Goal: Task Accomplishment & Management: Manage account settings

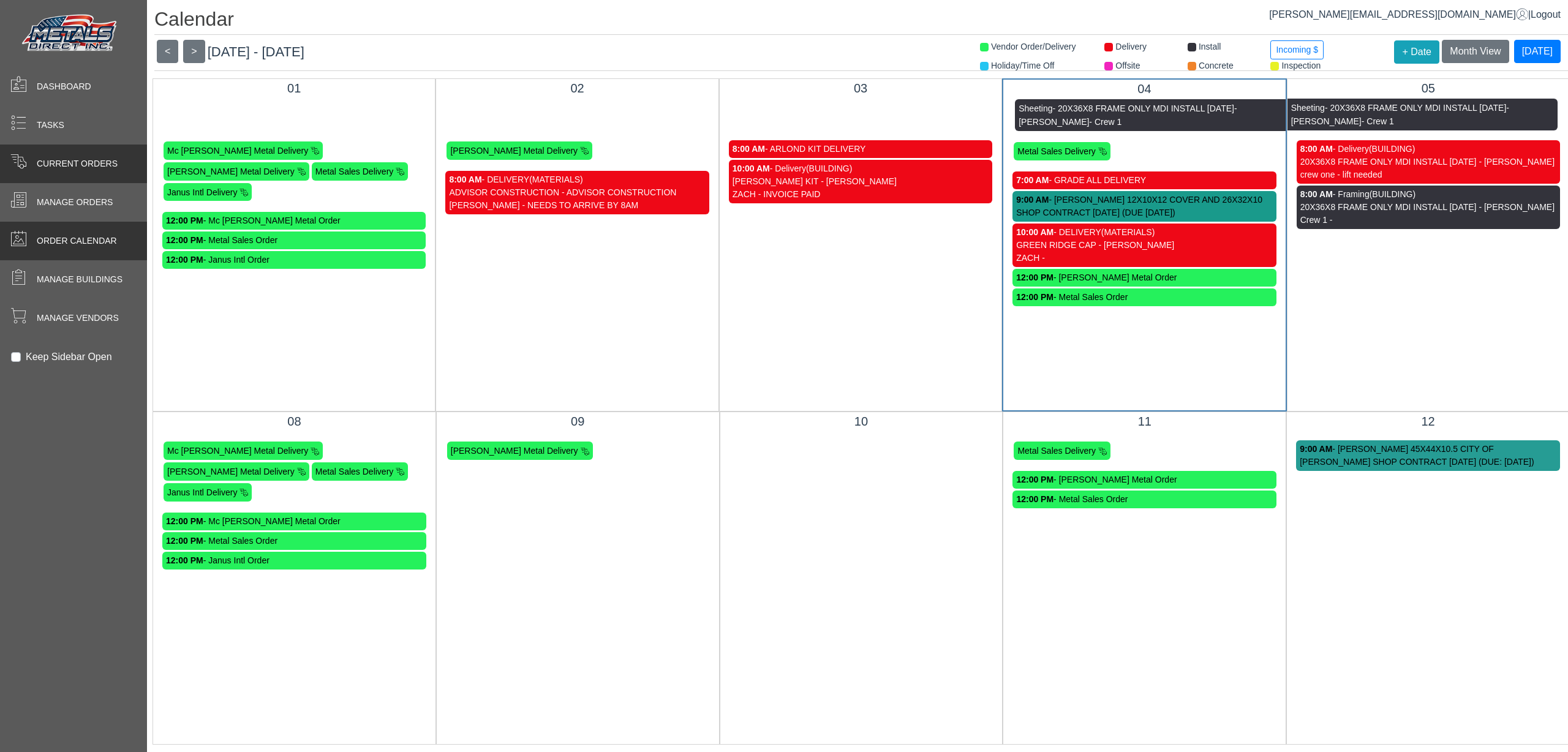
click at [10, 155] on span at bounding box center [18, 161] width 16 height 16
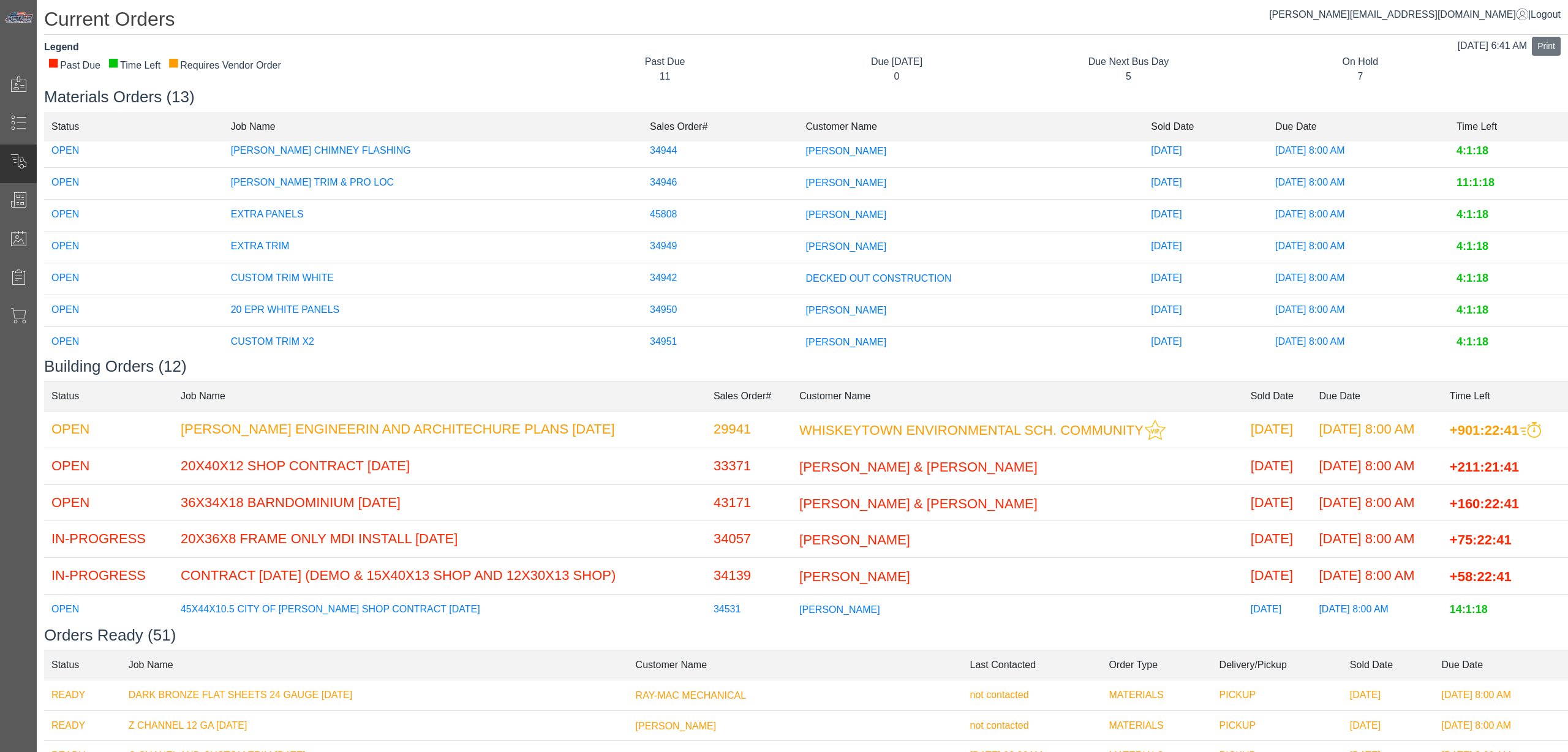
scroll to position [222, 0]
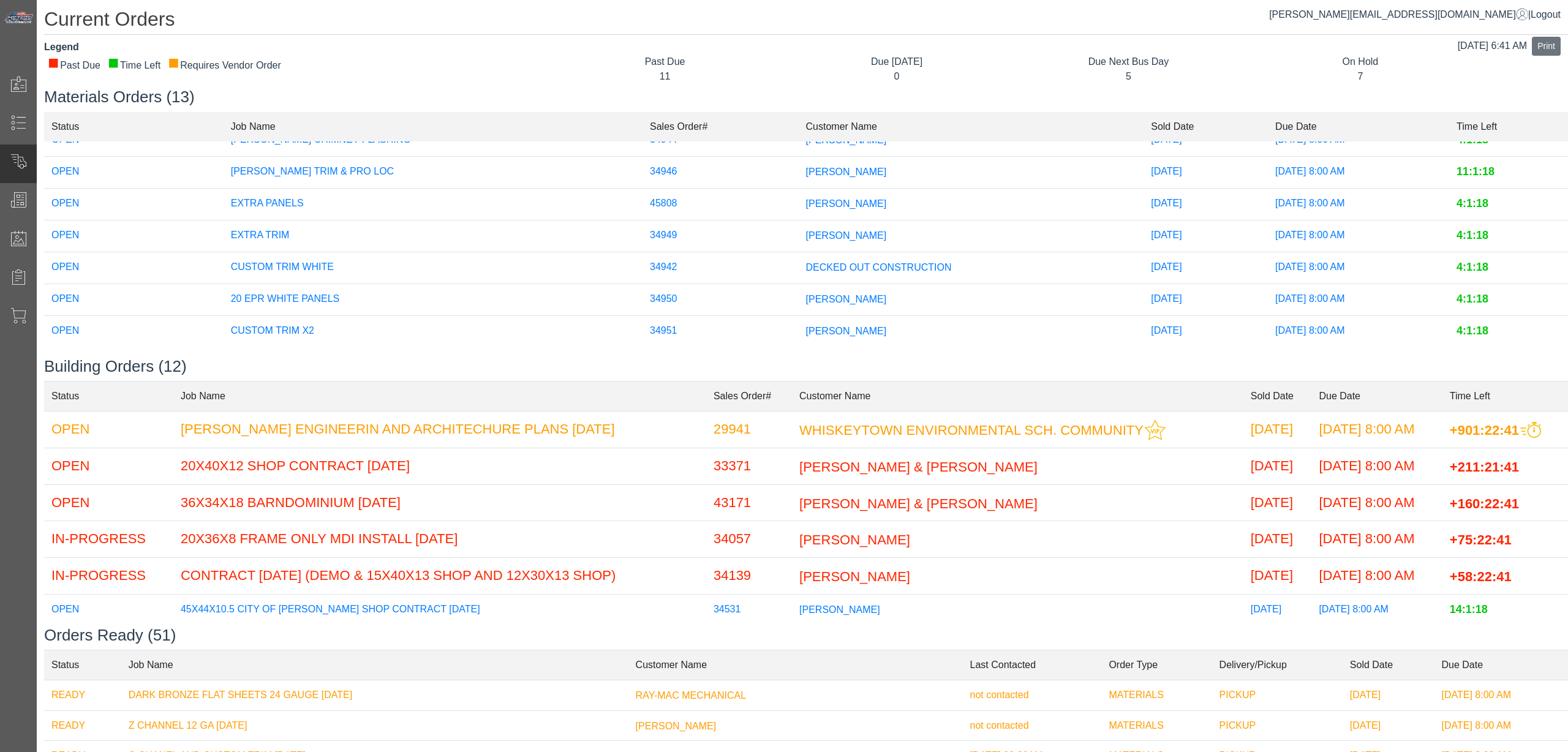
click at [806, 294] on span "[PERSON_NAME]" at bounding box center [847, 299] width 81 height 10
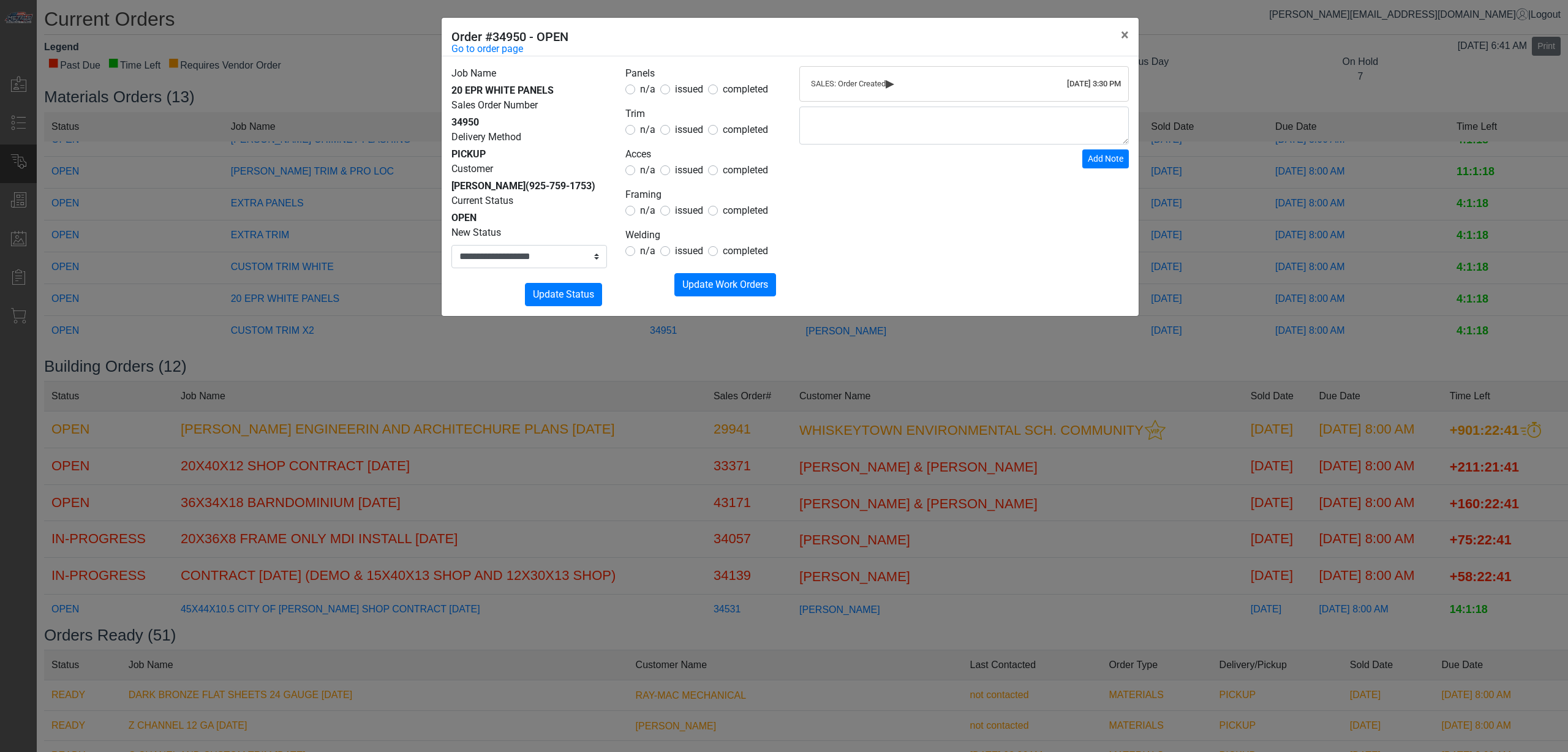
click at [684, 95] on span "issued" at bounding box center [689, 89] width 28 height 12
click at [686, 156] on legend "Acces" at bounding box center [703, 155] width 156 height 16
click at [698, 126] on span "issued" at bounding box center [689, 129] width 28 height 12
click at [687, 170] on span "issued" at bounding box center [689, 170] width 28 height 12
click at [641, 209] on span "n/a" at bounding box center [647, 211] width 15 height 12
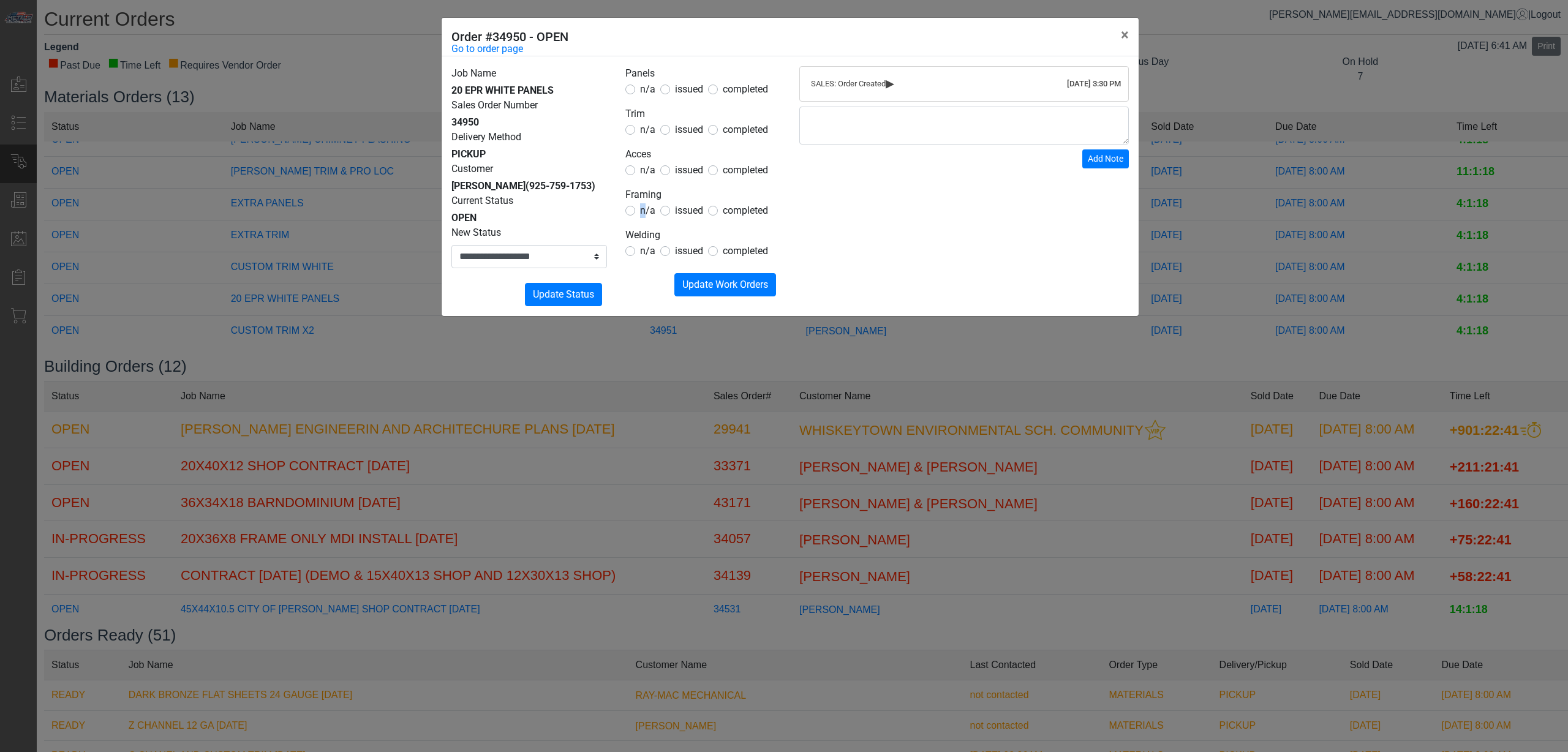
drag, startPoint x: 641, startPoint y: 210, endPoint x: 638, endPoint y: 244, distance: 34.1
click at [641, 210] on span "n/a" at bounding box center [647, 211] width 15 height 12
click at [640, 248] on div "n/a" at bounding box center [640, 250] width 30 height 14
click at [637, 256] on div "n/a" at bounding box center [640, 250] width 30 height 14
click at [644, 251] on span "n/a" at bounding box center [647, 251] width 15 height 12
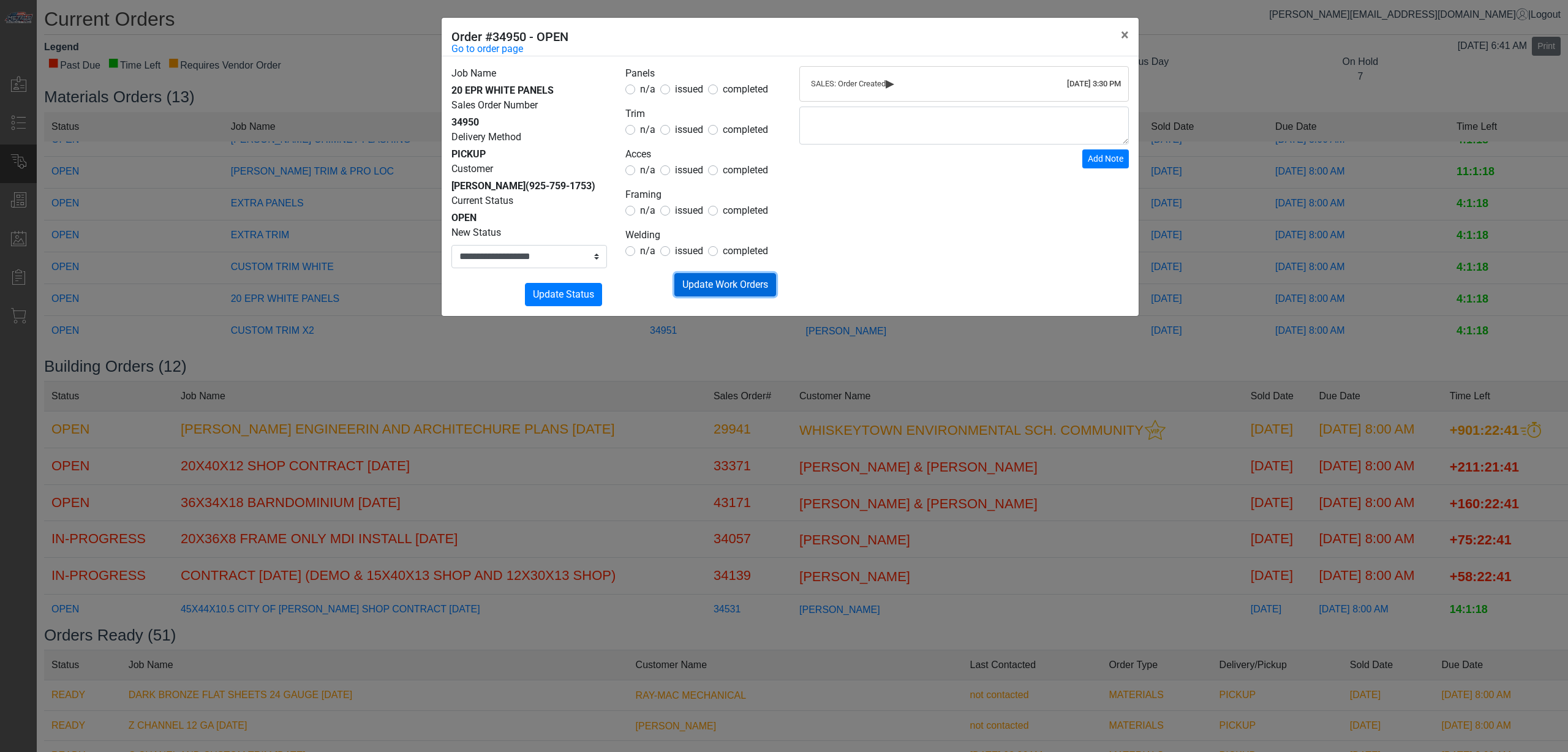
click at [695, 273] on button "Submitting Update Work Orders" at bounding box center [725, 285] width 102 height 24
click at [695, 280] on div "Submitting Update Work Orders" at bounding box center [703, 285] width 156 height 24
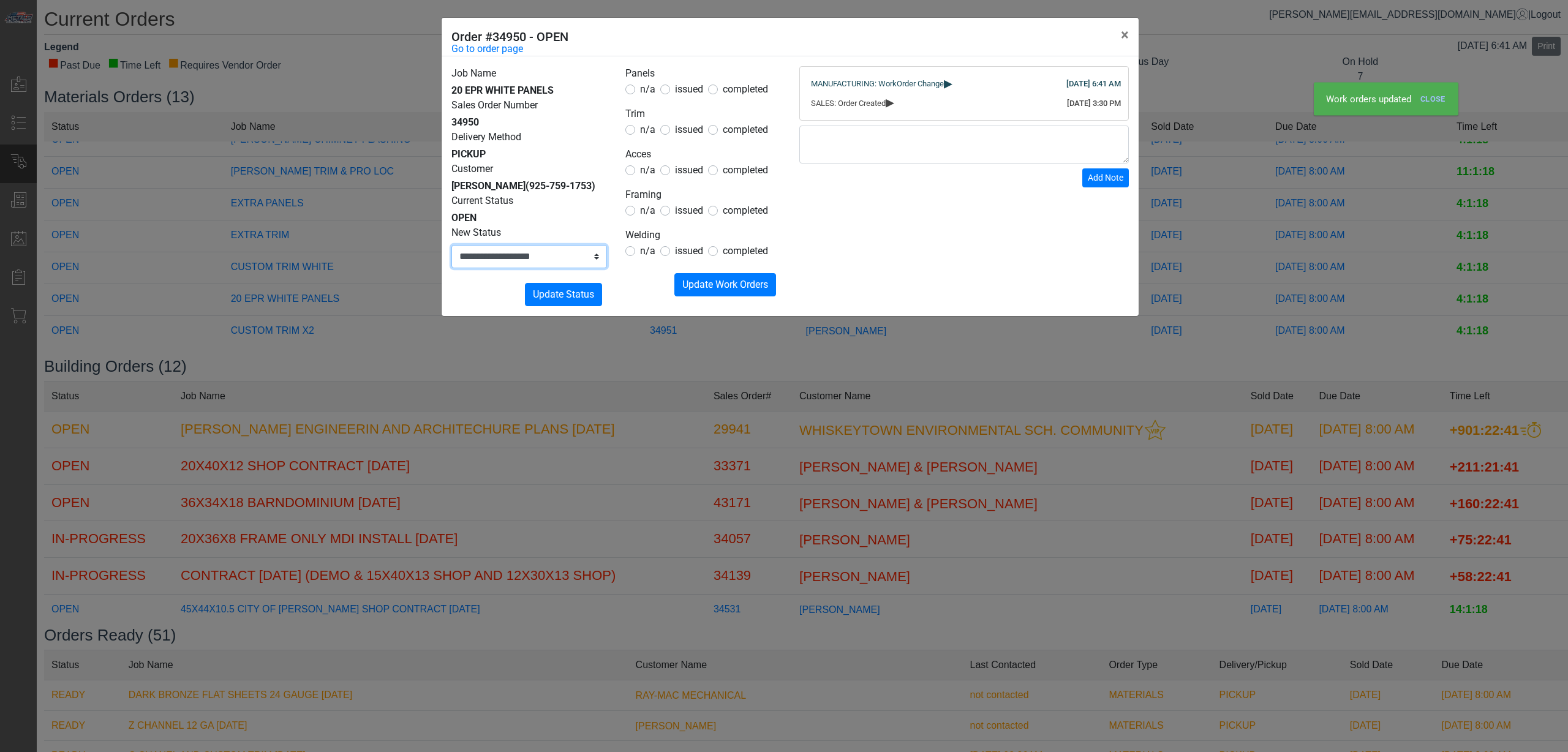
drag, startPoint x: 592, startPoint y: 262, endPoint x: 589, endPoint y: 267, distance: 5.8
click at [591, 262] on select "**********" at bounding box center [529, 257] width 156 height 24
select select "**********"
click at [451, 245] on select "**********" at bounding box center [529, 257] width 156 height 24
click at [580, 293] on span "Update Status" at bounding box center [564, 294] width 61 height 12
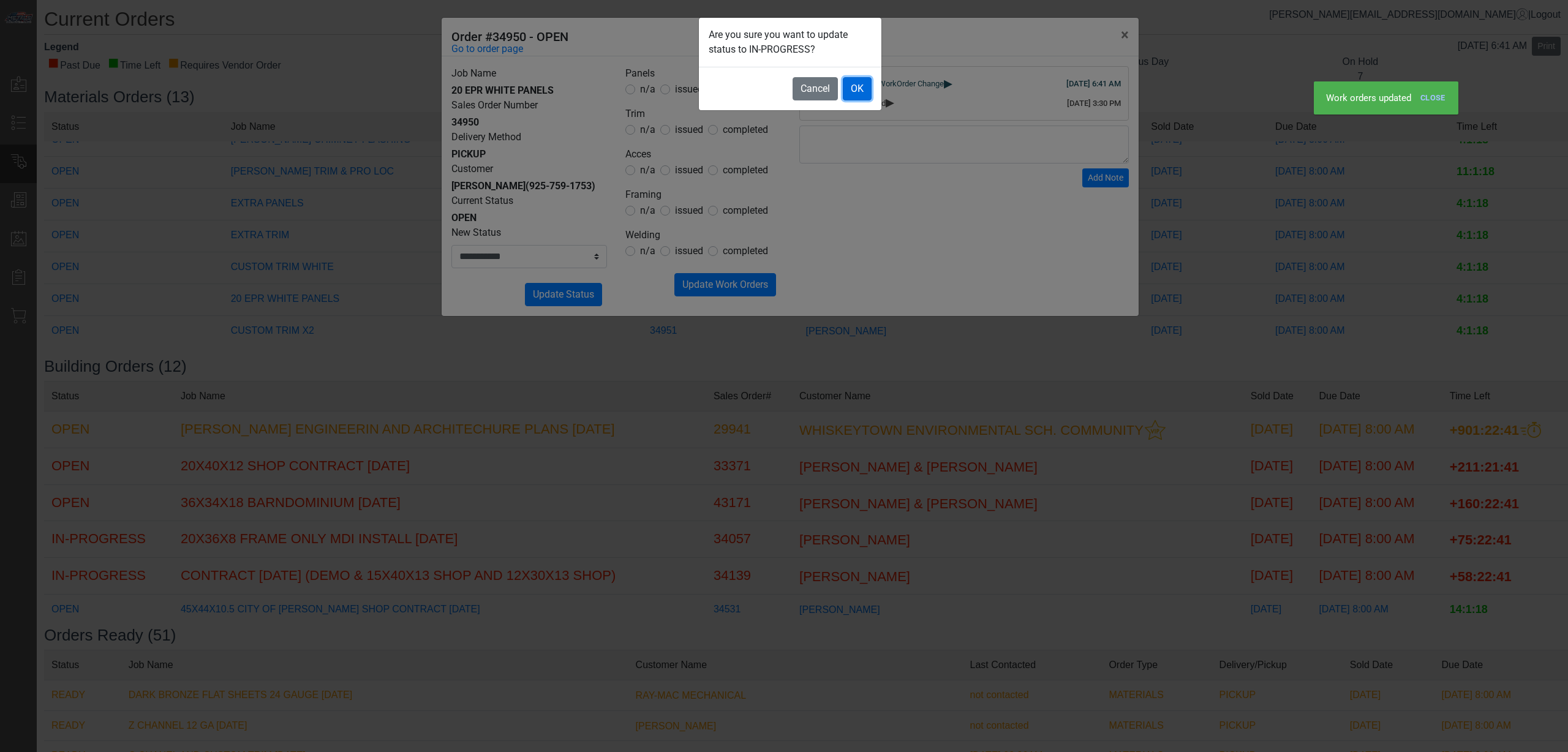
click at [856, 88] on button "OK" at bounding box center [857, 89] width 29 height 24
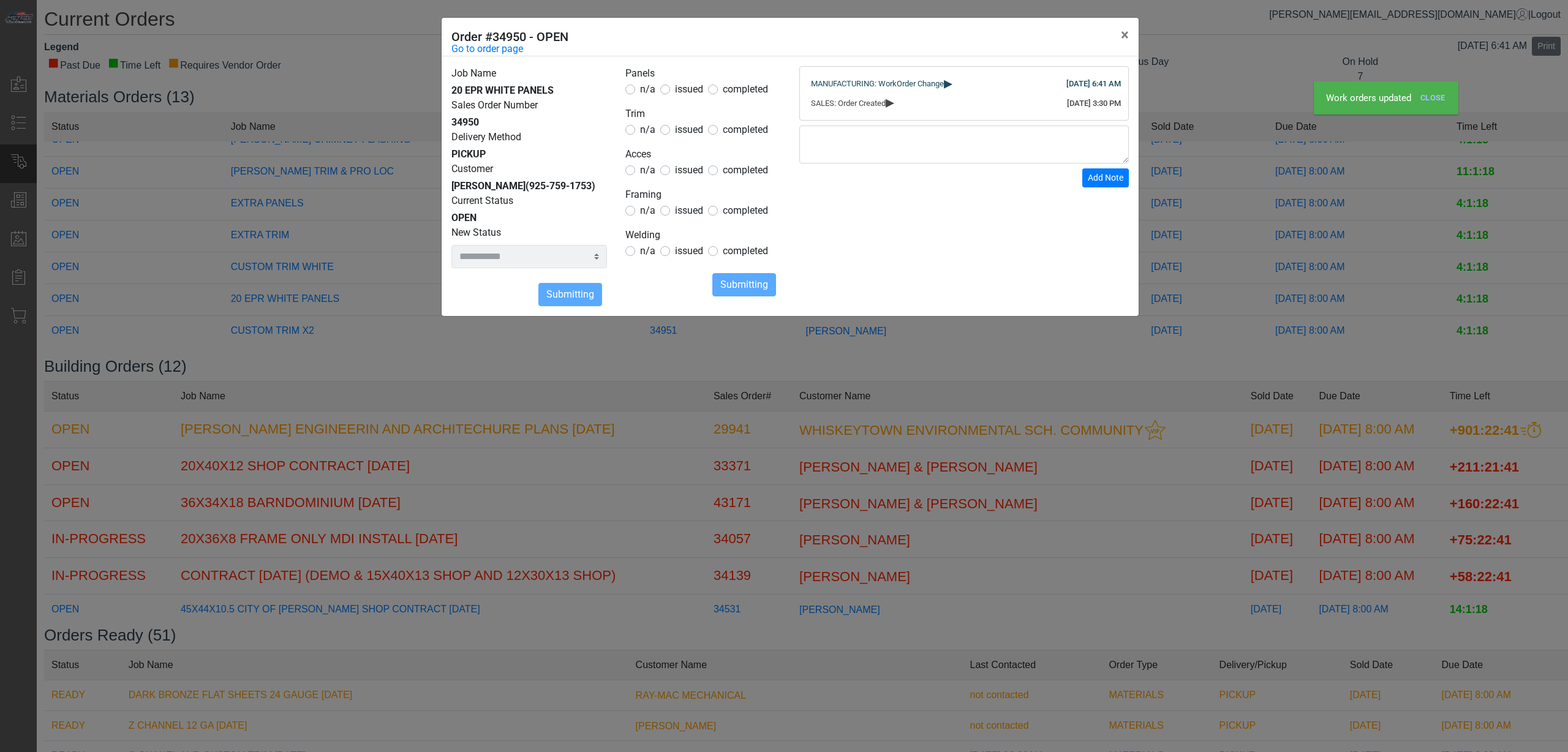
select select
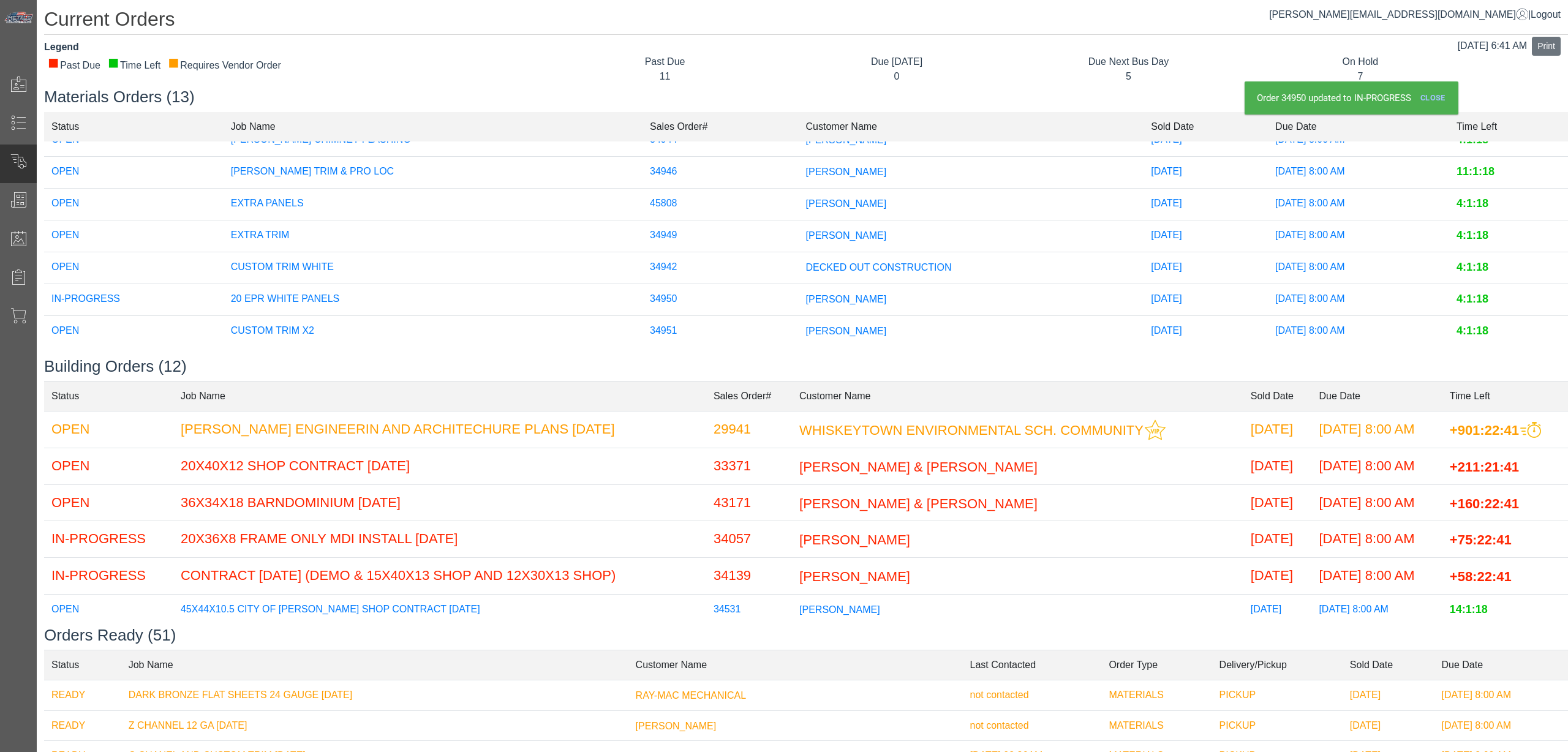
click at [799, 261] on td "DECKED OUT CONSTRUCTION" at bounding box center [971, 267] width 345 height 32
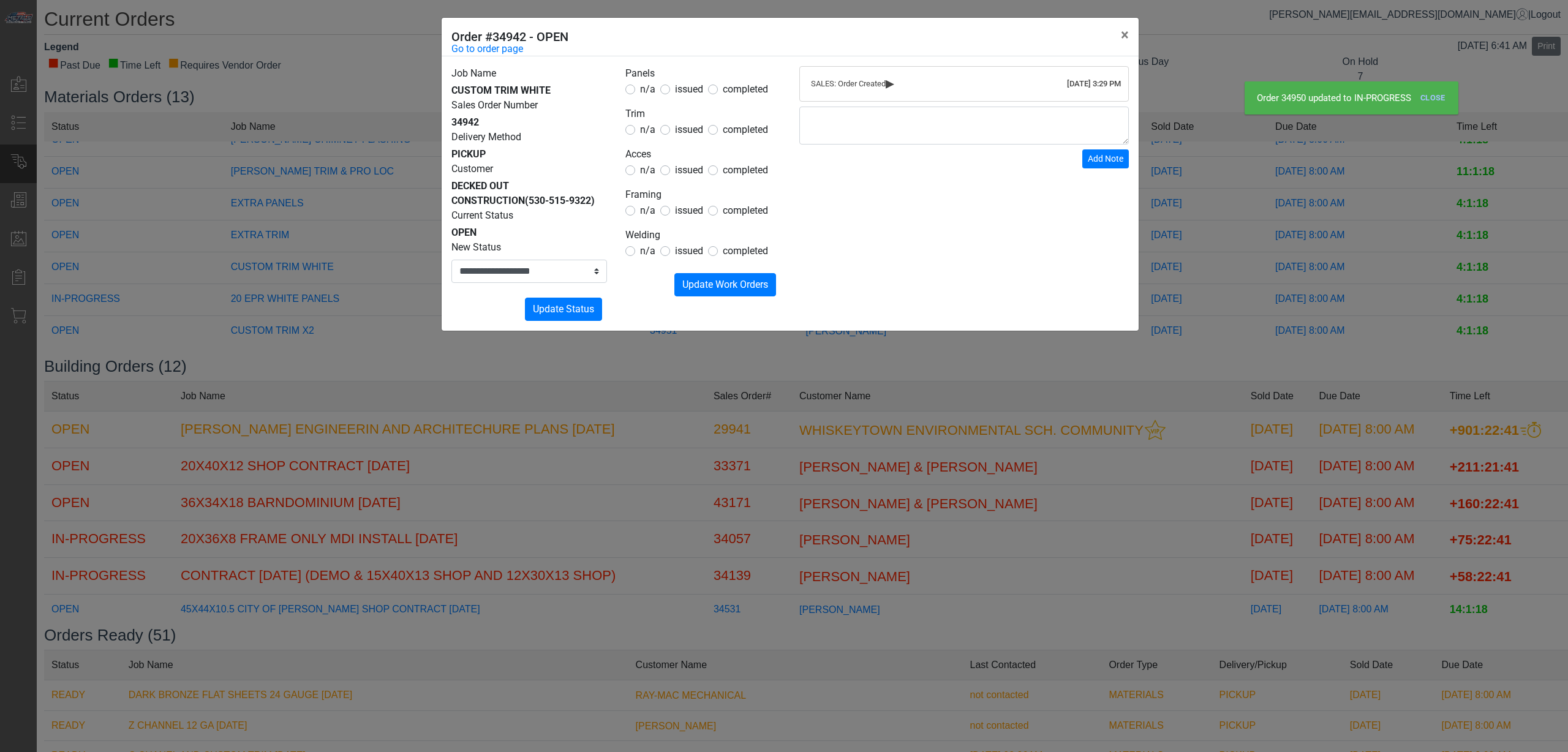
click at [692, 91] on span "issued" at bounding box center [689, 89] width 28 height 12
click at [675, 129] on span "issued" at bounding box center [689, 129] width 28 height 12
click at [642, 90] on span "n/a" at bounding box center [647, 89] width 15 height 12
click at [646, 169] on span "n/a" at bounding box center [647, 170] width 15 height 12
drag, startPoint x: 646, startPoint y: 208, endPoint x: 646, endPoint y: 221, distance: 13.0
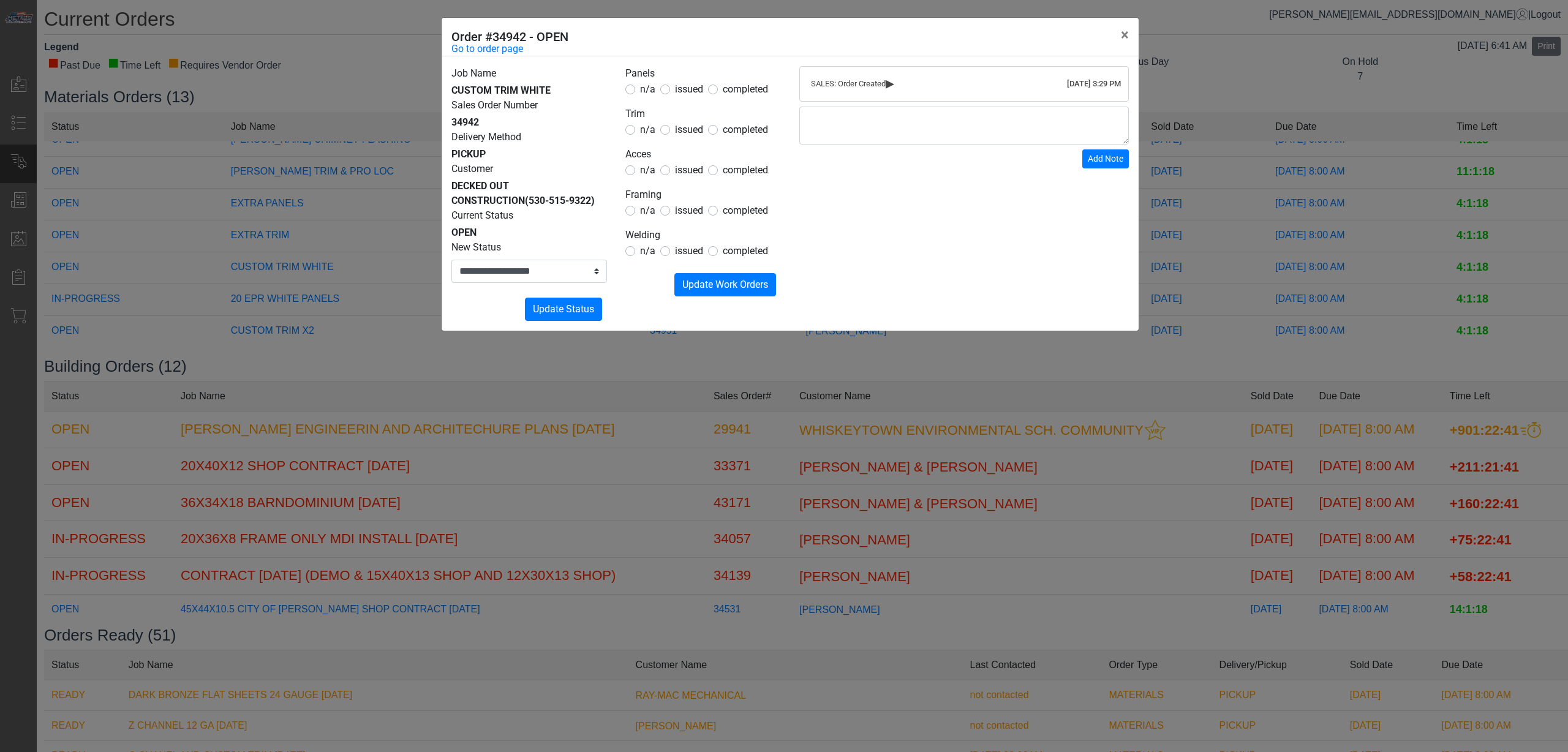
click at [646, 211] on span "n/a" at bounding box center [647, 211] width 15 height 12
drag, startPoint x: 651, startPoint y: 252, endPoint x: 680, endPoint y: 272, distance: 35.2
click at [652, 254] on span "n/a" at bounding box center [647, 251] width 15 height 12
drag, startPoint x: 689, startPoint y: 274, endPoint x: 674, endPoint y: 279, distance: 15.8
click at [686, 276] on button "Submitting Update Work Orders" at bounding box center [725, 285] width 102 height 24
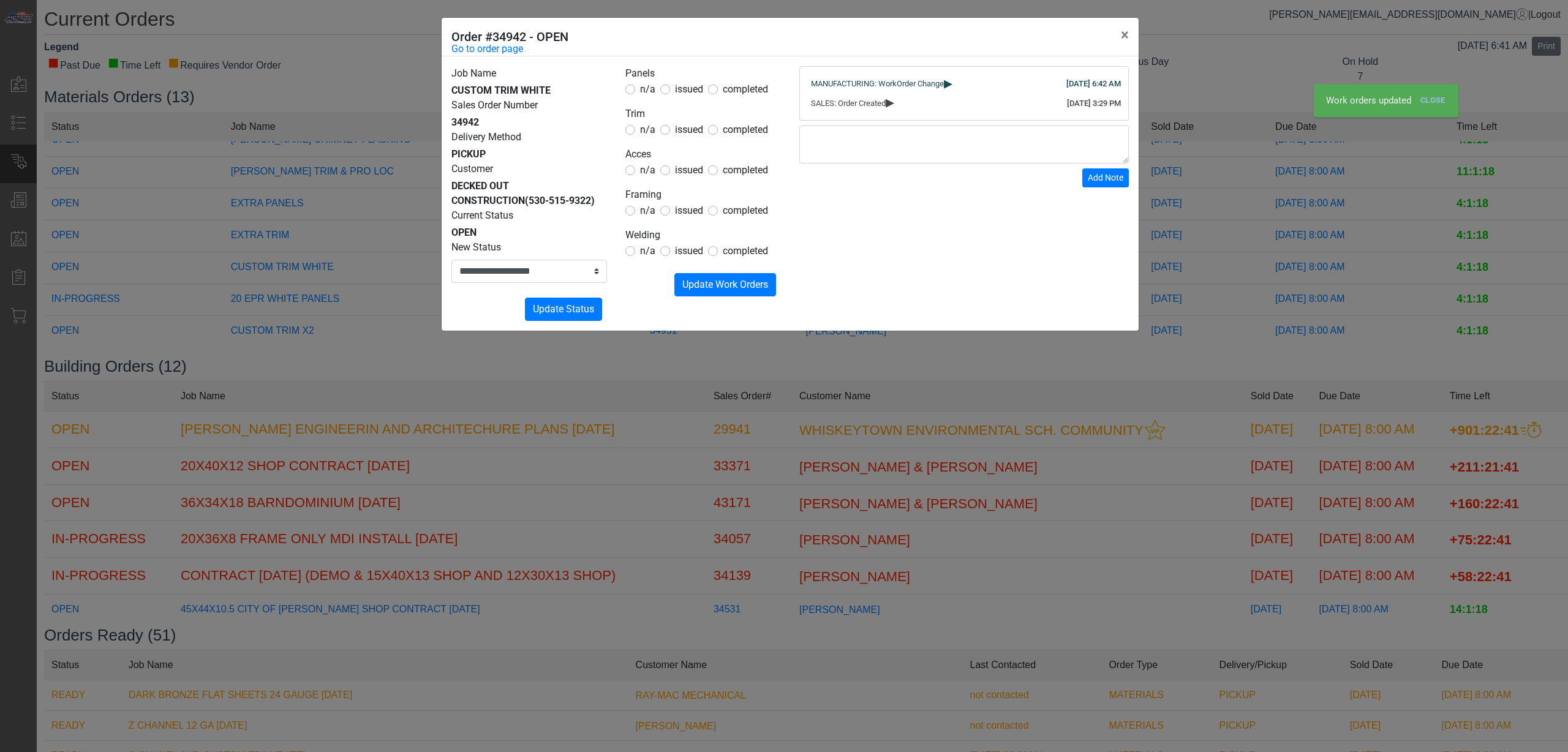
click at [640, 253] on span "n/a" at bounding box center [647, 251] width 15 height 12
drag, startPoint x: 693, startPoint y: 276, endPoint x: 571, endPoint y: 270, distance: 122.1
click at [692, 276] on button "Submitting Update Work Orders" at bounding box center [725, 285] width 102 height 24
click at [556, 269] on select "**********" at bounding box center [529, 272] width 156 height 24
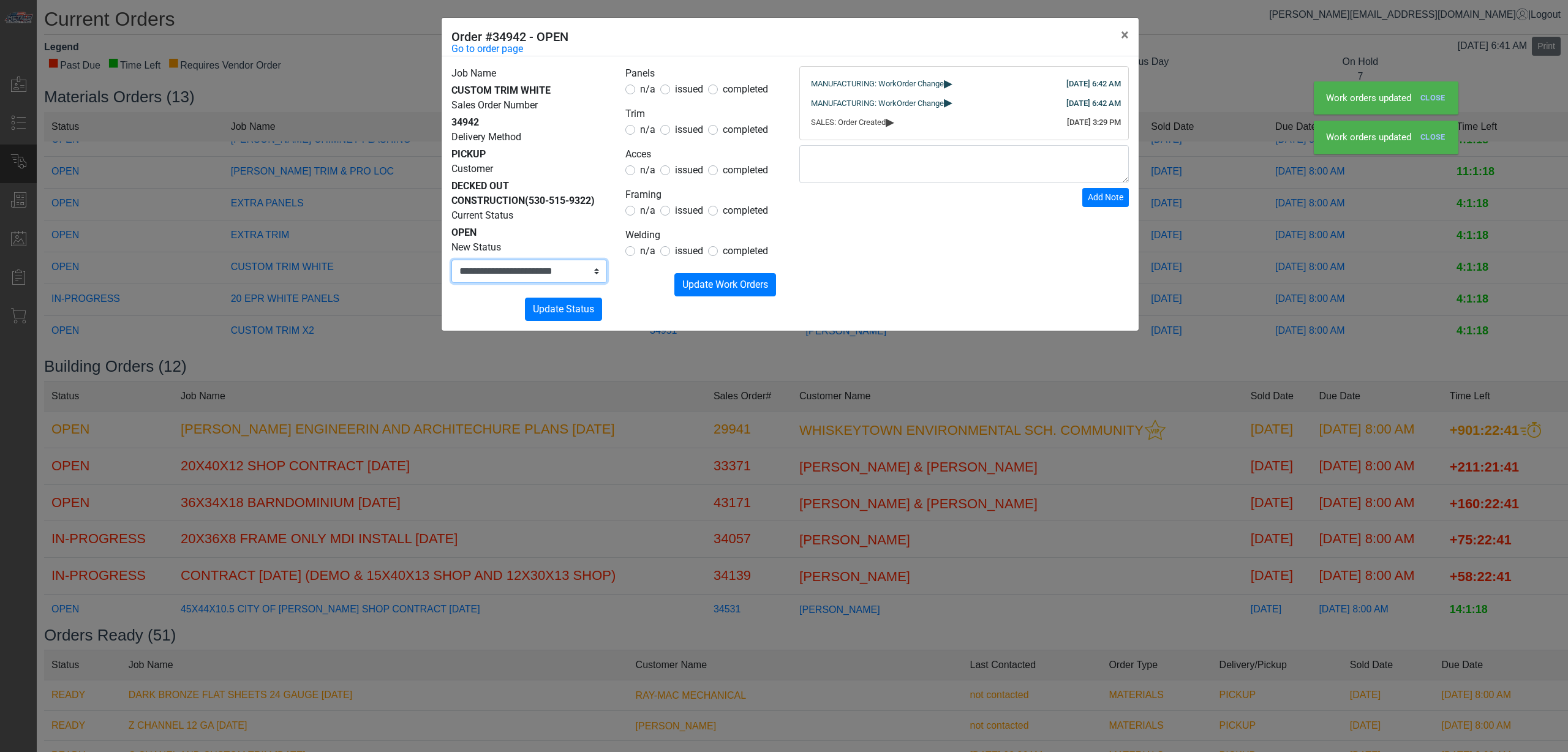
click at [451, 260] on select "**********" at bounding box center [529, 272] width 156 height 24
click at [525, 280] on select "**********" at bounding box center [529, 272] width 156 height 24
select select "**********"
click at [451, 260] on select "**********" at bounding box center [529, 272] width 156 height 24
click at [549, 300] on button "Submitting Update Status" at bounding box center [563, 310] width 77 height 24
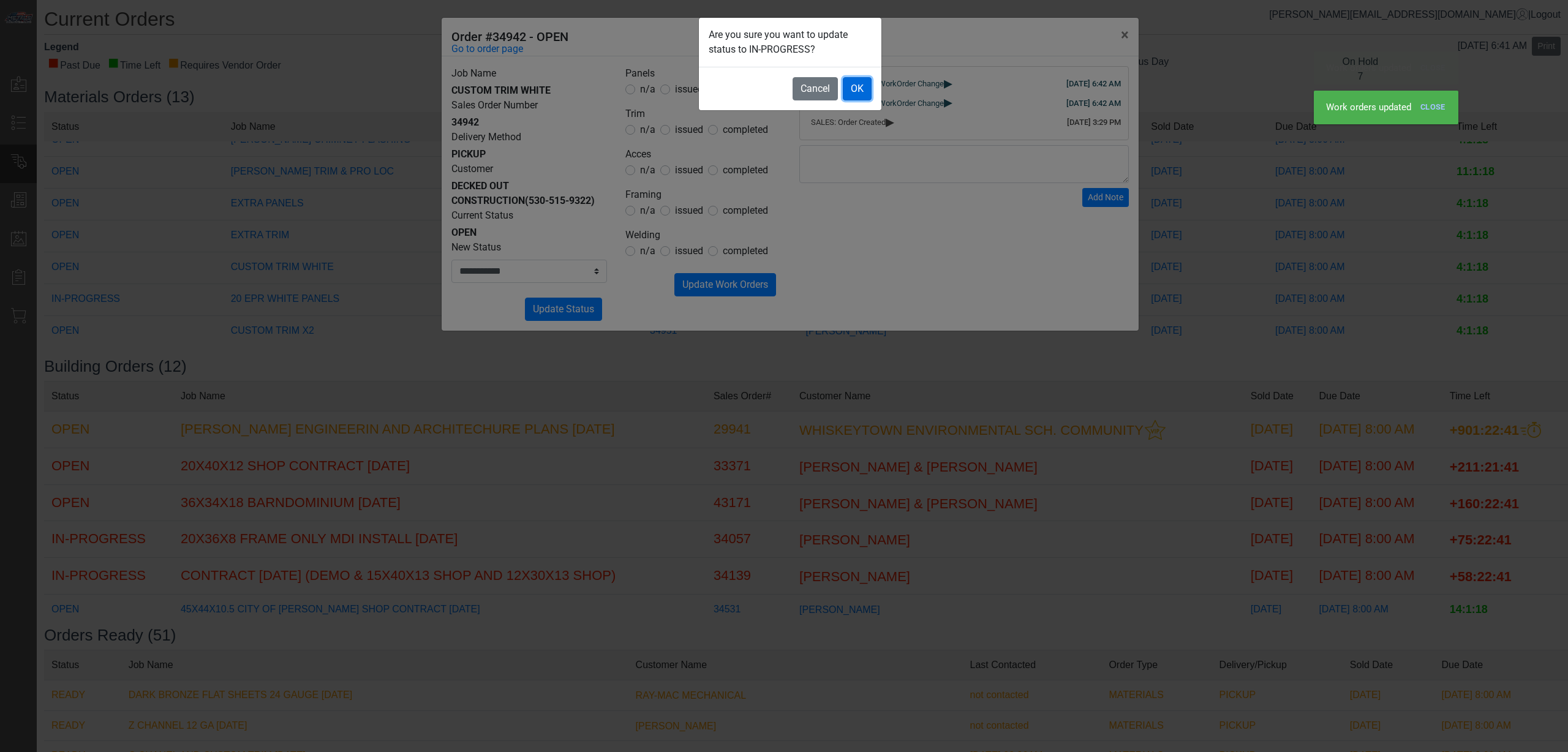
click at [850, 95] on button "OK" at bounding box center [857, 89] width 29 height 24
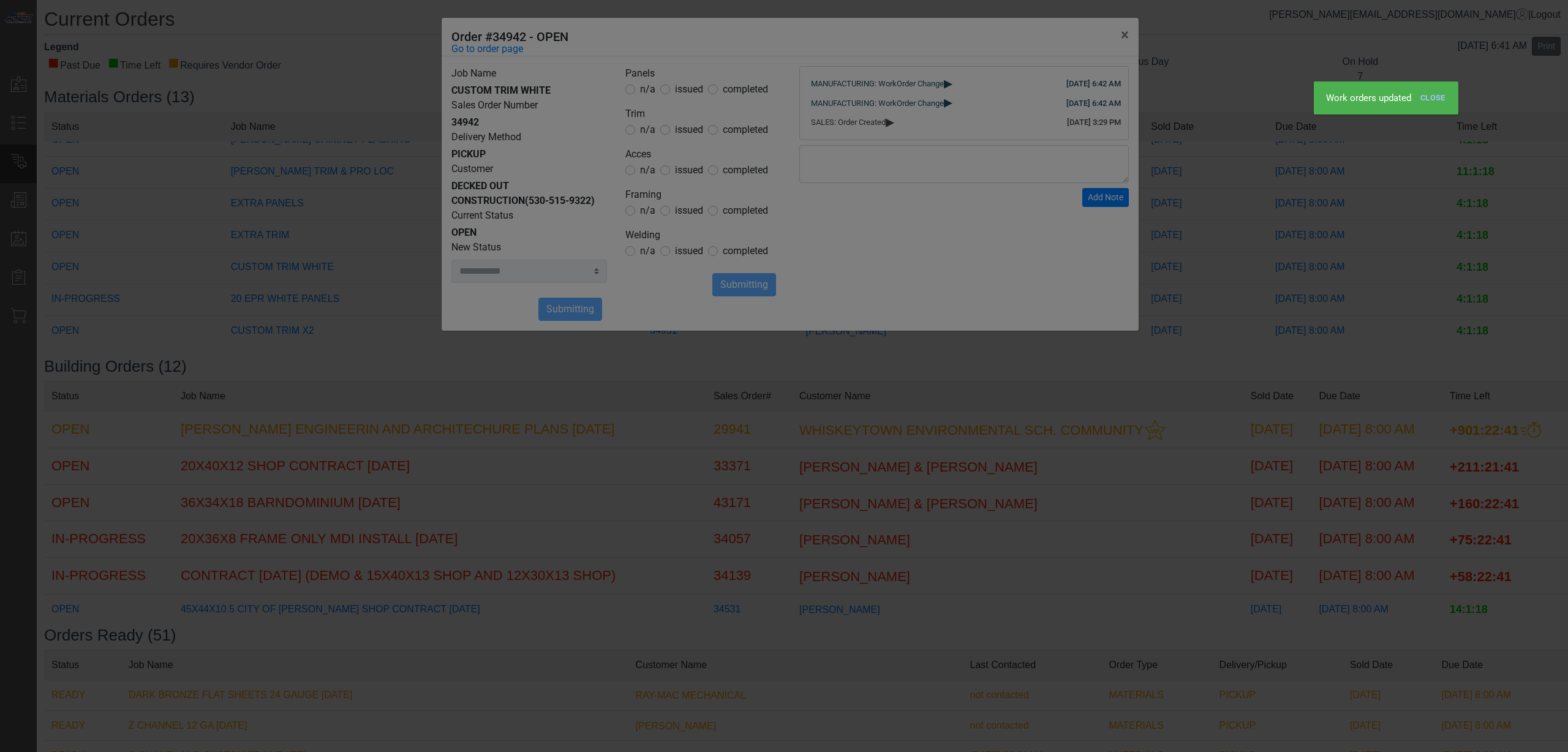
select select
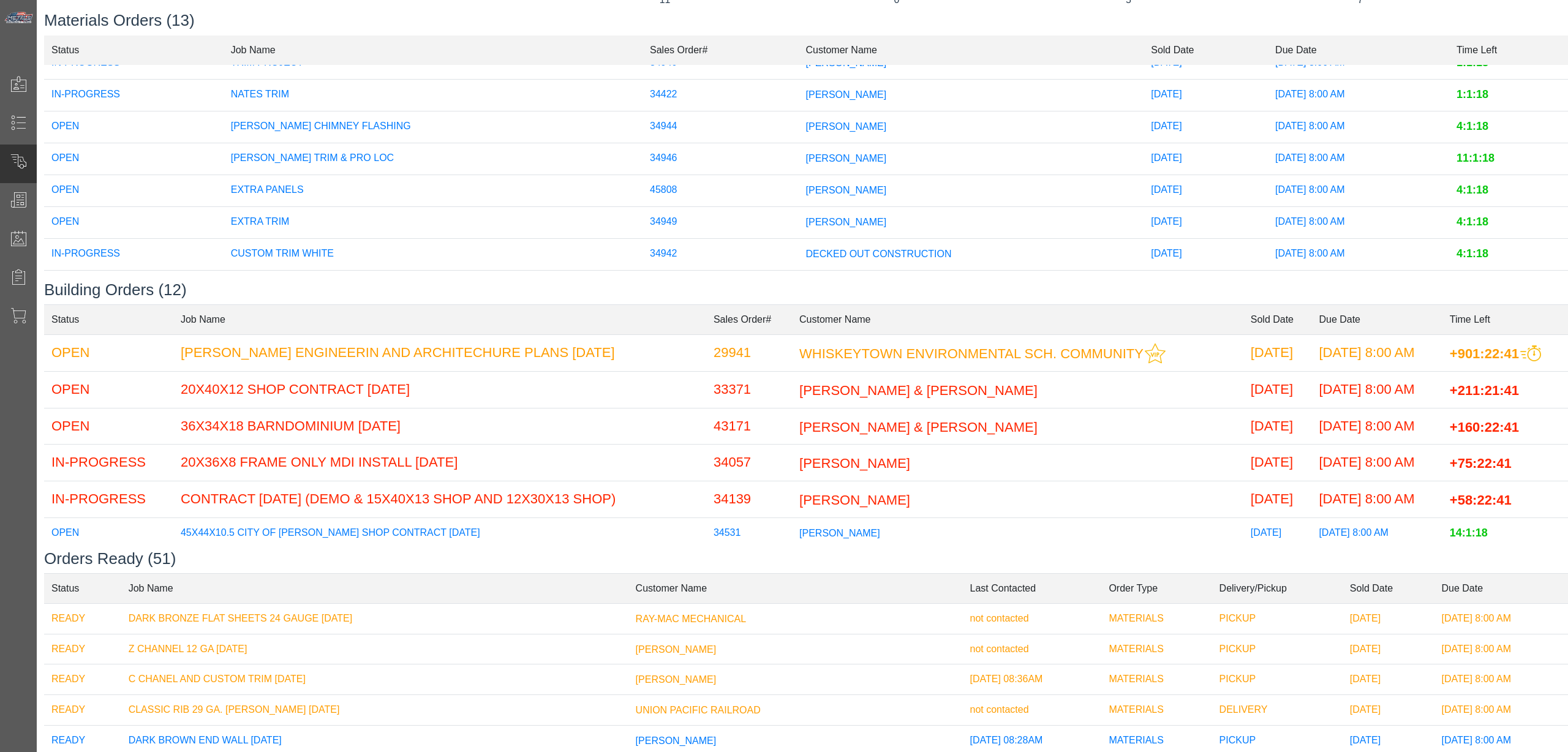
scroll to position [69, 0]
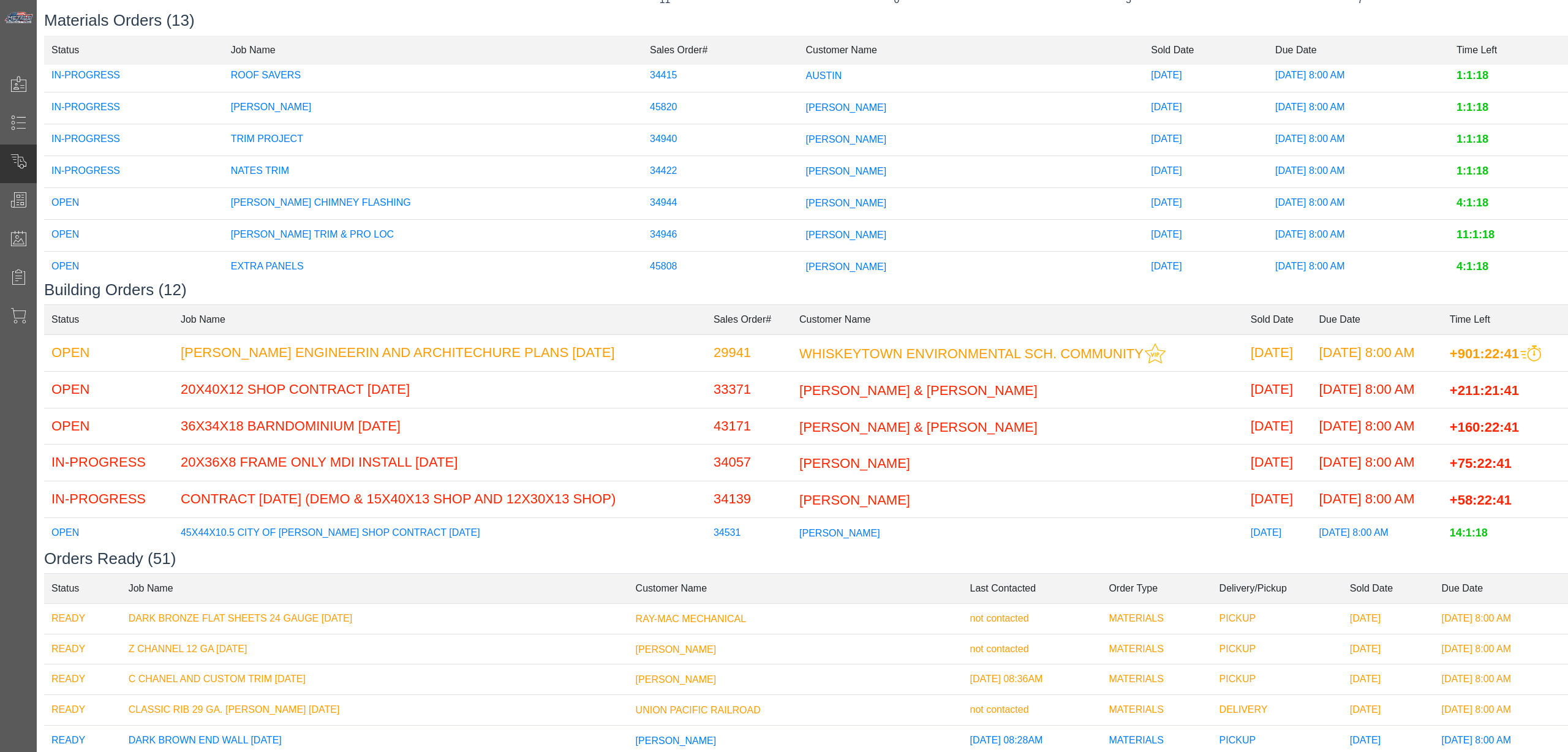
click at [806, 200] on span "[PERSON_NAME]" at bounding box center [847, 202] width 81 height 10
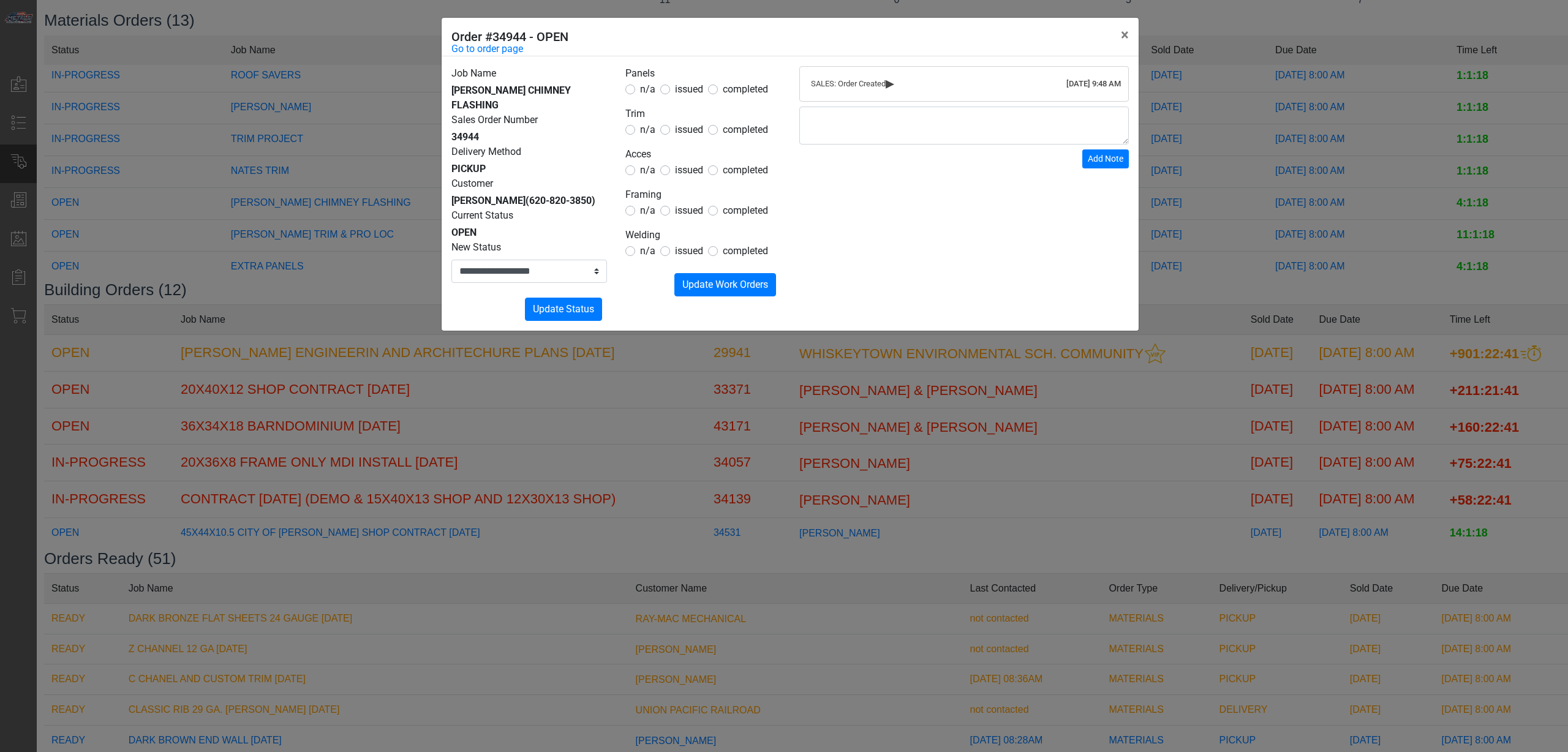
click at [679, 110] on legend "Trim" at bounding box center [703, 114] width 156 height 16
click at [682, 127] on span "issued" at bounding box center [689, 129] width 28 height 12
click at [685, 161] on legend "Acces" at bounding box center [703, 155] width 156 height 16
click at [685, 175] on span "issued" at bounding box center [689, 170] width 28 height 12
click at [642, 216] on span "n/a" at bounding box center [647, 211] width 15 height 12
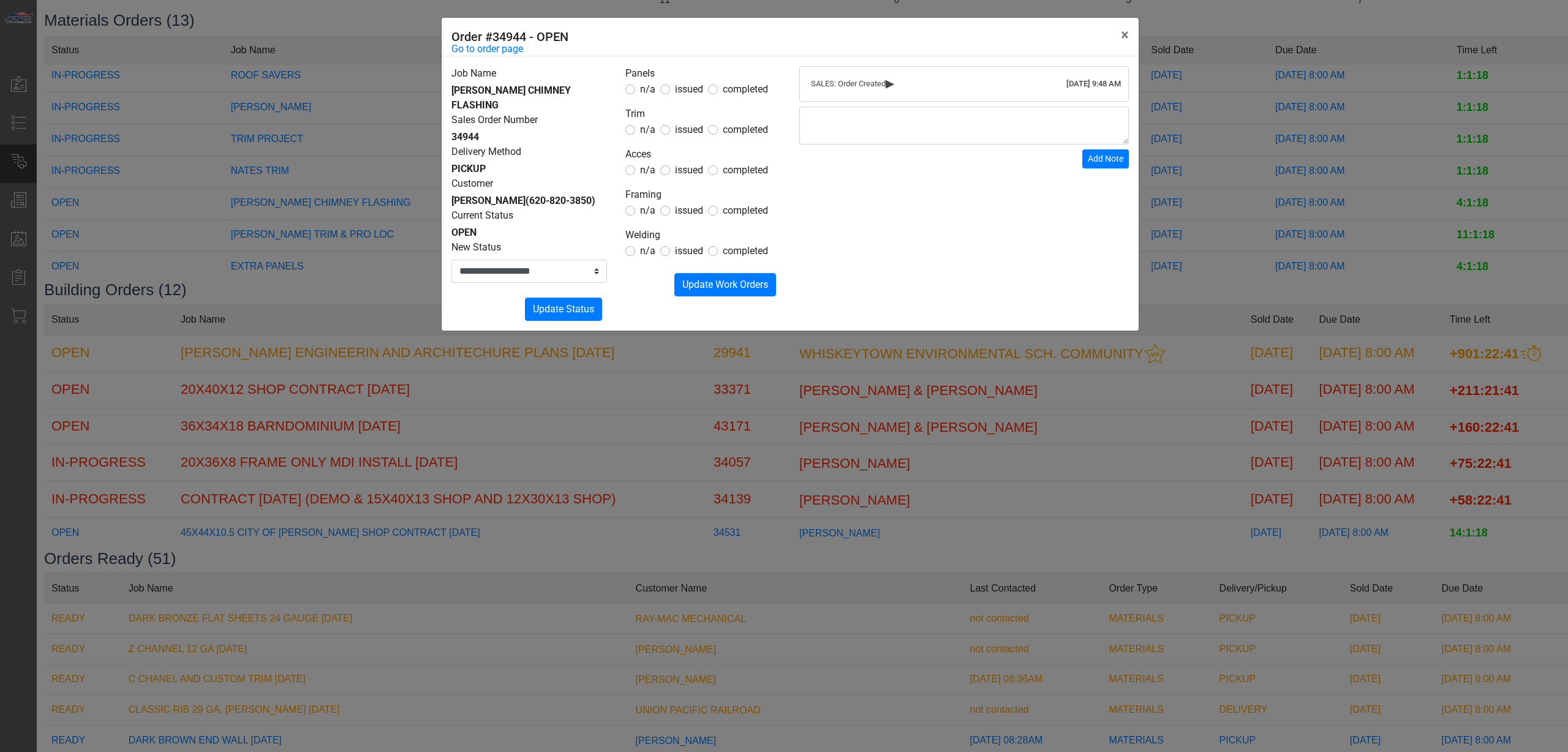
click at [638, 250] on div "n/a" at bounding box center [640, 250] width 30 height 14
click at [646, 93] on span "n/a" at bounding box center [647, 89] width 15 height 12
click at [644, 250] on span "n/a" at bounding box center [647, 251] width 15 height 12
click at [719, 296] on button "Submitting Update Work Orders" at bounding box center [725, 285] width 102 height 24
drag, startPoint x: 561, startPoint y: 251, endPoint x: 560, endPoint y: 267, distance: 16.0
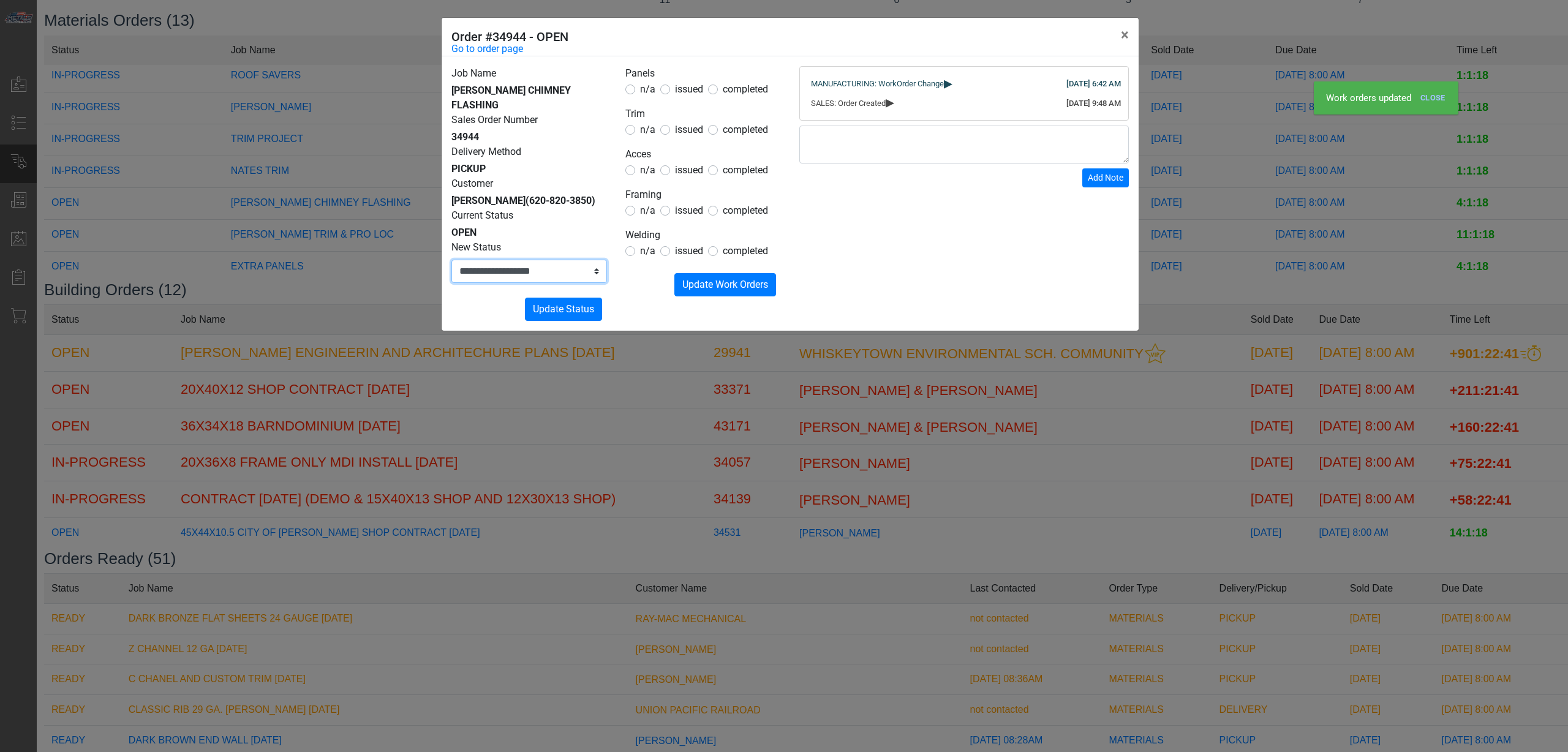
click at [561, 260] on select "**********" at bounding box center [529, 272] width 156 height 24
select select "**********"
click at [451, 260] on select "**********" at bounding box center [529, 272] width 156 height 24
click at [562, 303] on span "Update Status" at bounding box center [564, 309] width 61 height 12
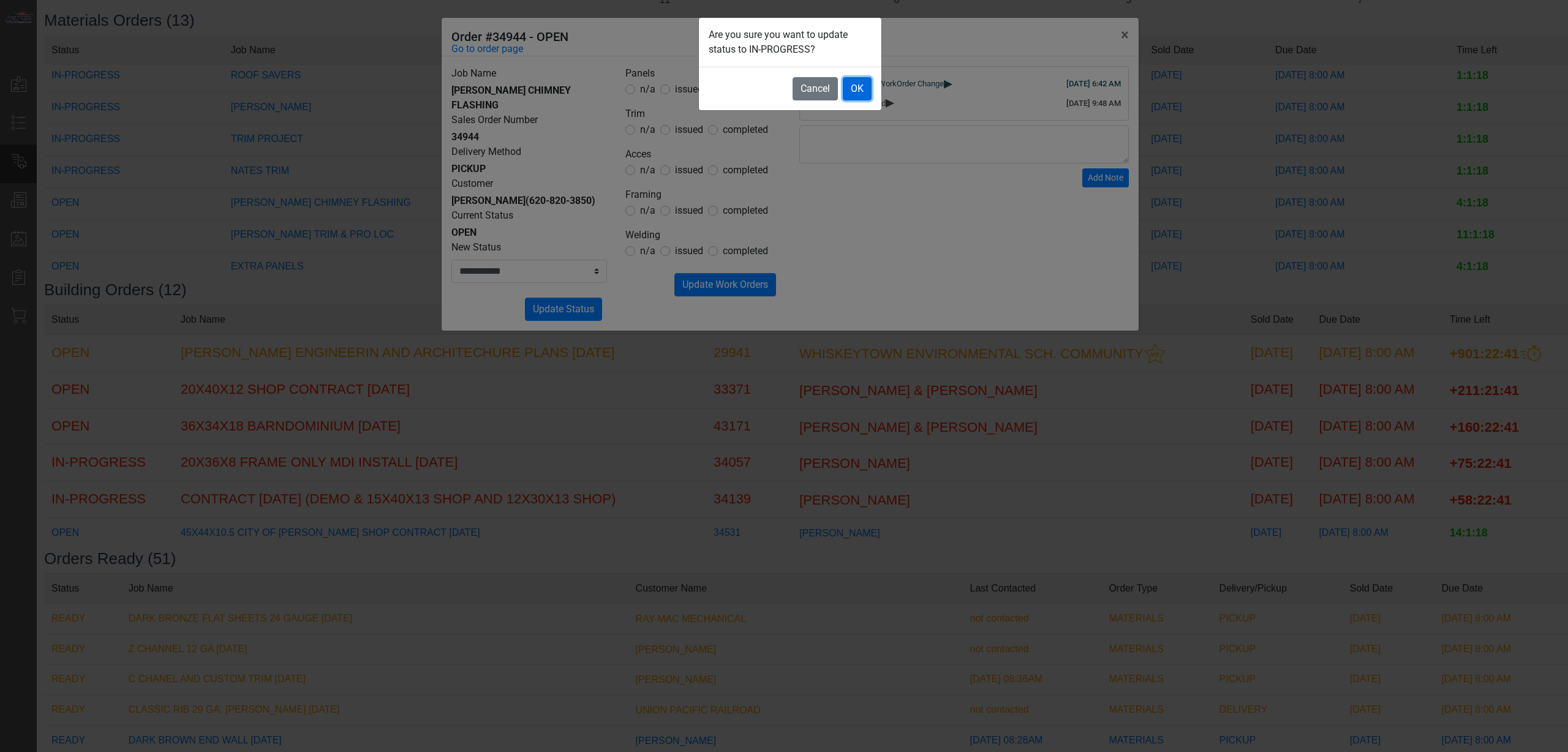
click at [856, 85] on button "OK" at bounding box center [857, 89] width 29 height 24
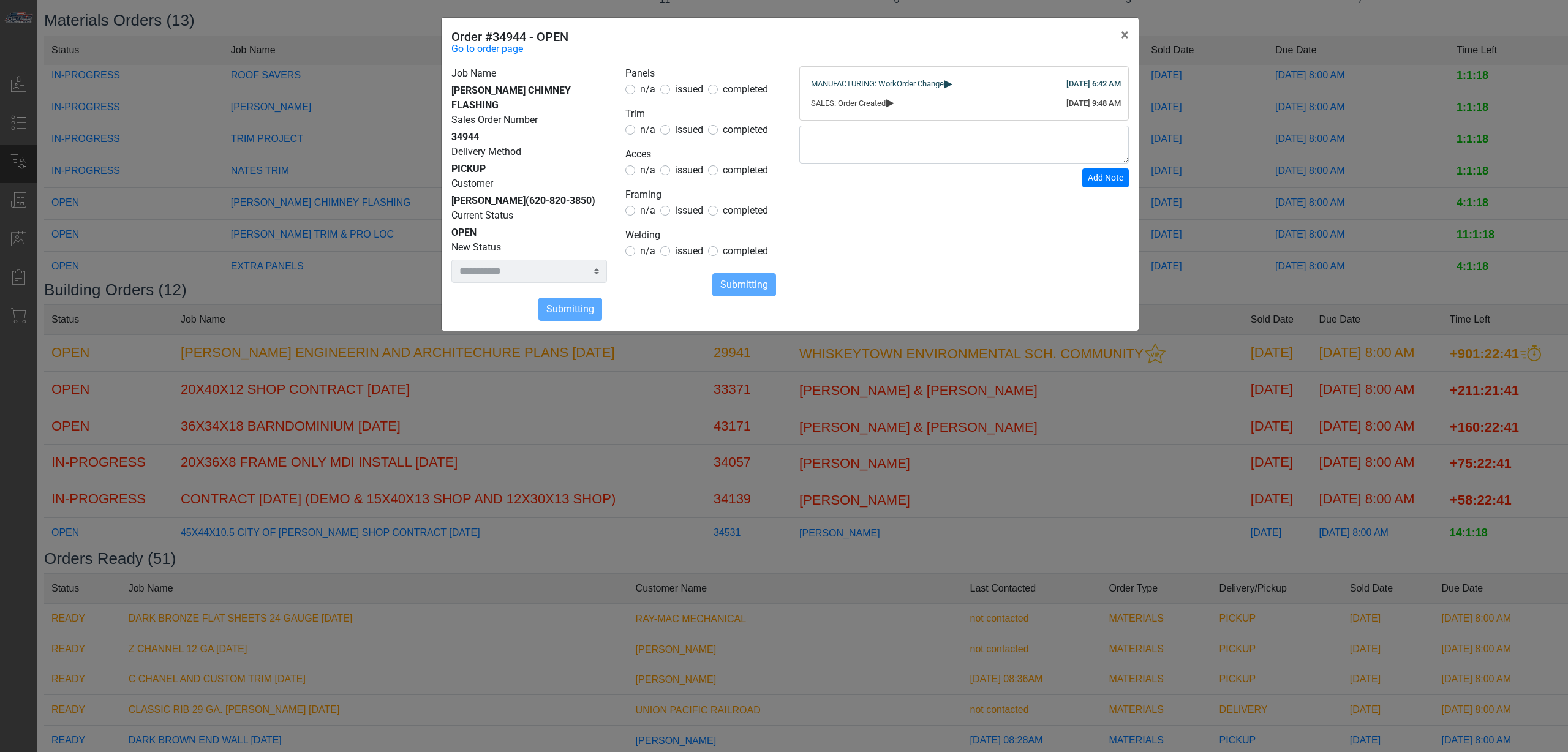
select select
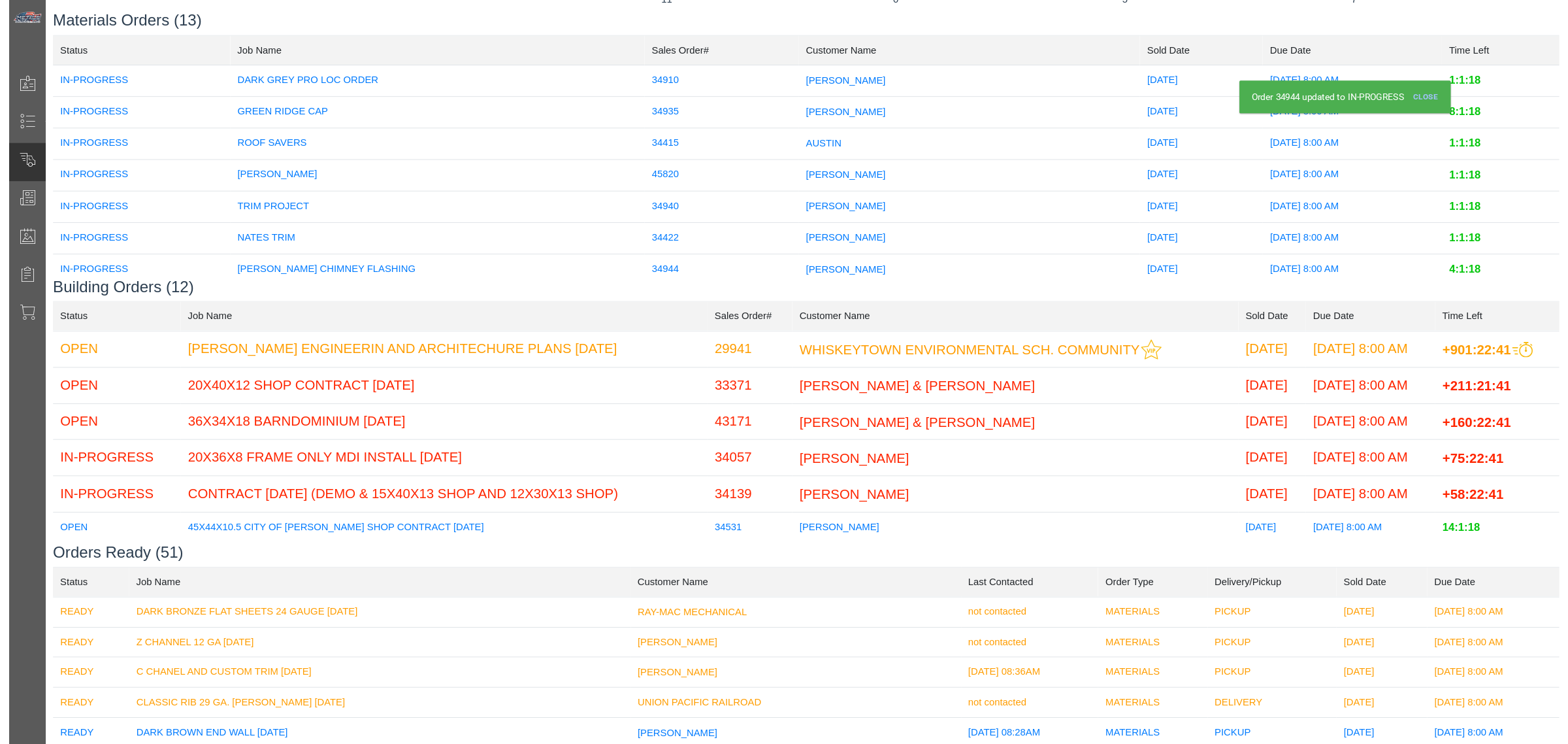
scroll to position [0, 0]
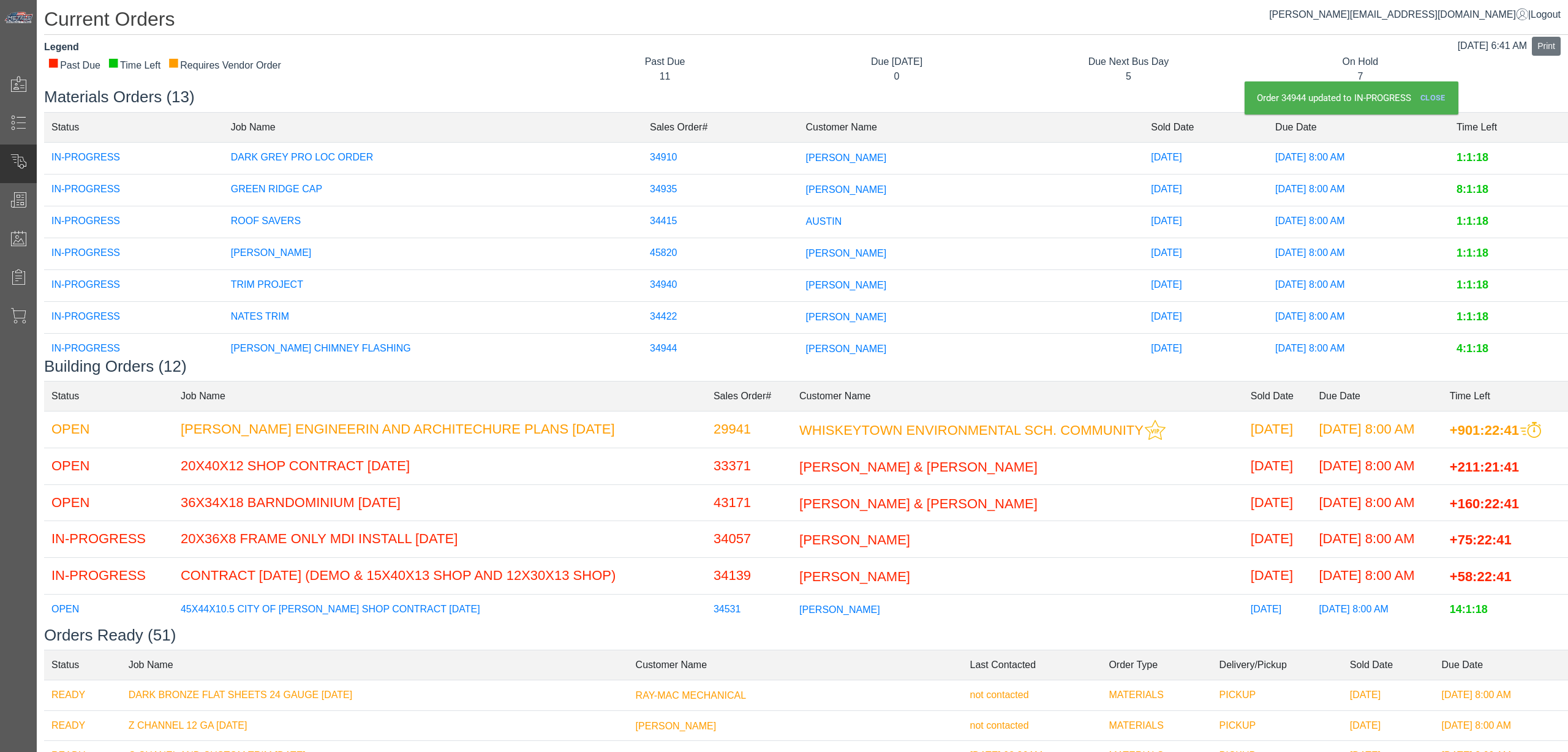
click at [806, 187] on span "[PERSON_NAME]" at bounding box center [847, 189] width 81 height 10
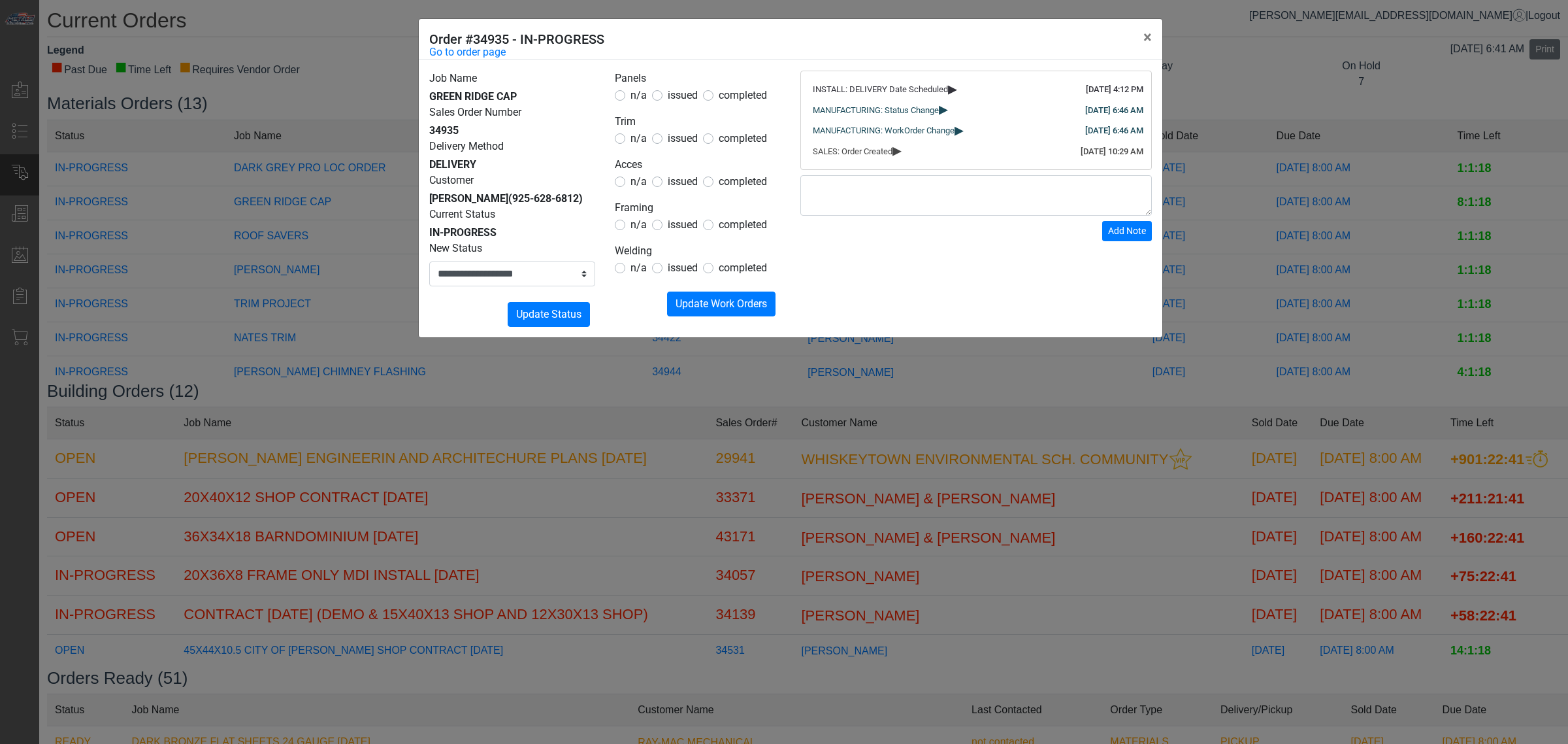
drag, startPoint x: 845, startPoint y: 404, endPoint x: 789, endPoint y: 410, distance: 56.3
click at [846, 405] on div "**********" at bounding box center [784, 372] width 1568 height 744
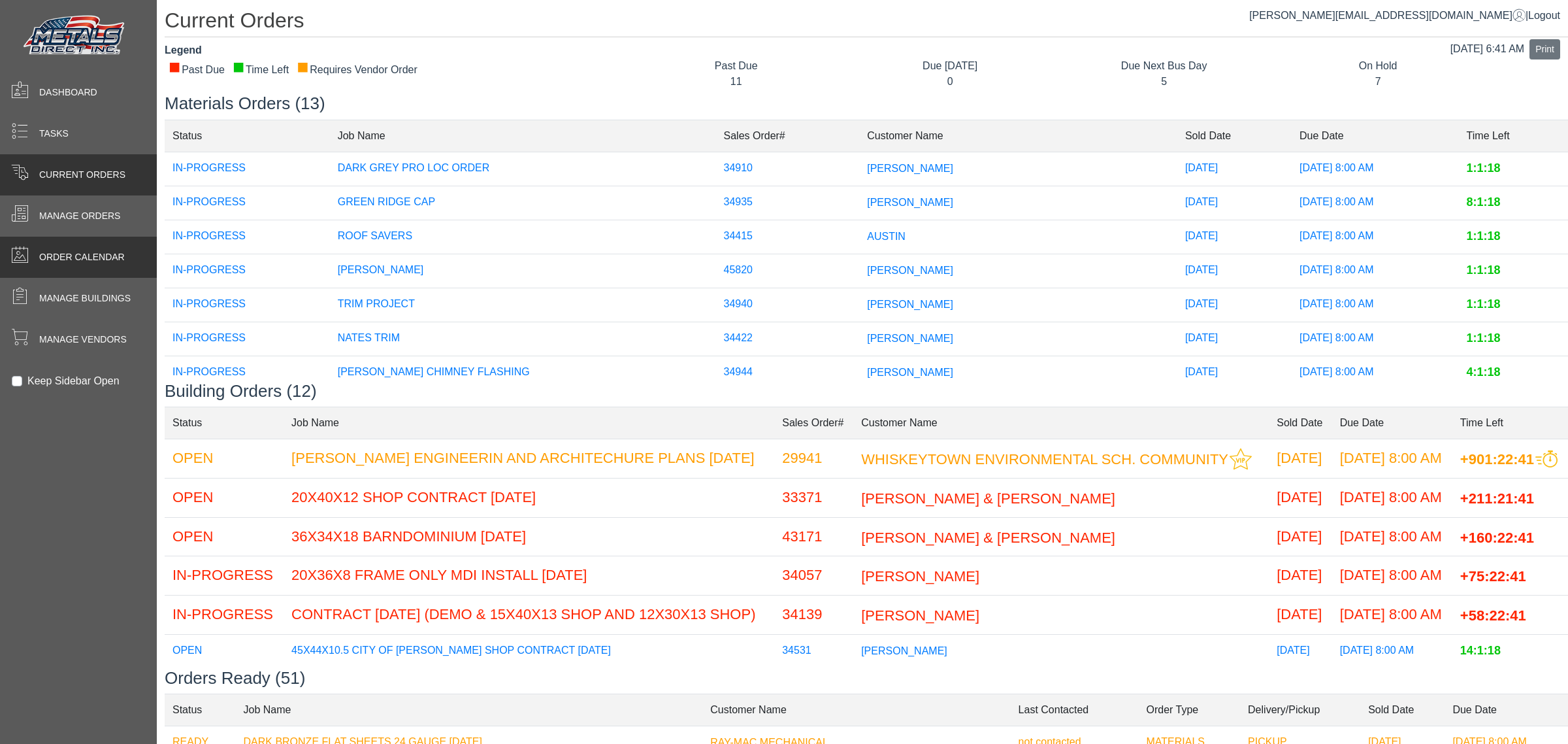
drag, startPoint x: 21, startPoint y: 259, endPoint x: 23, endPoint y: 270, distance: 11.2
click at [21, 259] on span at bounding box center [19, 254] width 17 height 17
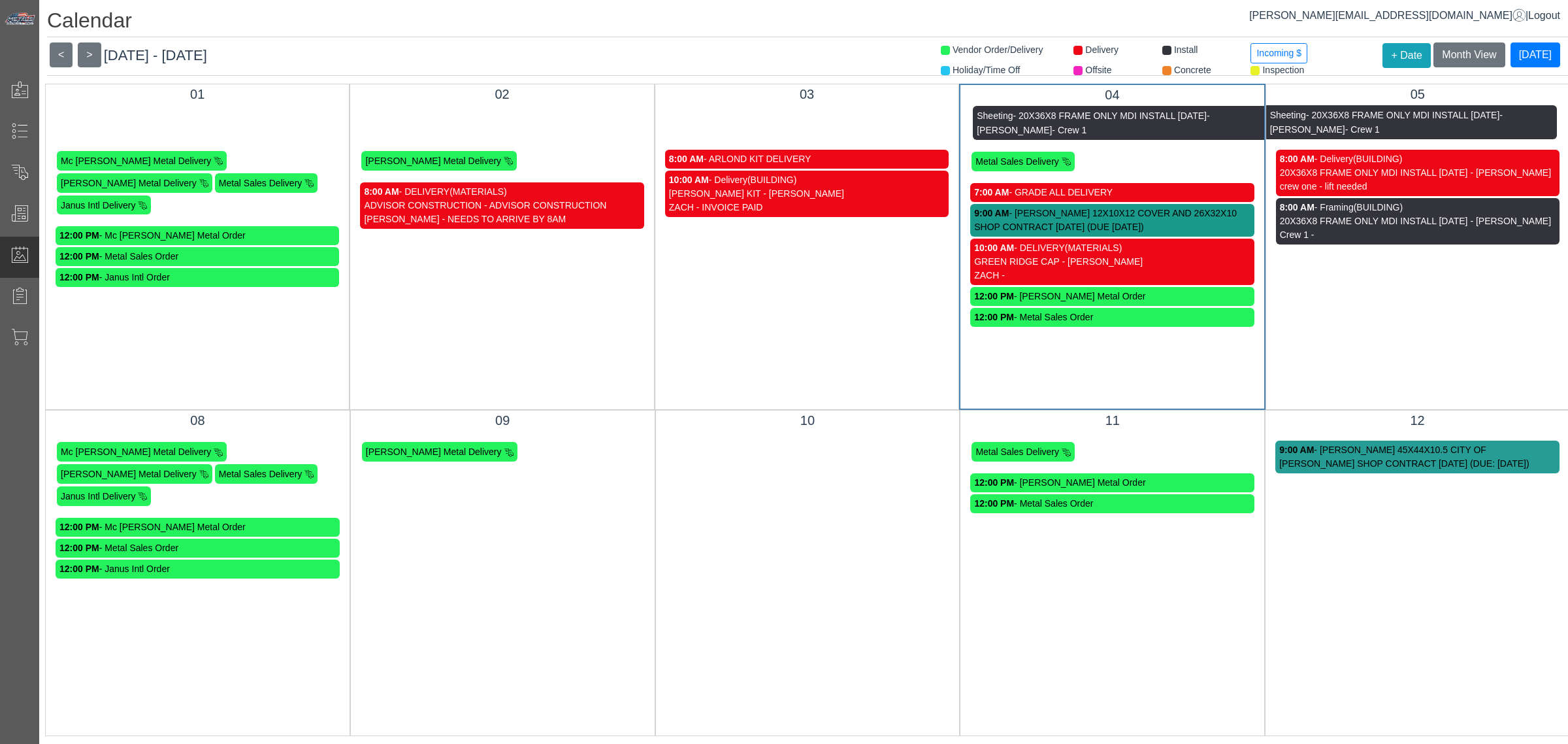
click at [1037, 263] on div "GREEN RIDGE CAP - [PERSON_NAME]" at bounding box center [1111, 261] width 275 height 14
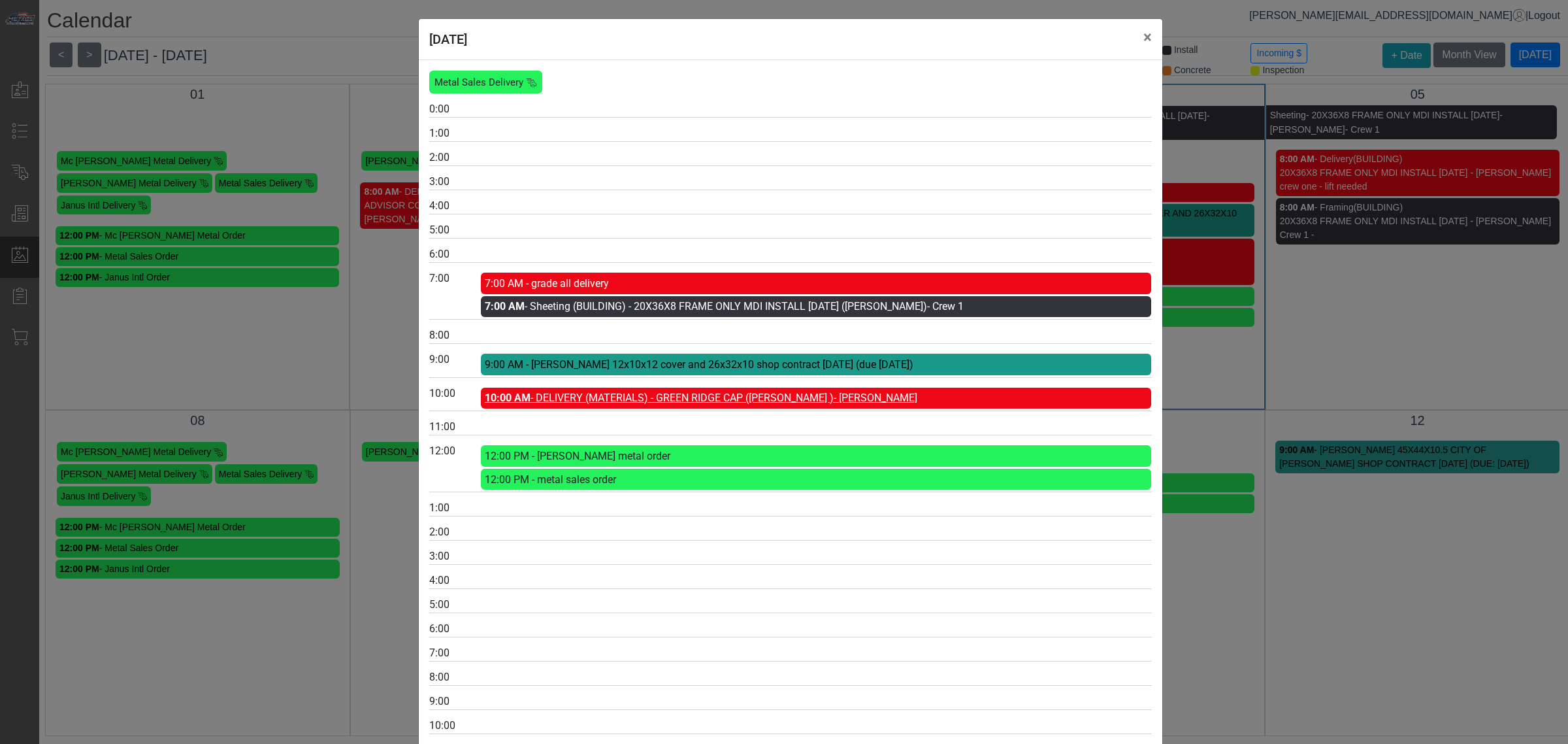
click at [674, 404] on link "10:00 AM - DELIVERY (MATERIALS) - GREEN RIDGE CAP ([PERSON_NAME] ) - [PERSON_NA…" at bounding box center [700, 398] width 432 height 13
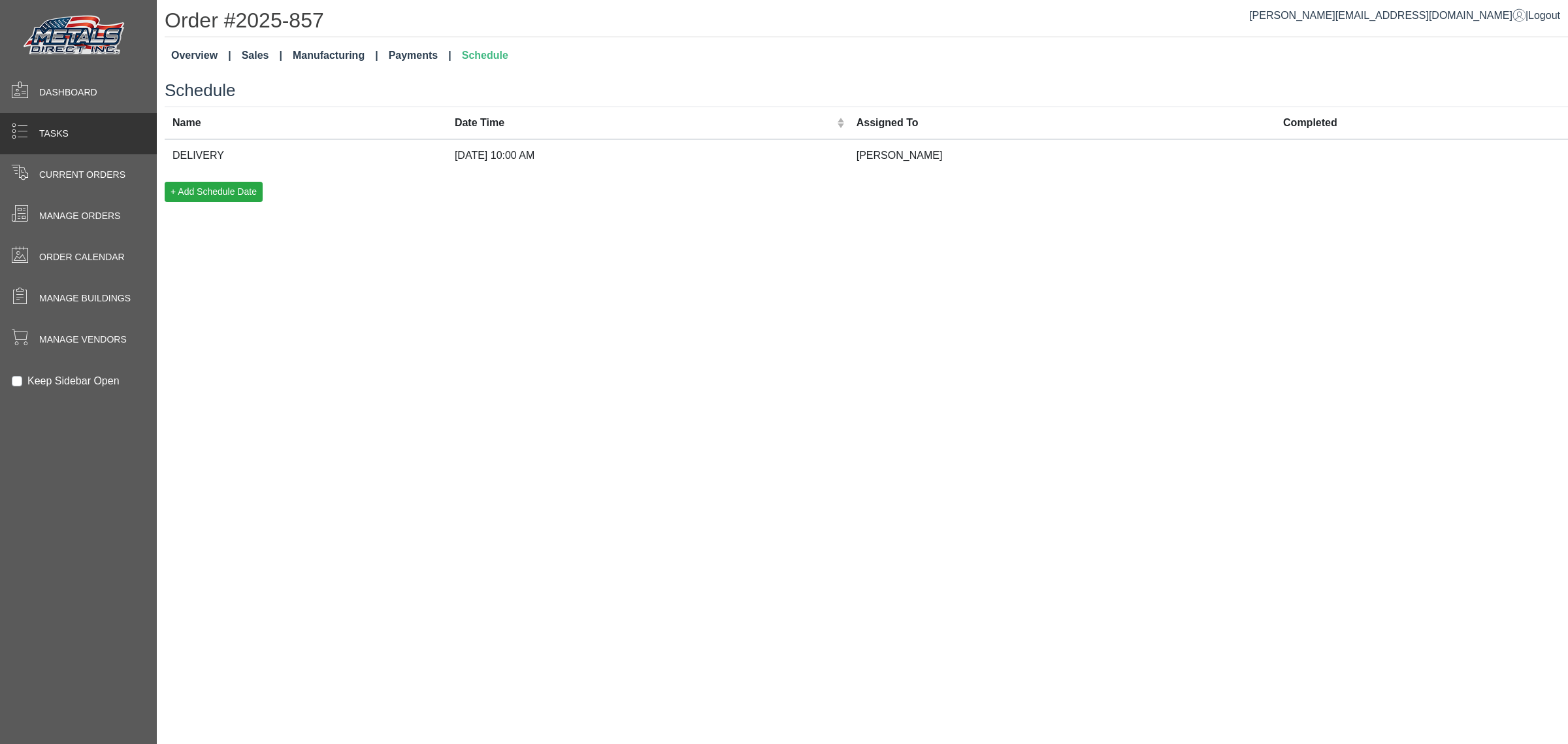
click at [1, 136] on span at bounding box center [19, 134] width 39 height 25
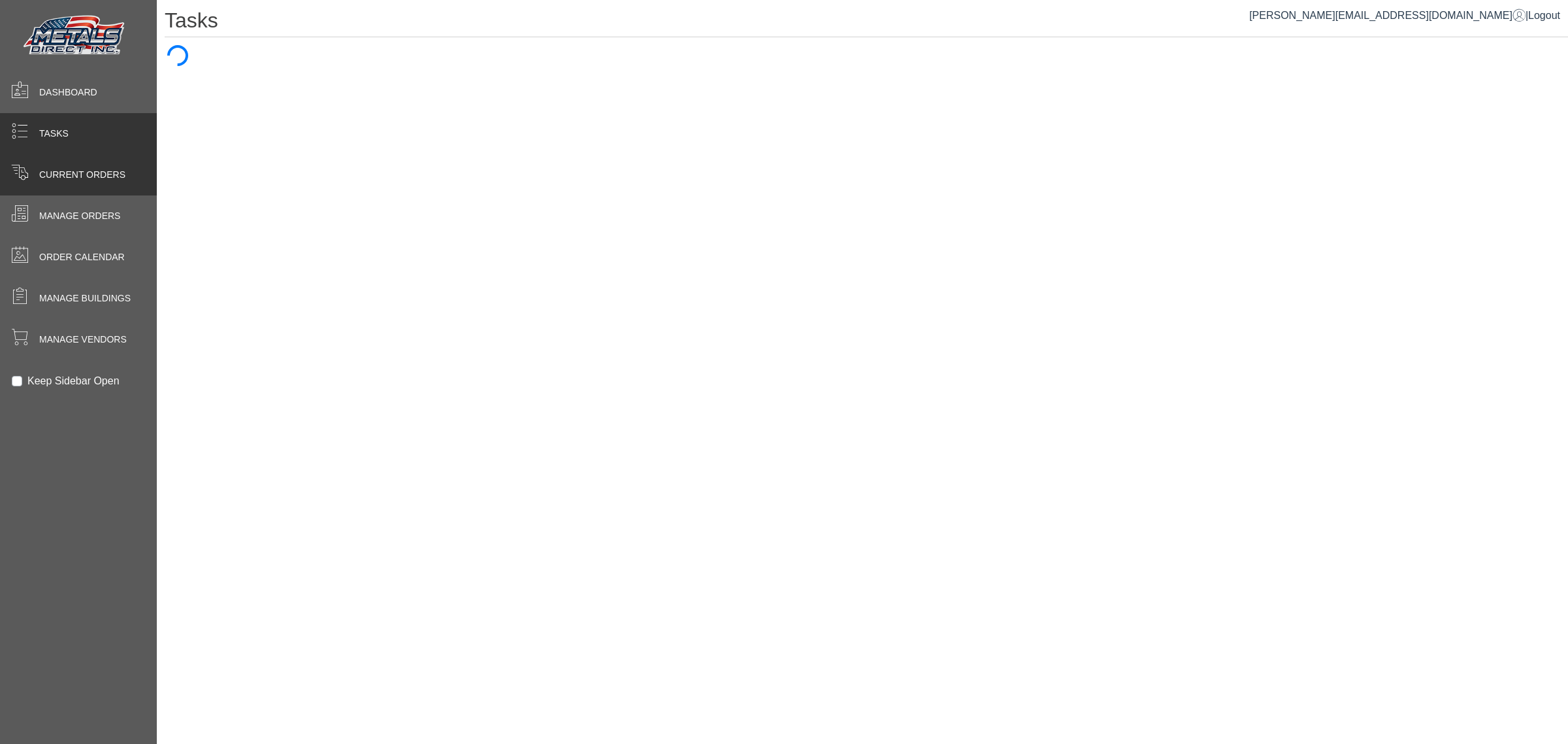
click at [43, 188] on div "Current Orders" at bounding box center [79, 175] width 157 height 42
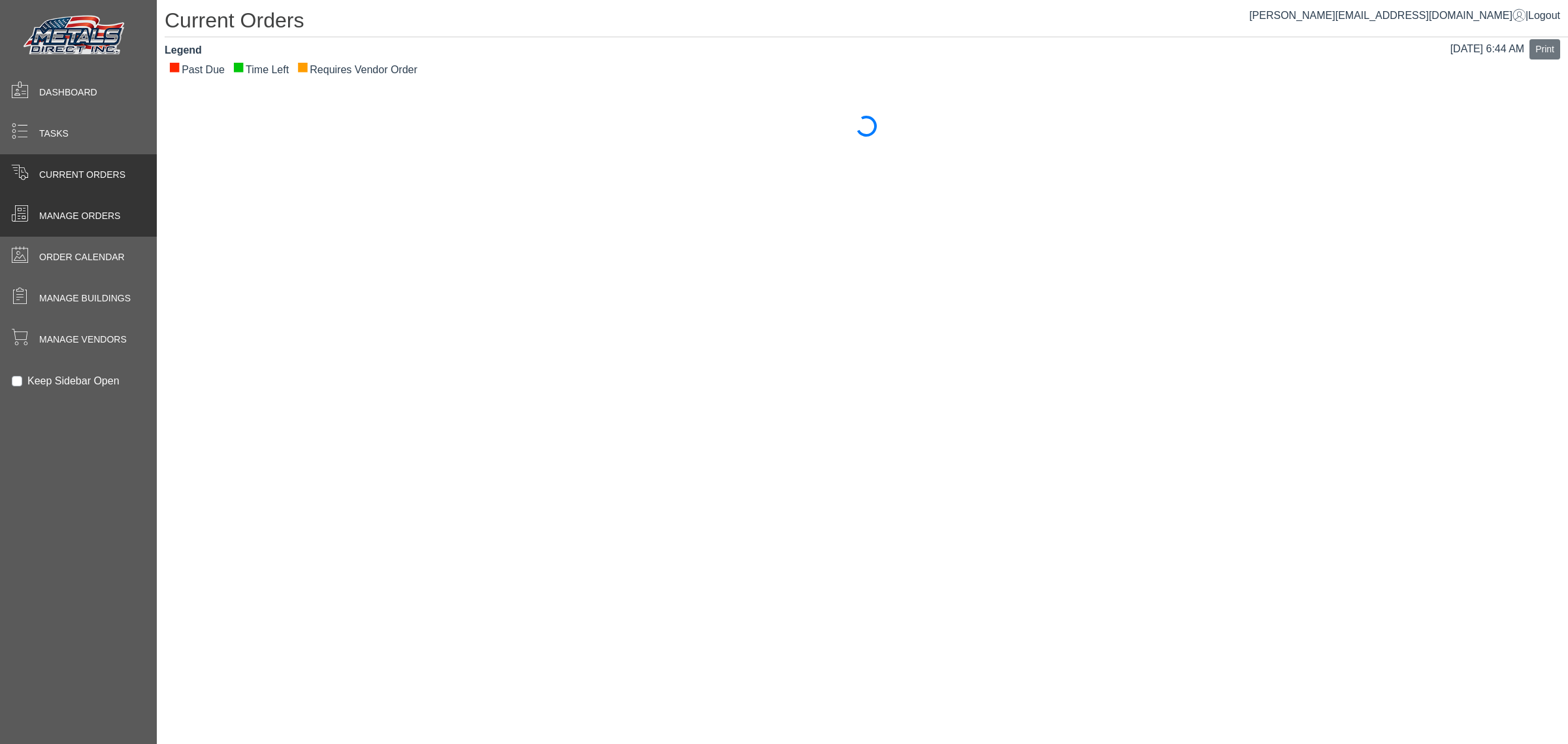
click at [49, 219] on span "Manage Orders" at bounding box center [79, 216] width 81 height 14
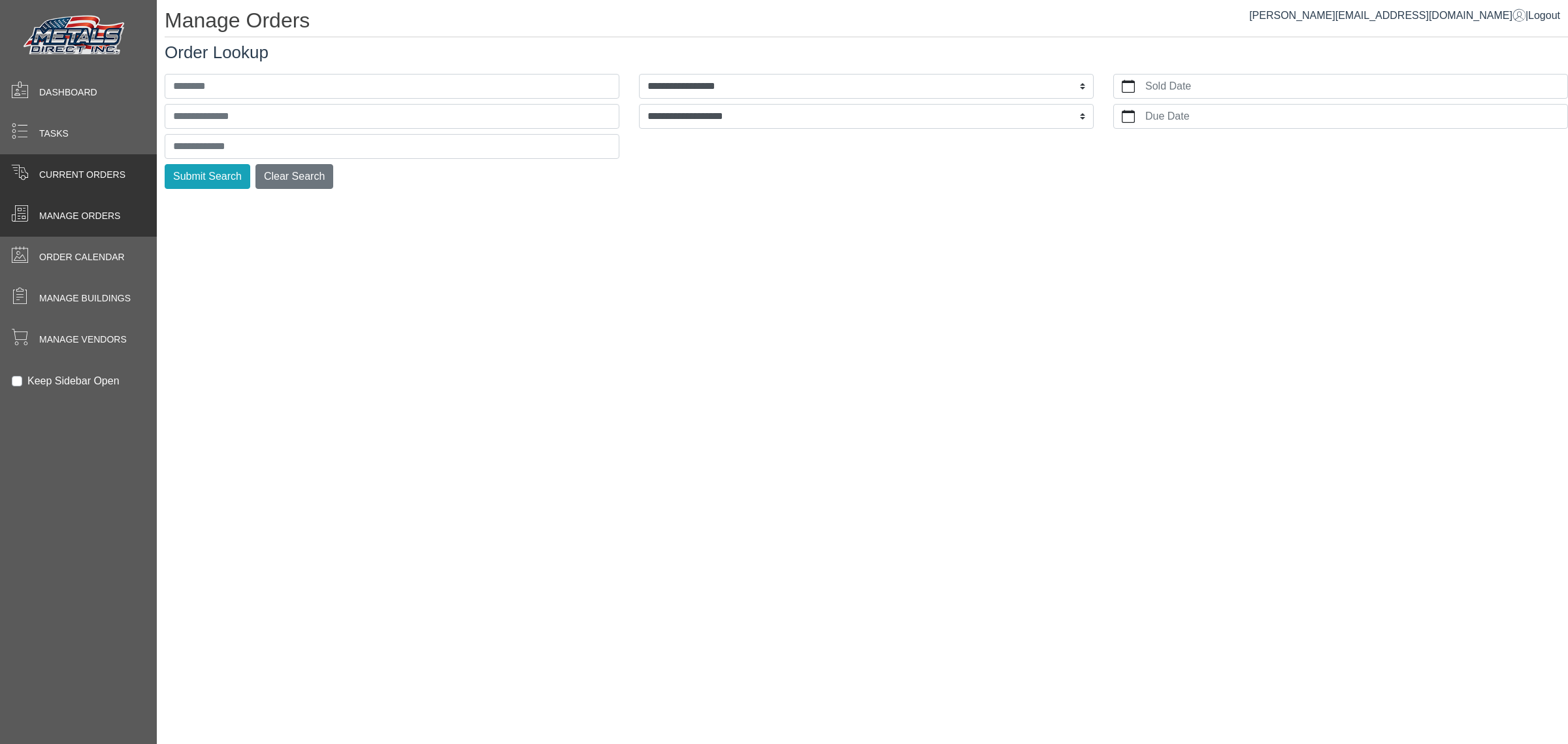
click at [14, 177] on span at bounding box center [19, 172] width 17 height 17
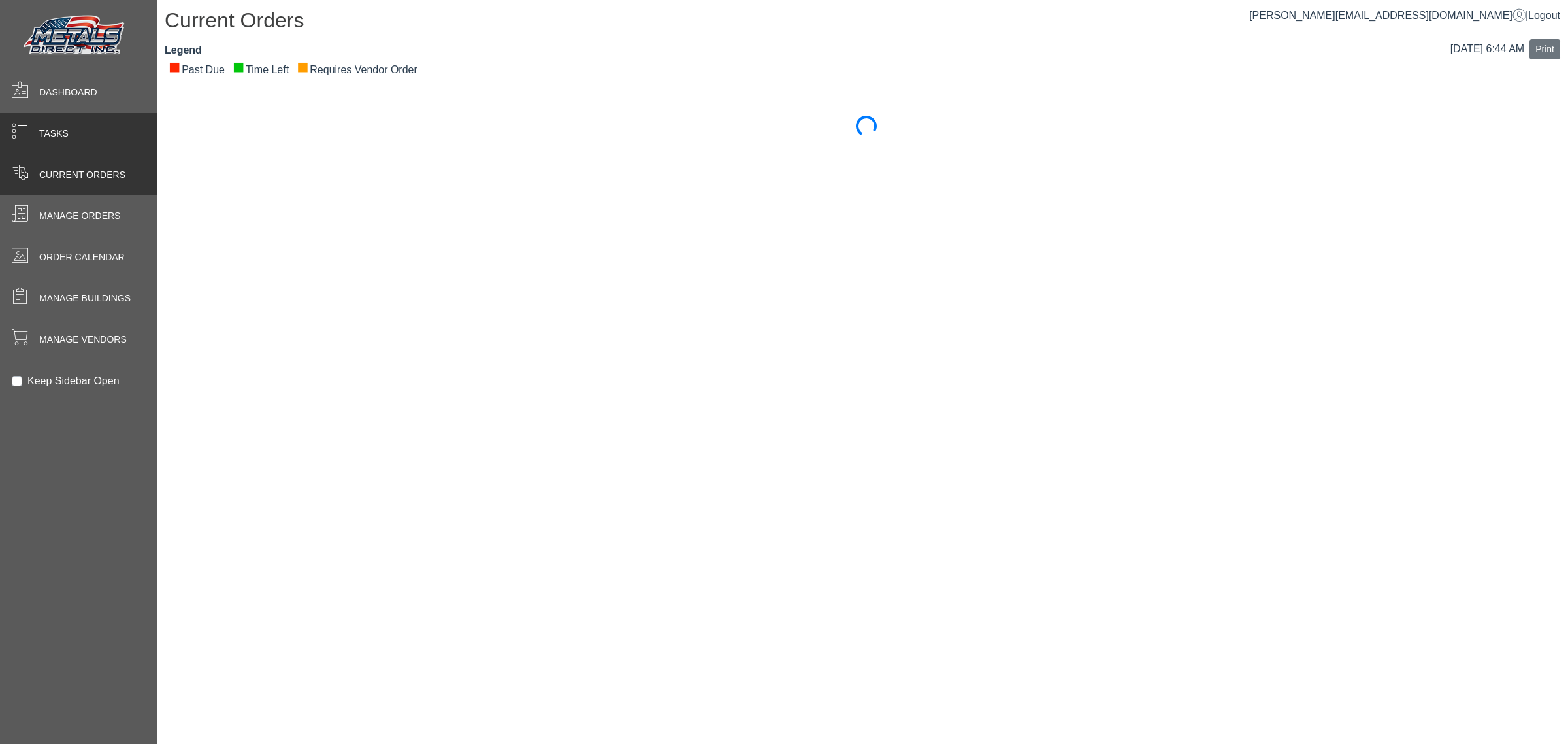
click at [60, 134] on span "Tasks" at bounding box center [53, 133] width 30 height 14
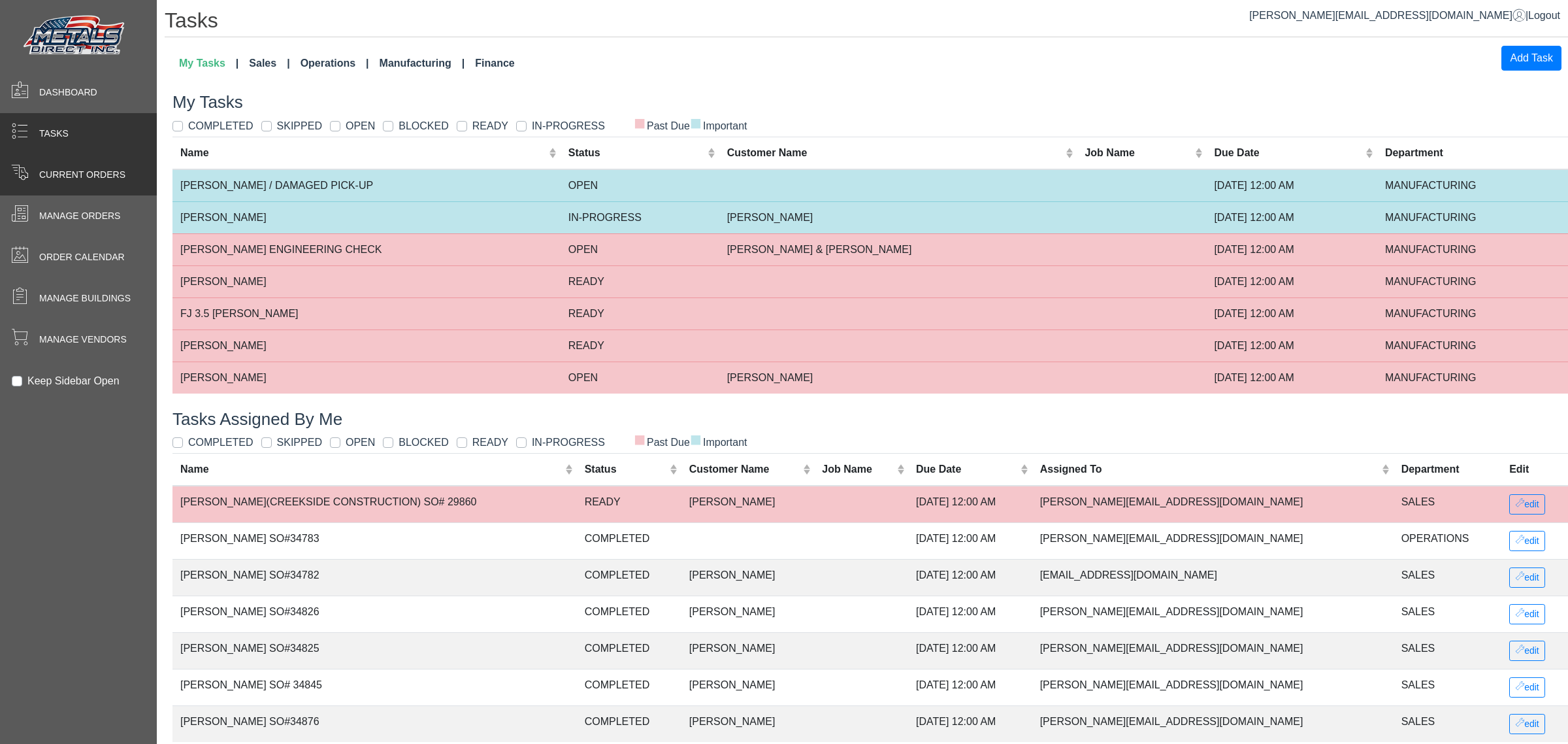
click at [12, 173] on span at bounding box center [19, 172] width 17 height 17
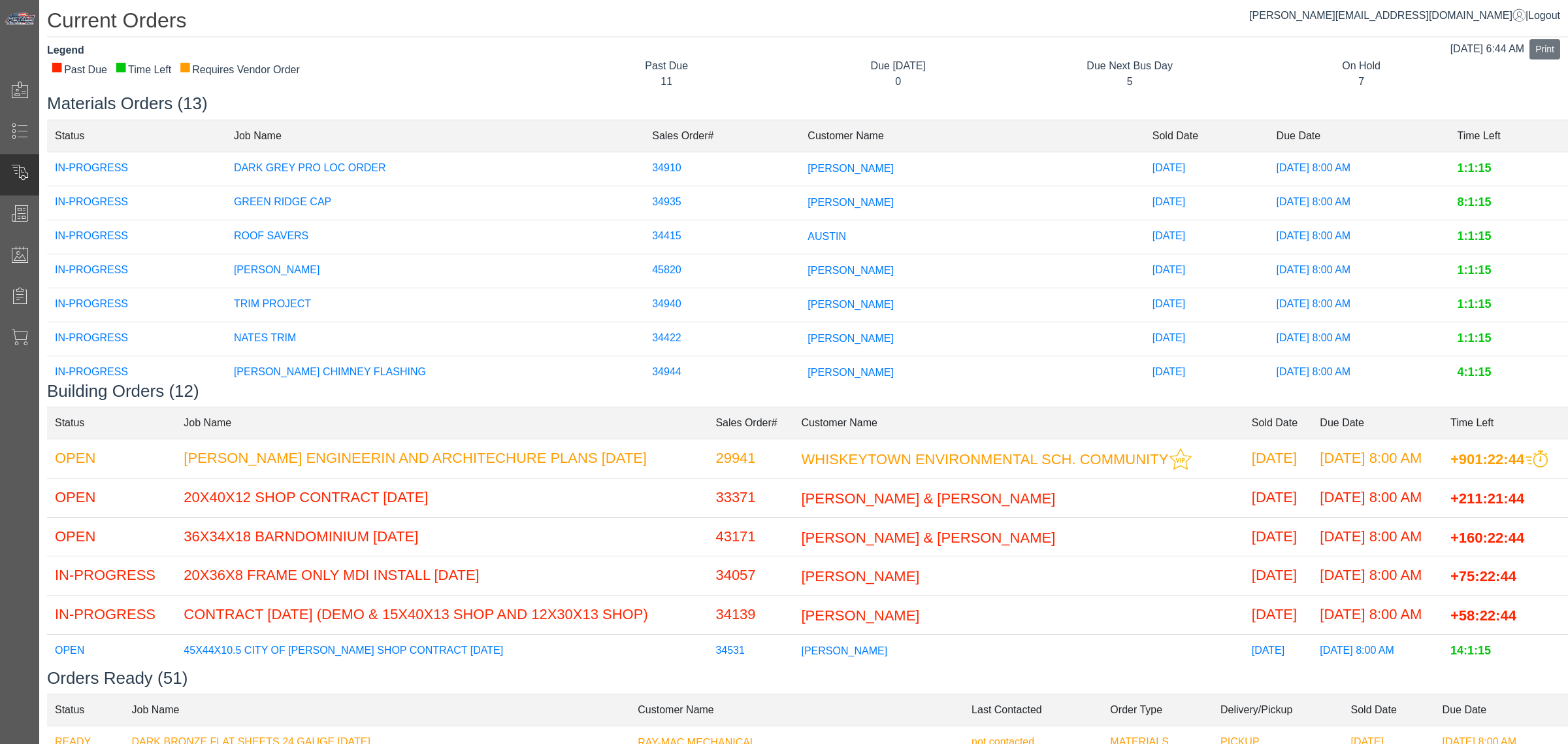
click at [808, 198] on span "[PERSON_NAME]" at bounding box center [851, 201] width 87 height 11
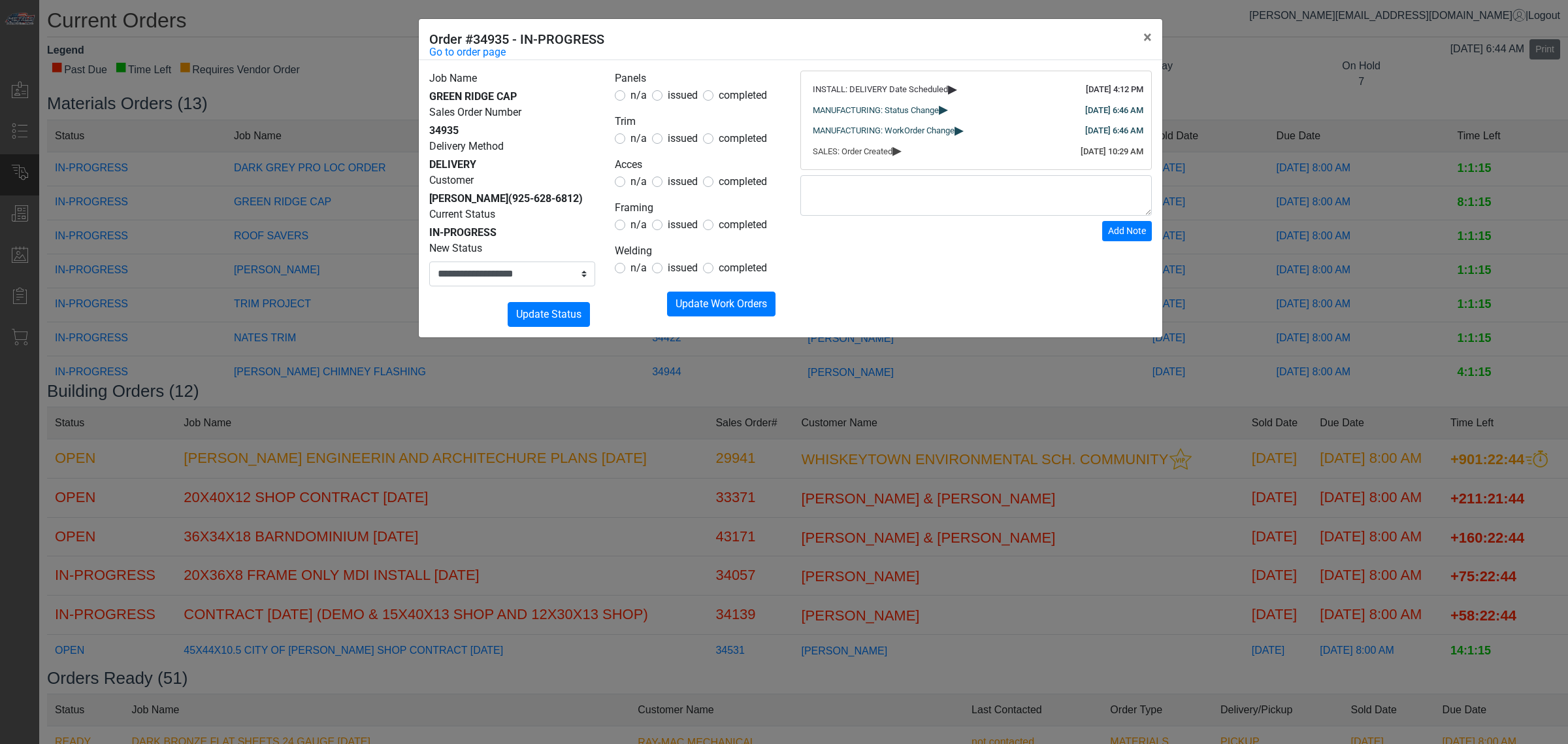
drag, startPoint x: 737, startPoint y: 141, endPoint x: 738, endPoint y: 174, distance: 33.0
click at [737, 147] on form "Panels n/a issued completed Trim n/a issued completed Acces n/a issued complete…" at bounding box center [698, 193] width 166 height 246
click at [737, 181] on span "completed" at bounding box center [743, 181] width 49 height 13
click at [719, 141] on span "completed" at bounding box center [743, 138] width 49 height 13
click at [713, 310] on span "Update Work Orders" at bounding box center [720, 303] width 91 height 13
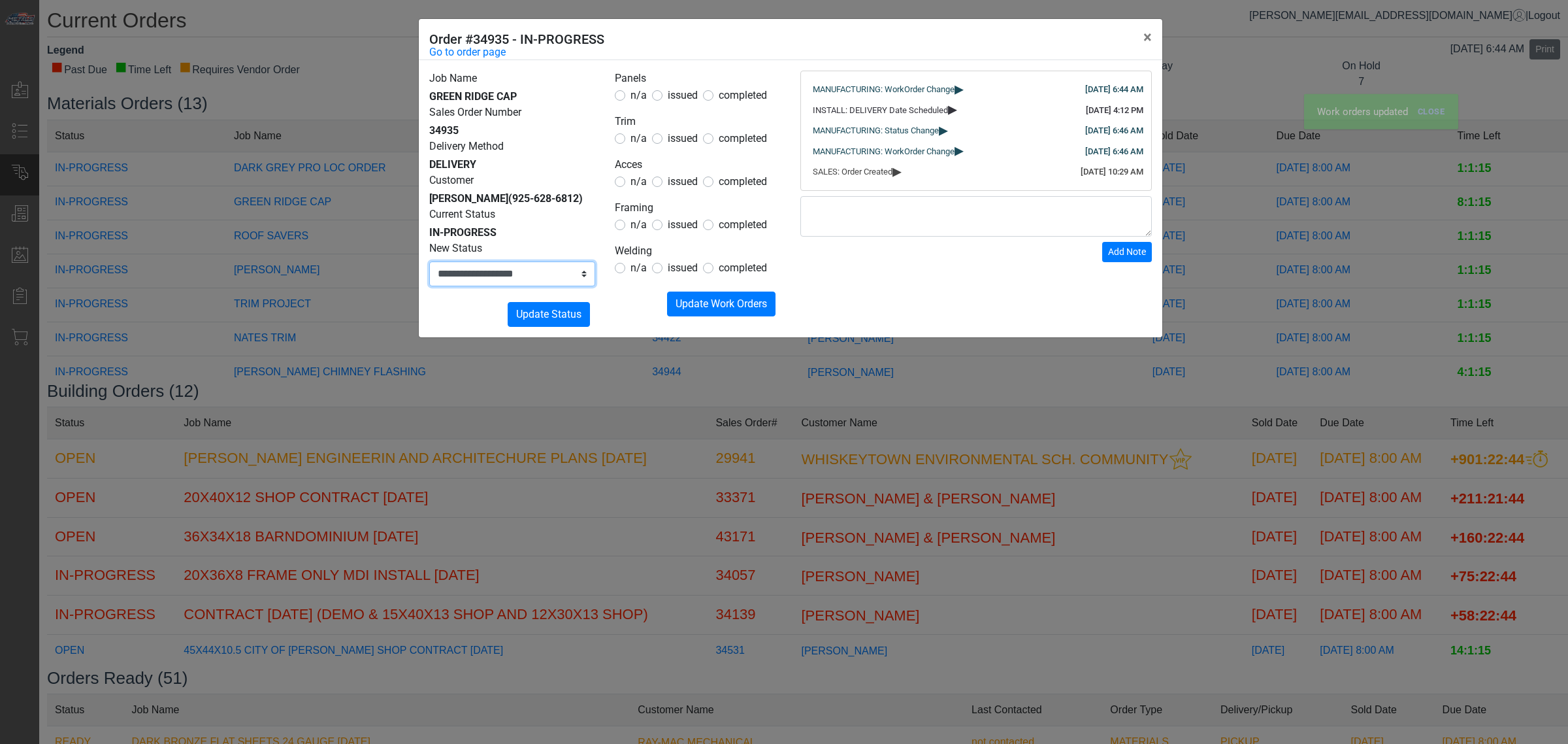
drag, startPoint x: 538, startPoint y: 266, endPoint x: 528, endPoint y: 285, distance: 21.5
click at [538, 268] on select "**********" at bounding box center [513, 274] width 166 height 25
select select "*****"
click at [430, 262] on select "**********" at bounding box center [513, 274] width 166 height 25
click at [543, 314] on span "Update Status" at bounding box center [549, 314] width 65 height 13
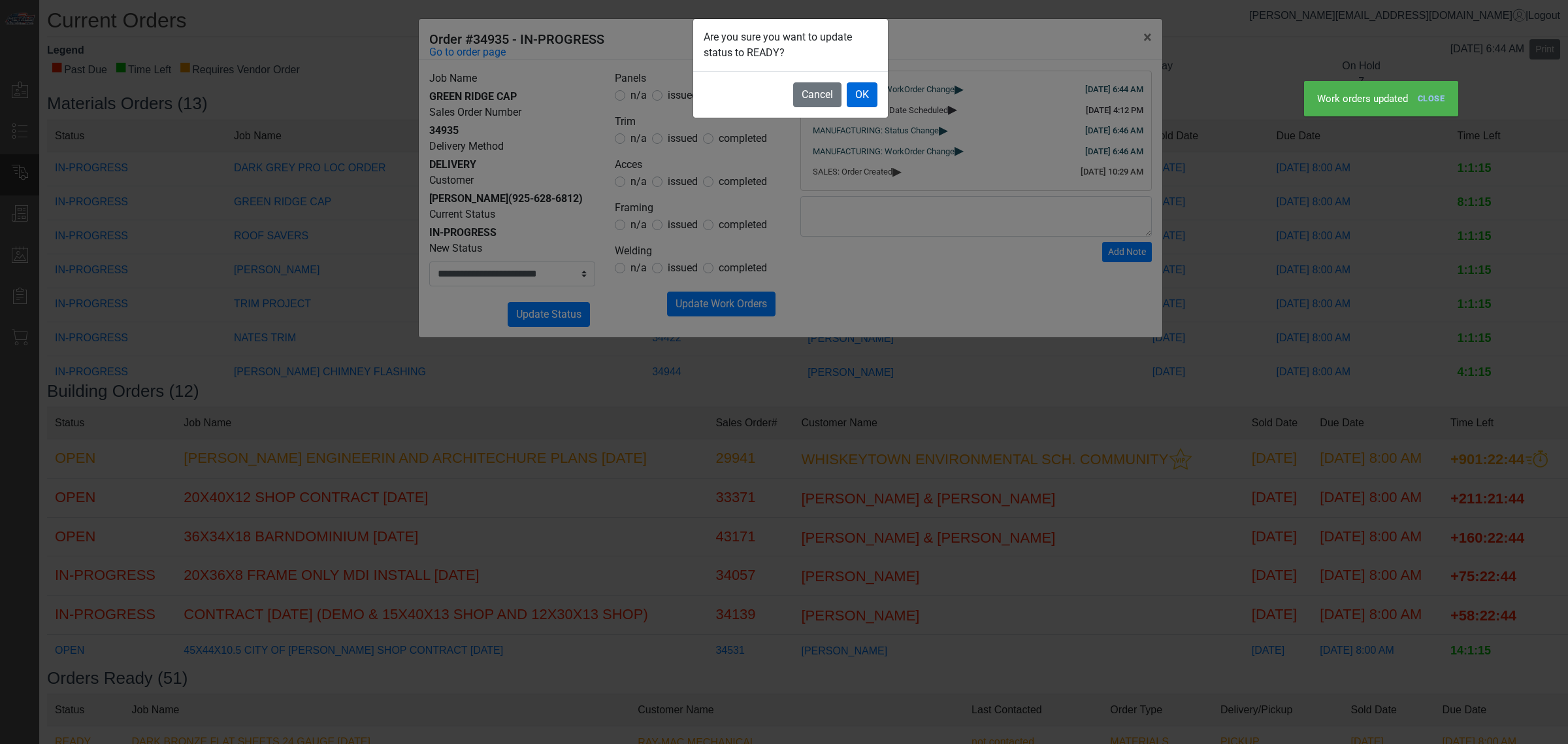
drag, startPoint x: 862, startPoint y: 109, endPoint x: 865, endPoint y: 97, distance: 12.4
click at [863, 108] on footer "Cancel OK" at bounding box center [791, 94] width 195 height 46
click at [865, 97] on button "OK" at bounding box center [862, 95] width 31 height 25
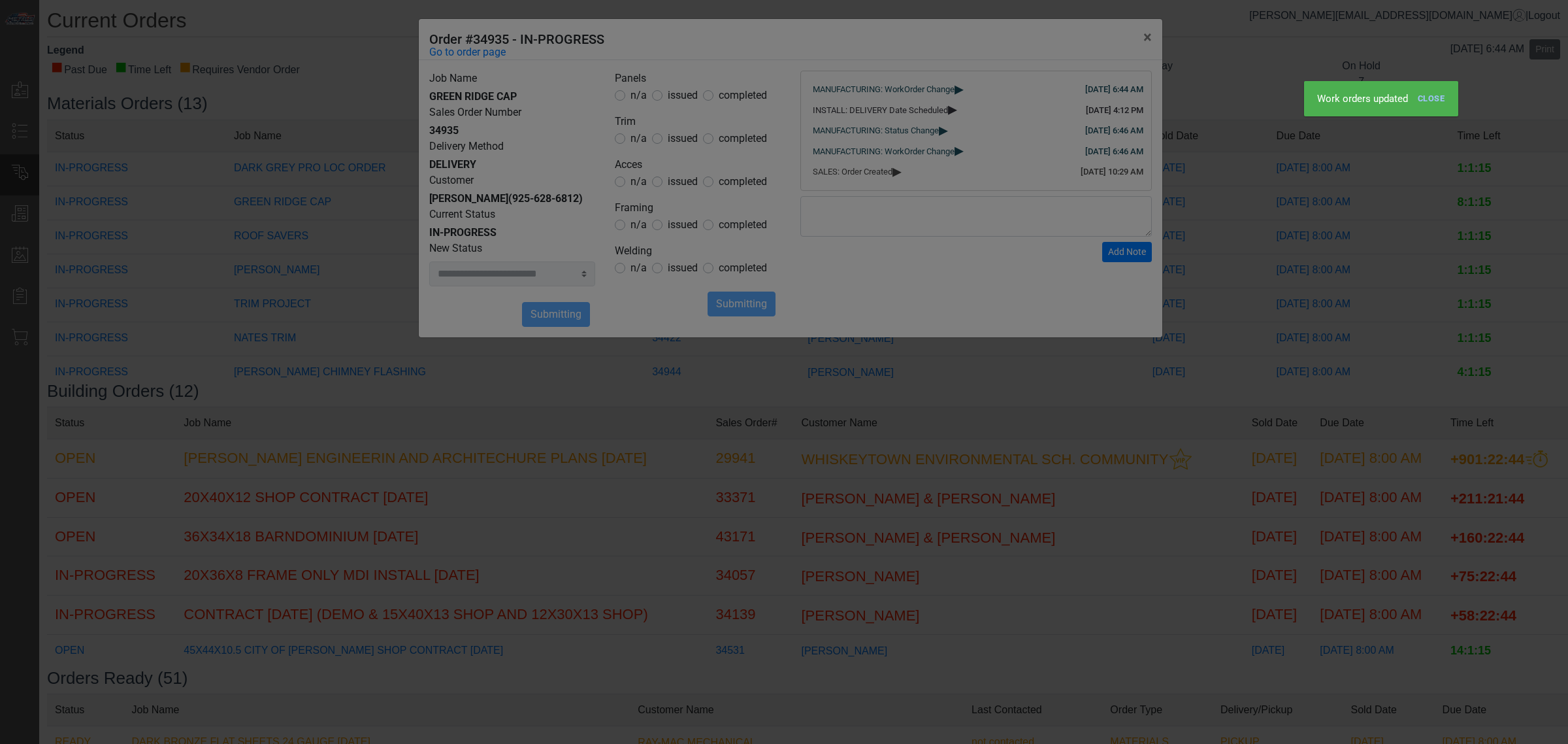
select select
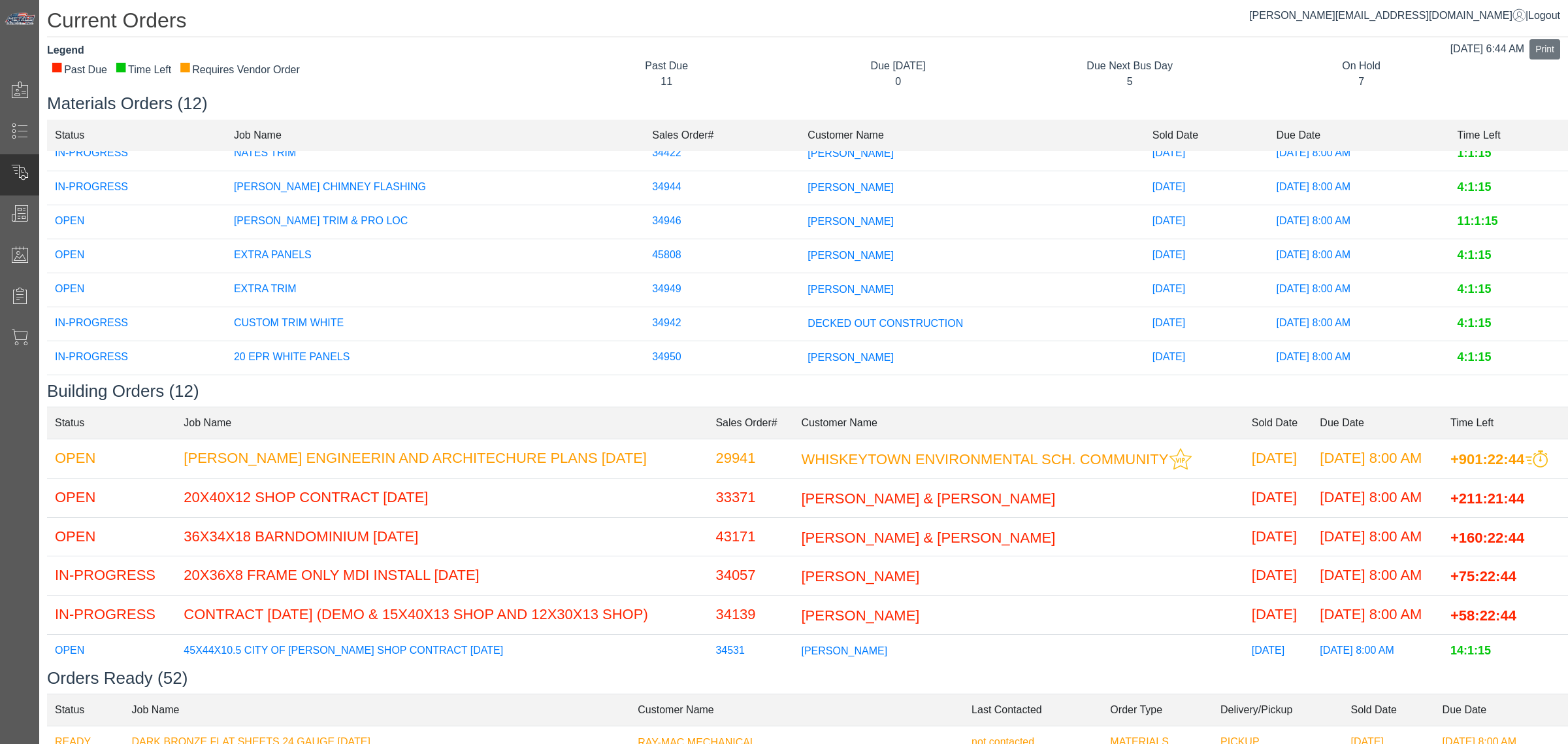
scroll to position [122, 0]
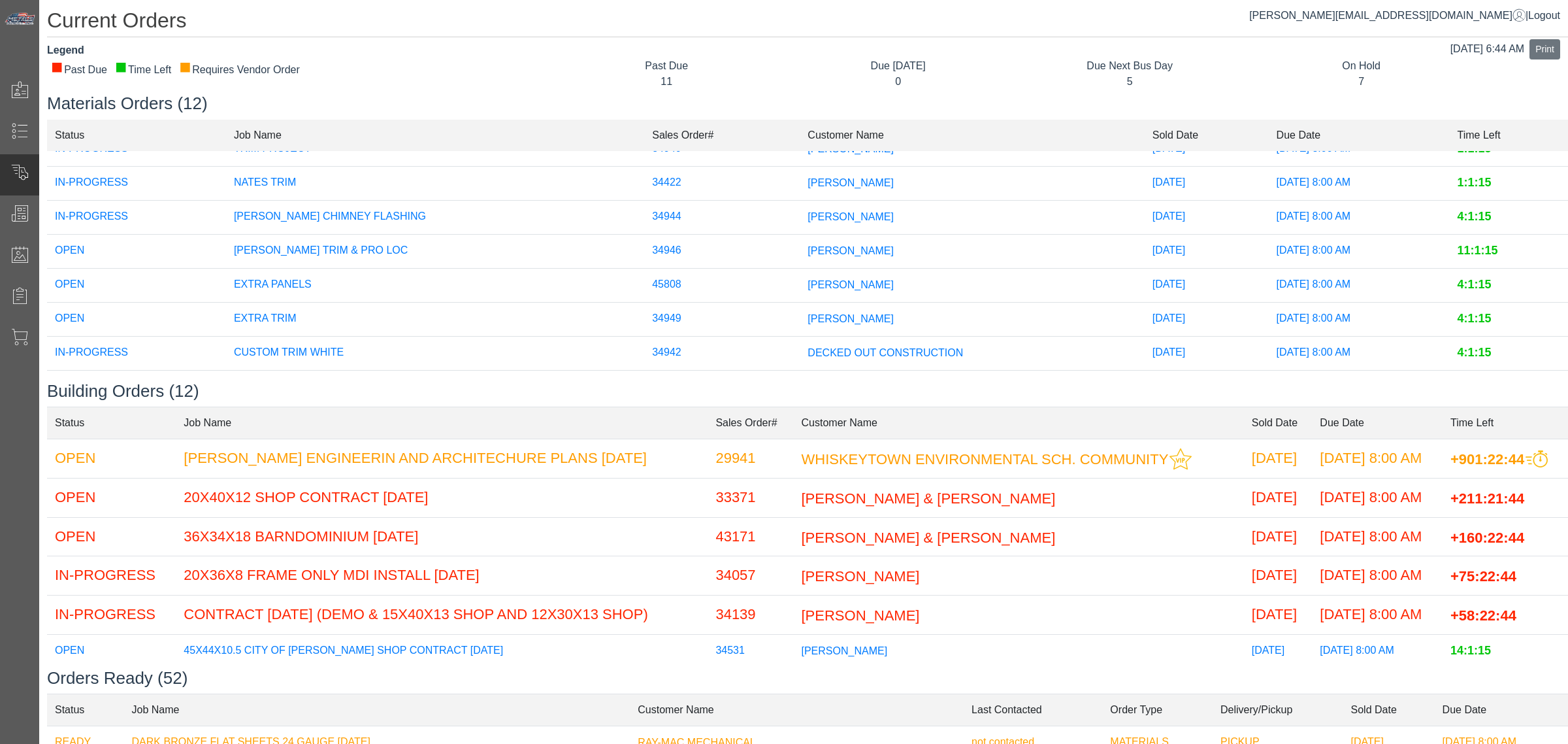
click at [729, 219] on td "34944" at bounding box center [722, 217] width 155 height 34
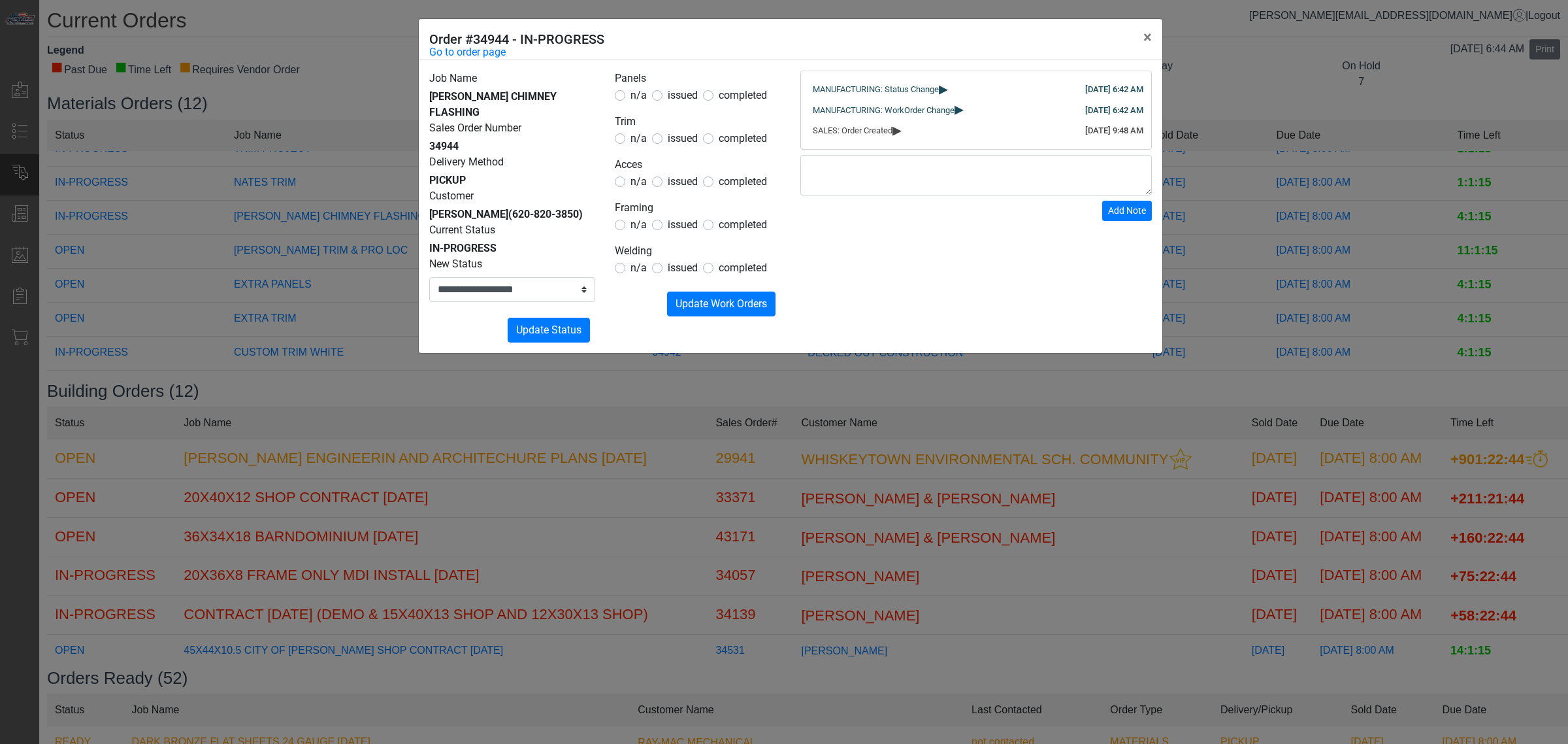
drag, startPoint x: 474, startPoint y: 399, endPoint x: 481, endPoint y: 400, distance: 7.1
click at [481, 400] on div "**********" at bounding box center [784, 372] width 1568 height 744
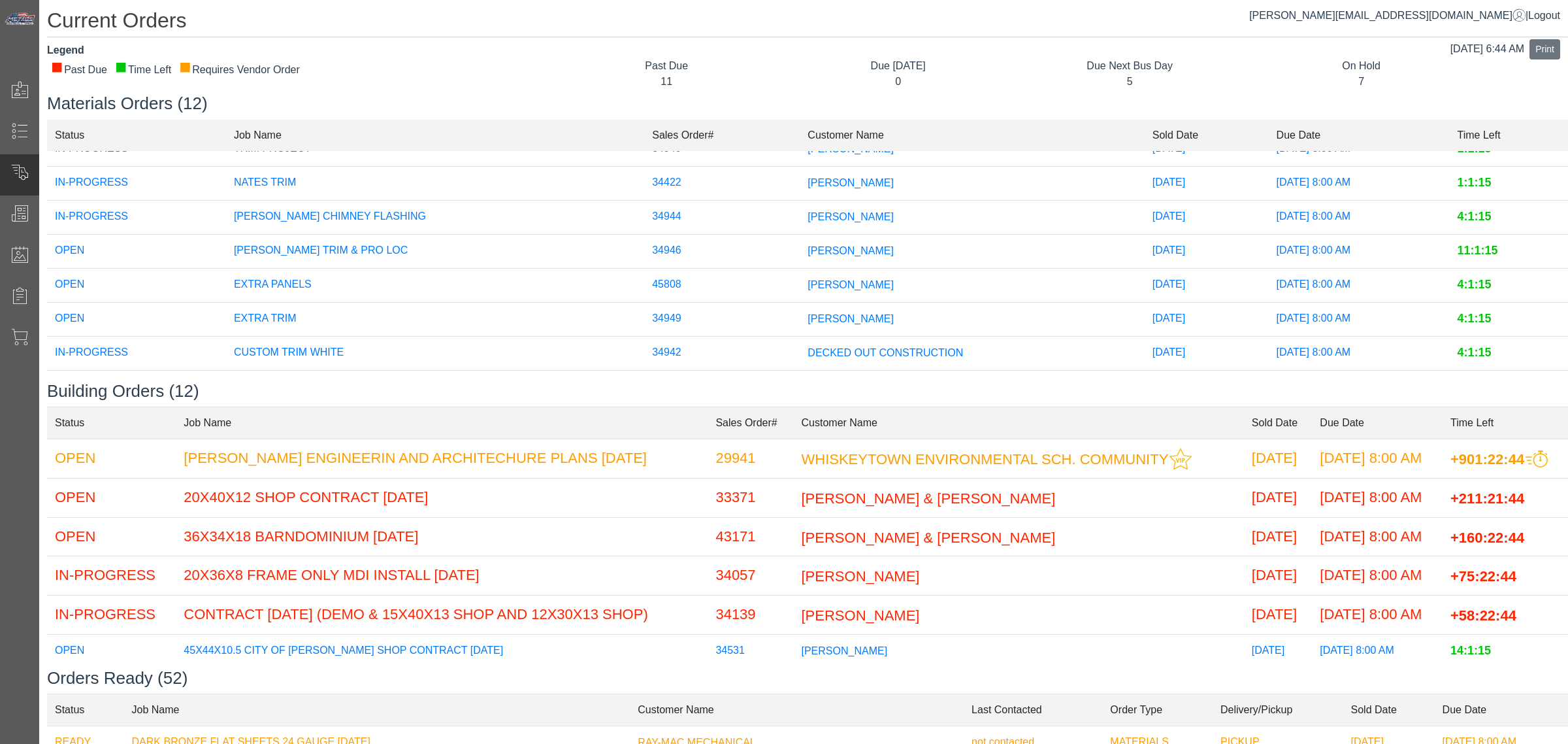
click at [808, 283] on span "[PERSON_NAME]" at bounding box center [851, 284] width 87 height 11
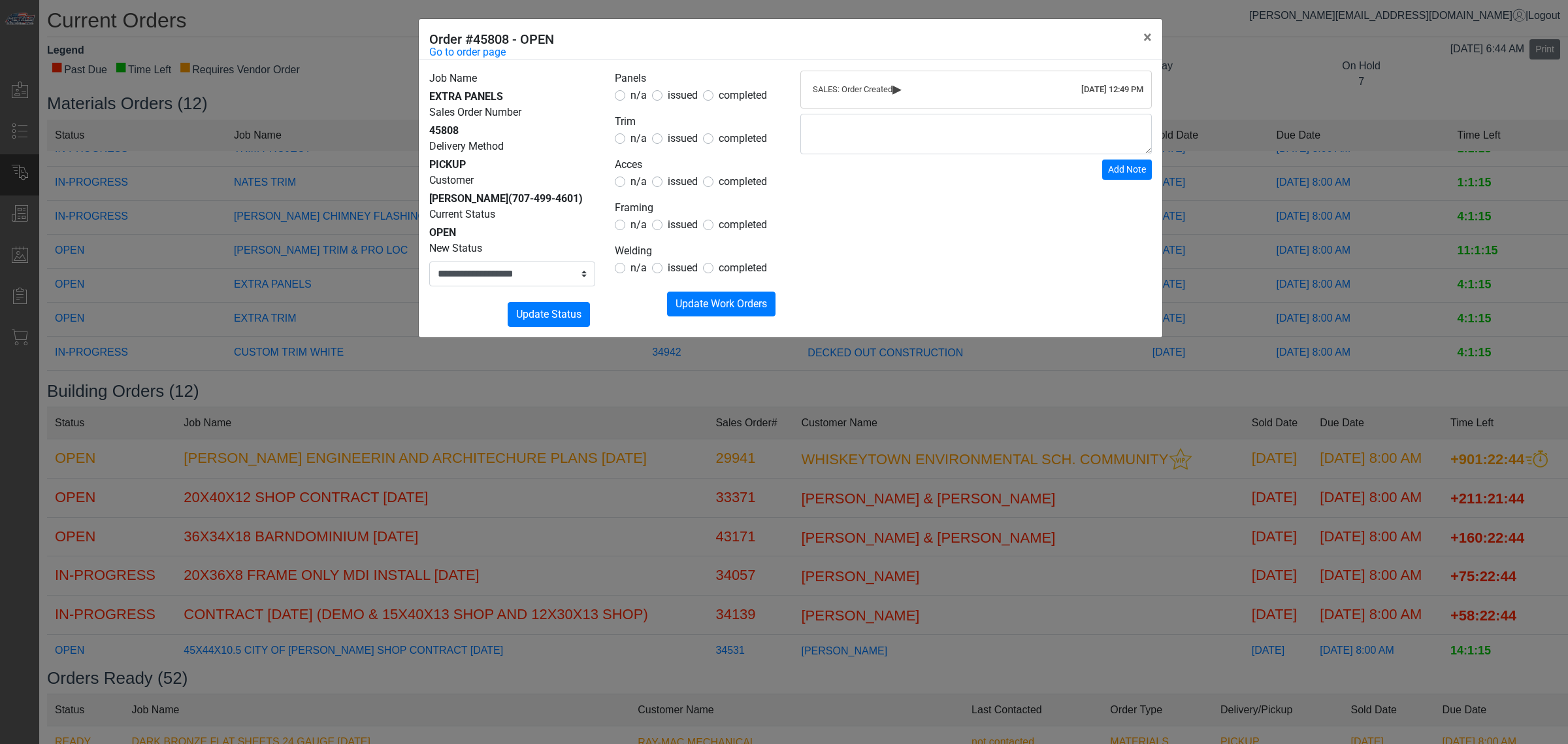
drag, startPoint x: 685, startPoint y: 90, endPoint x: 687, endPoint y: 102, distance: 12.2
click at [686, 91] on span "issued" at bounding box center [682, 95] width 30 height 13
click at [686, 176] on label "issued" at bounding box center [682, 181] width 30 height 15
click at [645, 148] on form "Panels n/a issued completed Trim n/a issued completed Acces n/a issued complete…" at bounding box center [698, 193] width 166 height 246
drag, startPoint x: 642, startPoint y: 143, endPoint x: 654, endPoint y: 157, distance: 18.4
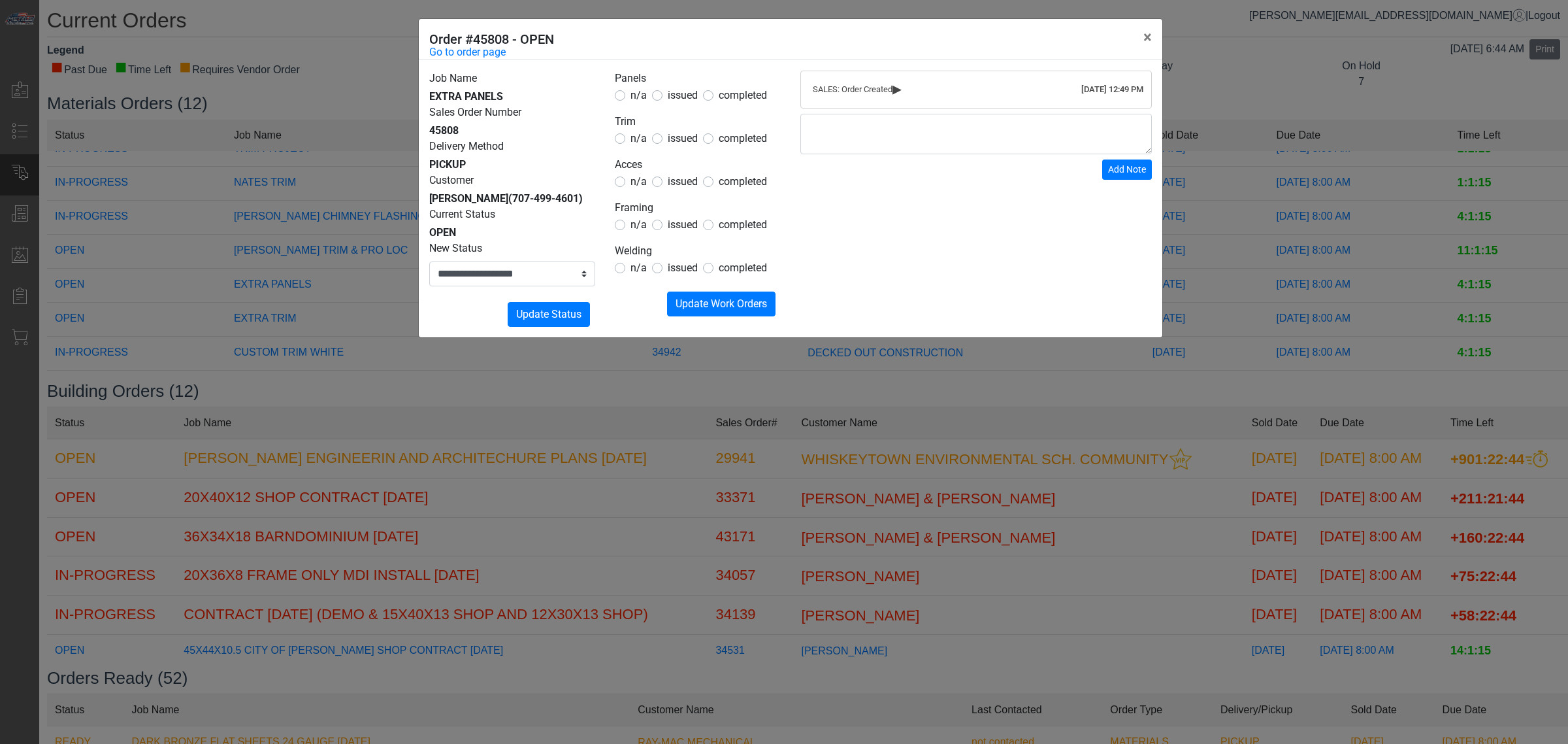
click at [650, 151] on form "Panels n/a issued completed Trim n/a issued completed Acces n/a issued complete…" at bounding box center [698, 193] width 166 height 246
click at [680, 183] on span "issued" at bounding box center [682, 181] width 30 height 13
click at [628, 135] on div "n/a" at bounding box center [630, 138] width 32 height 15
click at [645, 129] on legend "Trim" at bounding box center [698, 122] width 166 height 17
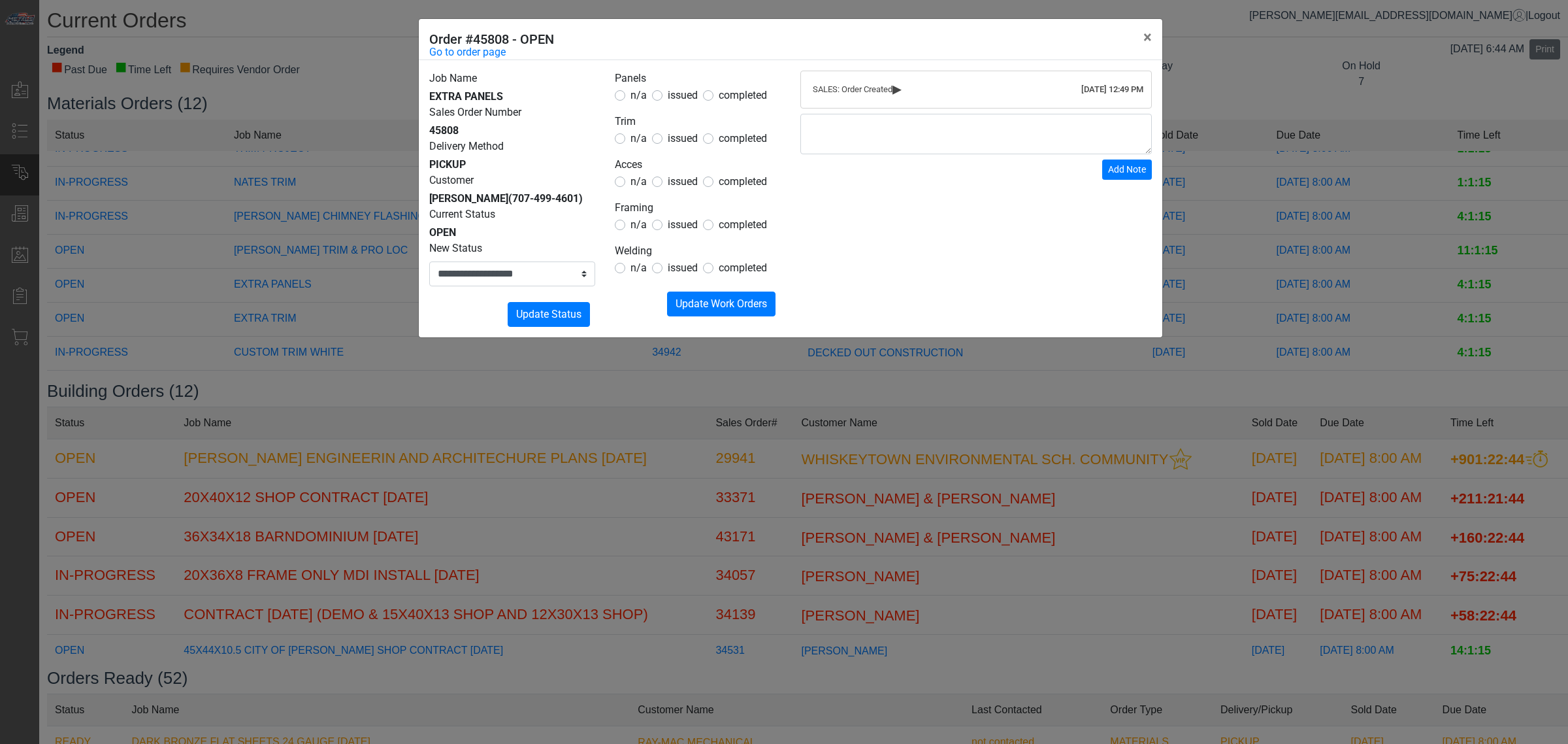
click at [640, 136] on span "n/a" at bounding box center [638, 138] width 16 height 13
click at [639, 141] on span "n/a" at bounding box center [638, 138] width 16 height 13
click at [636, 236] on form "Panels n/a issued completed Trim n/a issued completed Acces n/a issued complete…" at bounding box center [698, 193] width 166 height 246
drag, startPoint x: 634, startPoint y: 220, endPoint x: 636, endPoint y: 275, distance: 55.0
click at [634, 222] on span "n/a" at bounding box center [638, 225] width 16 height 13
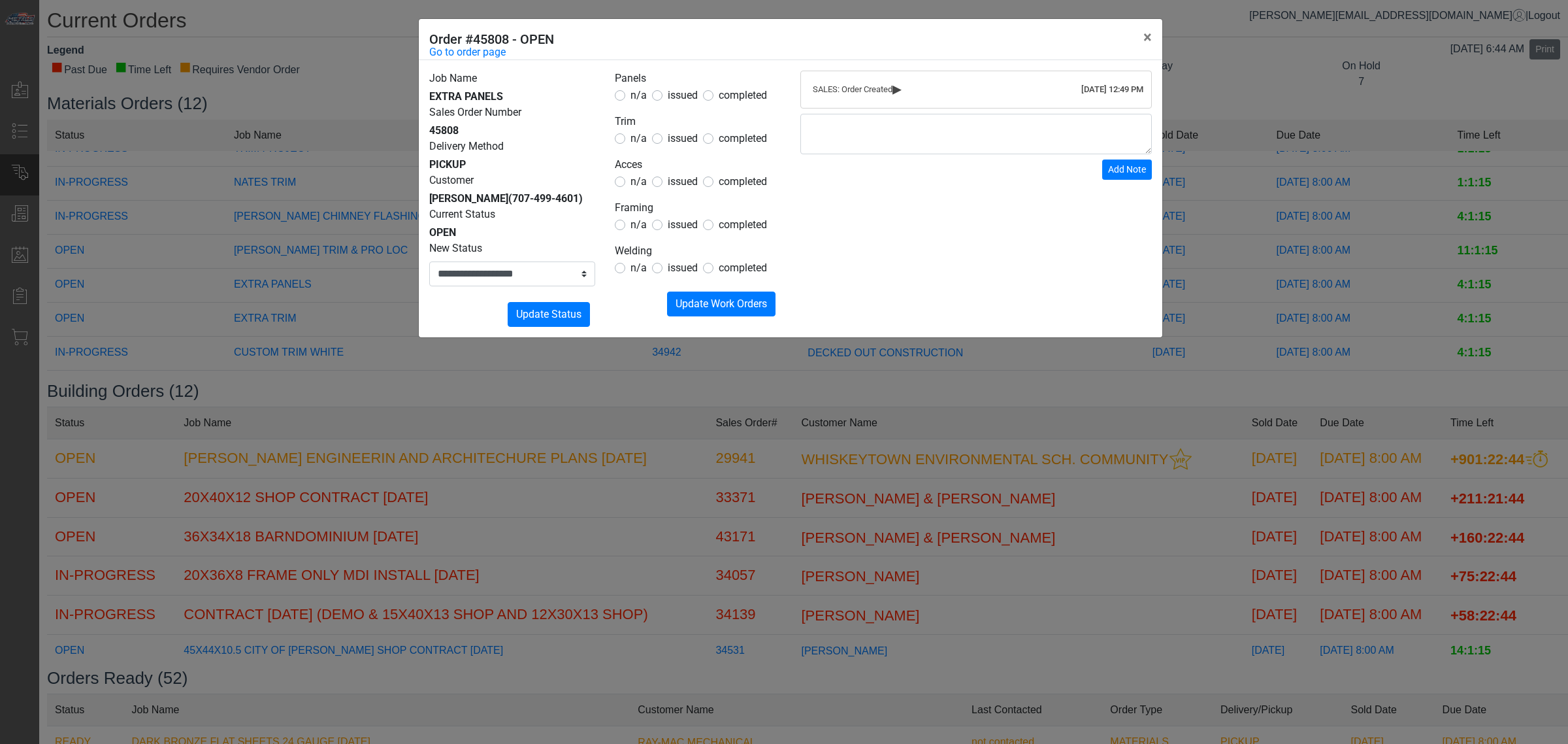
click at [637, 278] on form "Panels n/a issued completed Trim n/a issued completed Acces n/a issued complete…" at bounding box center [698, 193] width 166 height 246
click at [636, 271] on span "n/a" at bounding box center [638, 268] width 16 height 13
click at [720, 302] on span "Update Work Orders" at bounding box center [720, 303] width 91 height 13
click at [563, 286] on select "**********" at bounding box center [513, 274] width 166 height 25
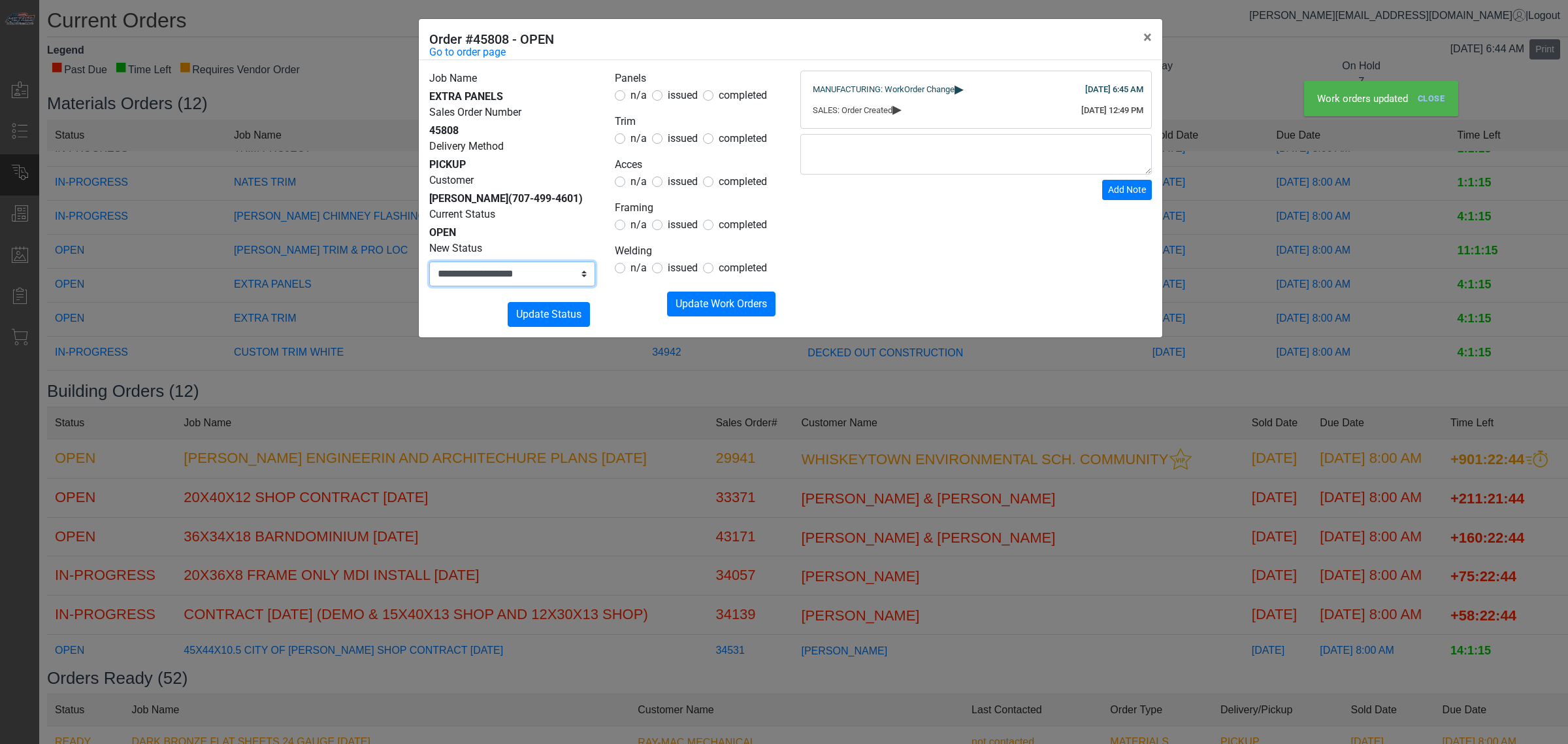
select select "**********"
click at [430, 277] on select "**********" at bounding box center [513, 274] width 166 height 25
click at [566, 321] on span "Update Status" at bounding box center [549, 314] width 65 height 13
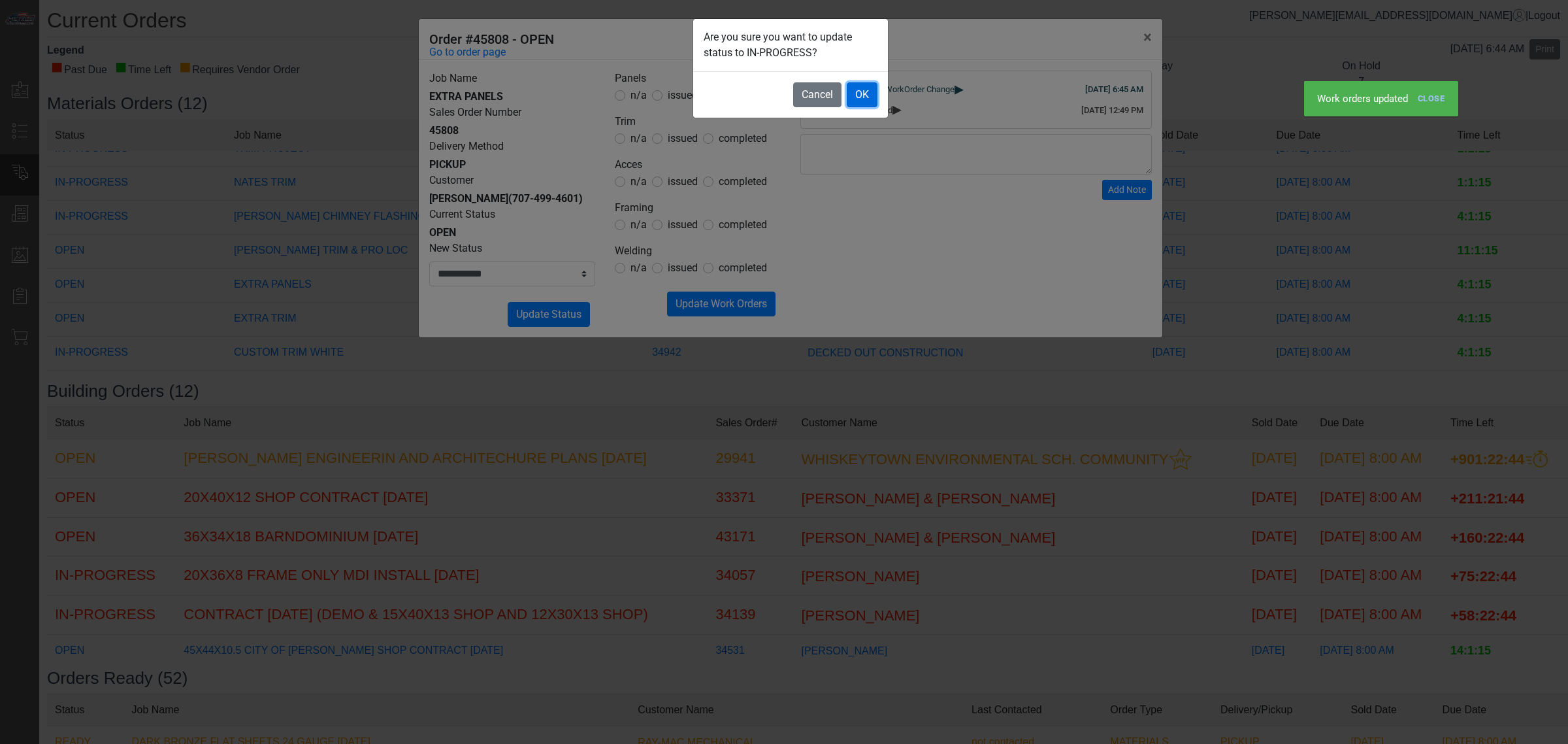
click at [874, 88] on button "OK" at bounding box center [862, 95] width 31 height 25
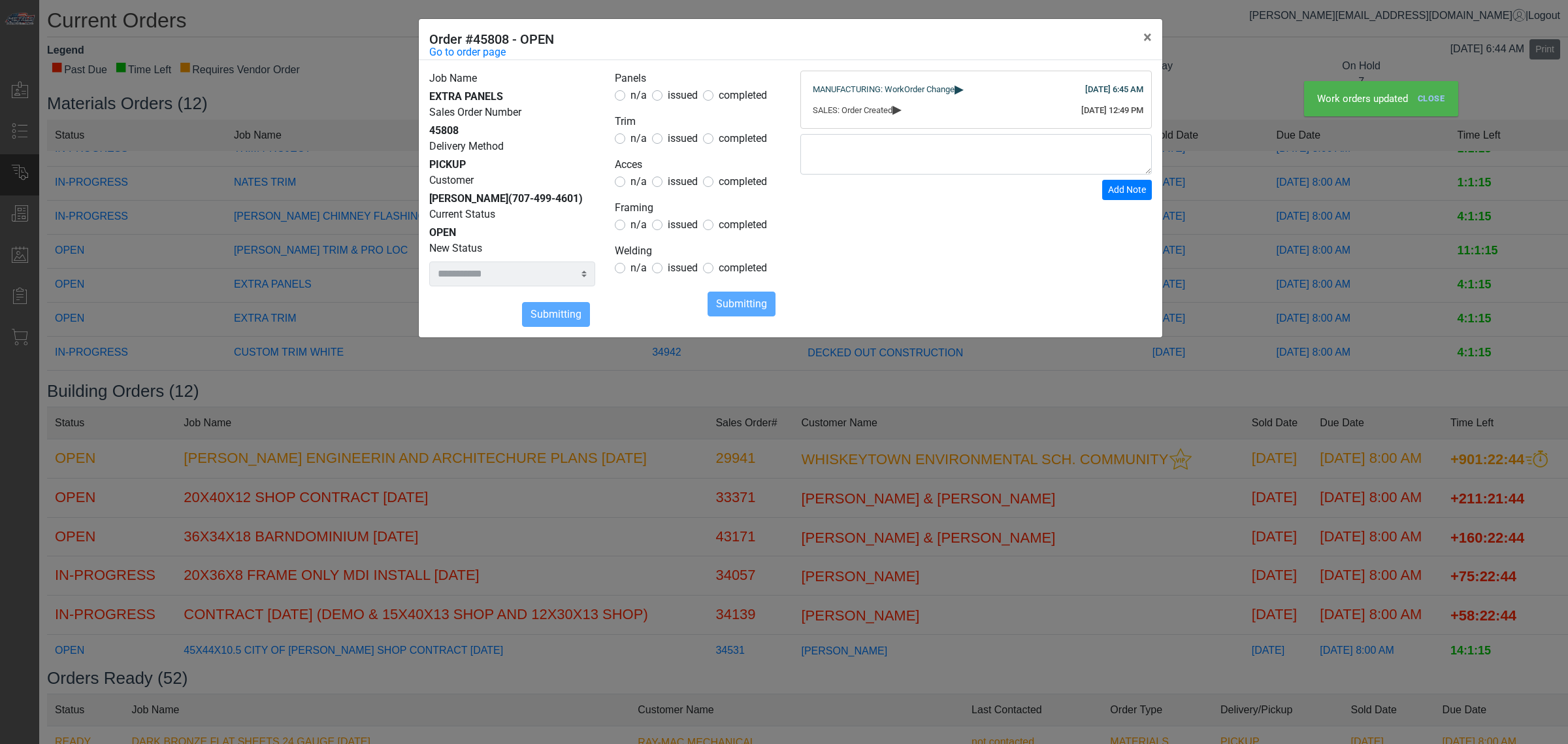
select select
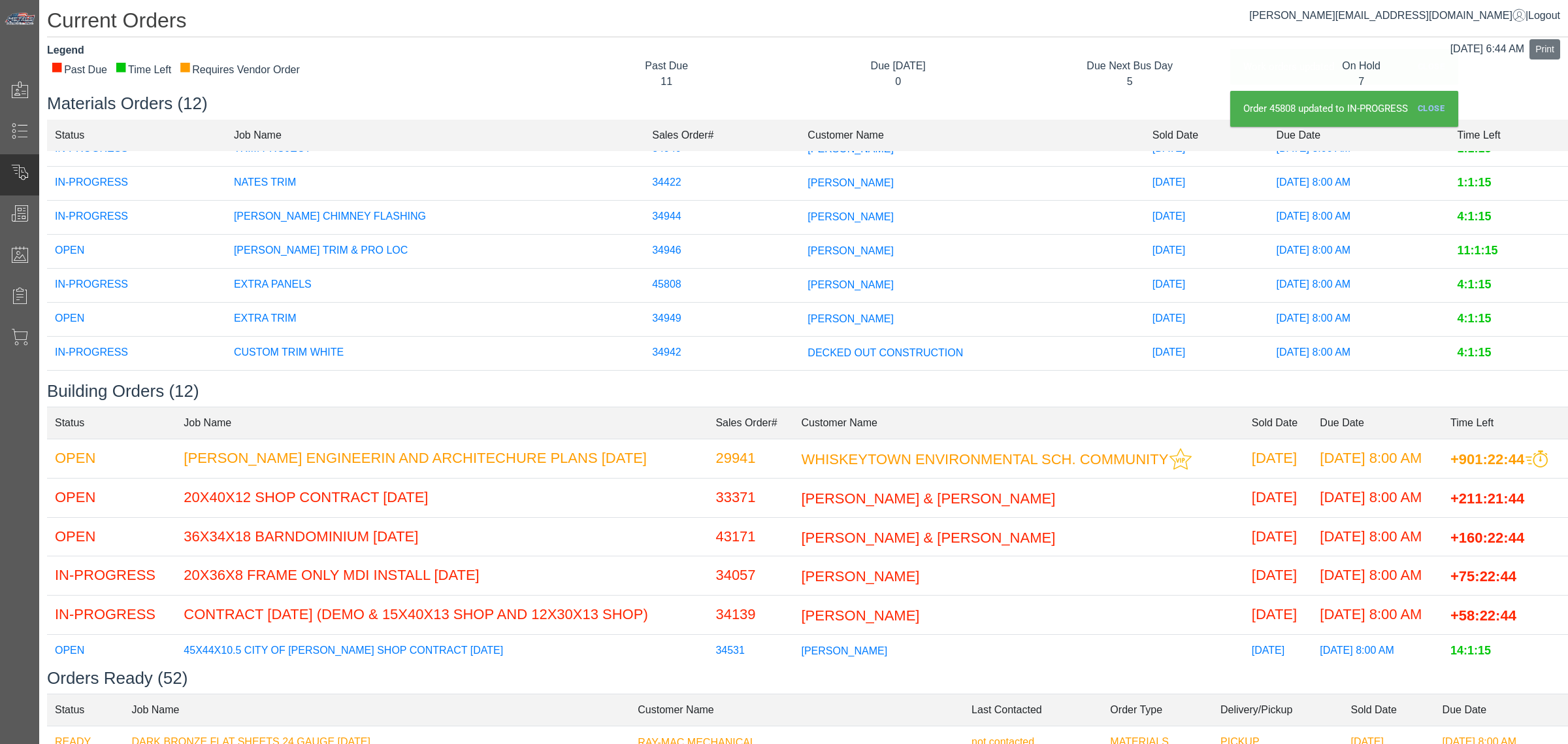
click at [808, 252] on span "[PERSON_NAME]" at bounding box center [851, 250] width 87 height 11
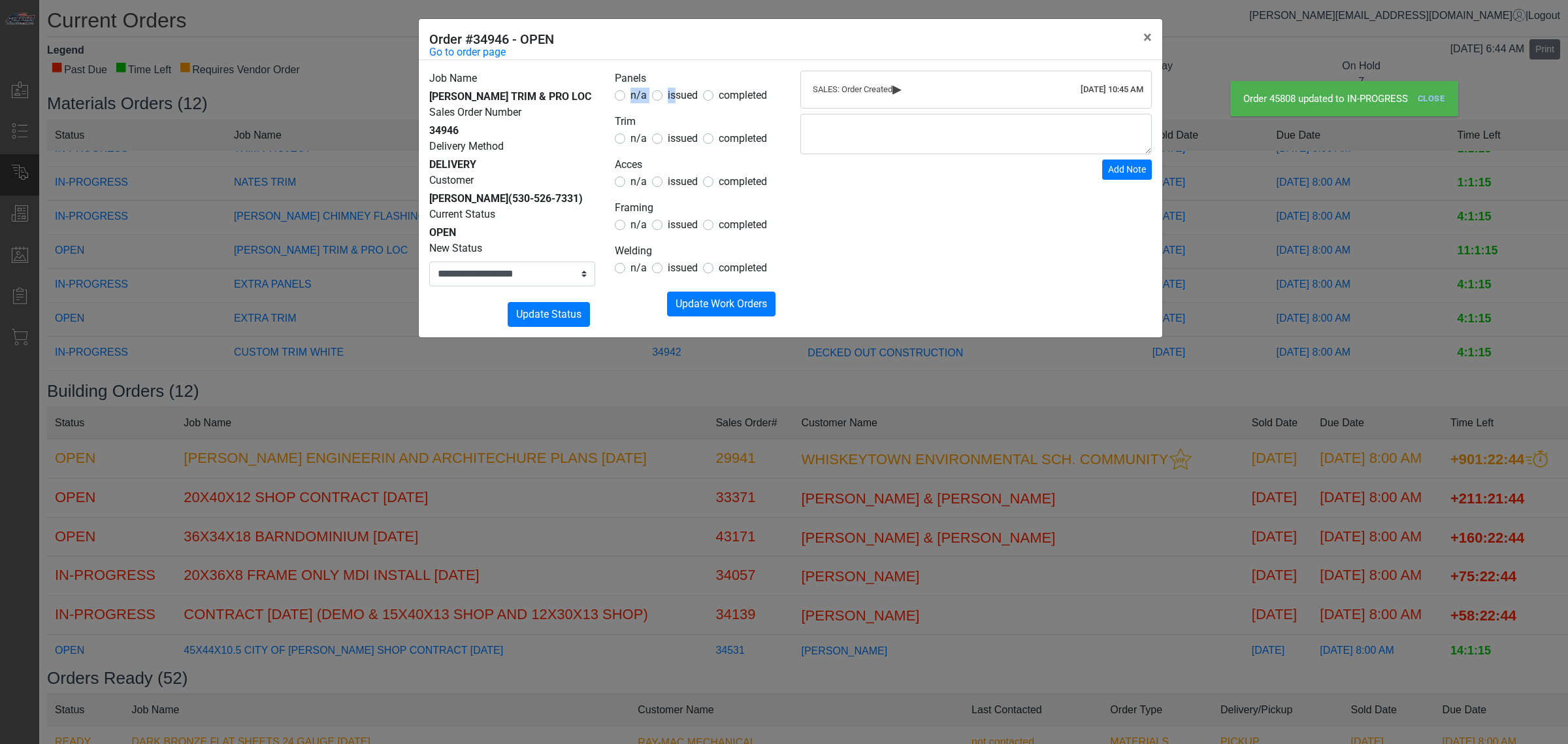
drag, startPoint x: 675, startPoint y: 90, endPoint x: 680, endPoint y: 82, distance: 9.4
click at [681, 76] on fieldset "Panels n/a issued completed" at bounding box center [698, 87] width 166 height 33
click at [690, 101] on span "issued" at bounding box center [682, 95] width 30 height 13
click at [686, 138] on span "issued" at bounding box center [682, 138] width 30 height 13
drag, startPoint x: 637, startPoint y: 177, endPoint x: 641, endPoint y: 220, distance: 43.2
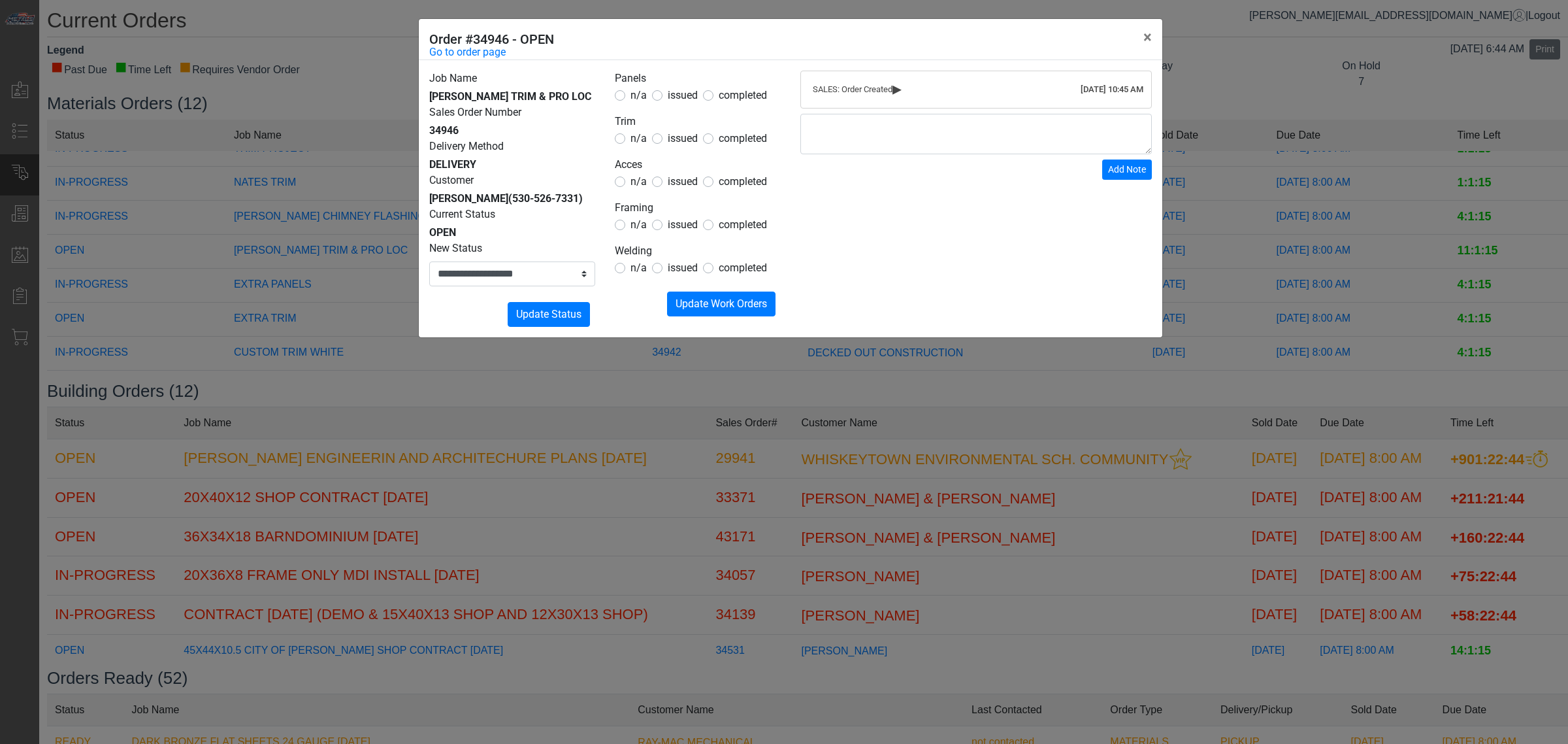
click at [637, 183] on span "n/a" at bounding box center [638, 181] width 16 height 13
click at [637, 230] on span "n/a" at bounding box center [638, 225] width 16 height 13
click at [634, 269] on span "n/a" at bounding box center [638, 268] width 16 height 13
click at [636, 233] on label "n/a" at bounding box center [638, 224] width 16 height 15
click at [713, 309] on span "Update Work Orders" at bounding box center [720, 303] width 91 height 13
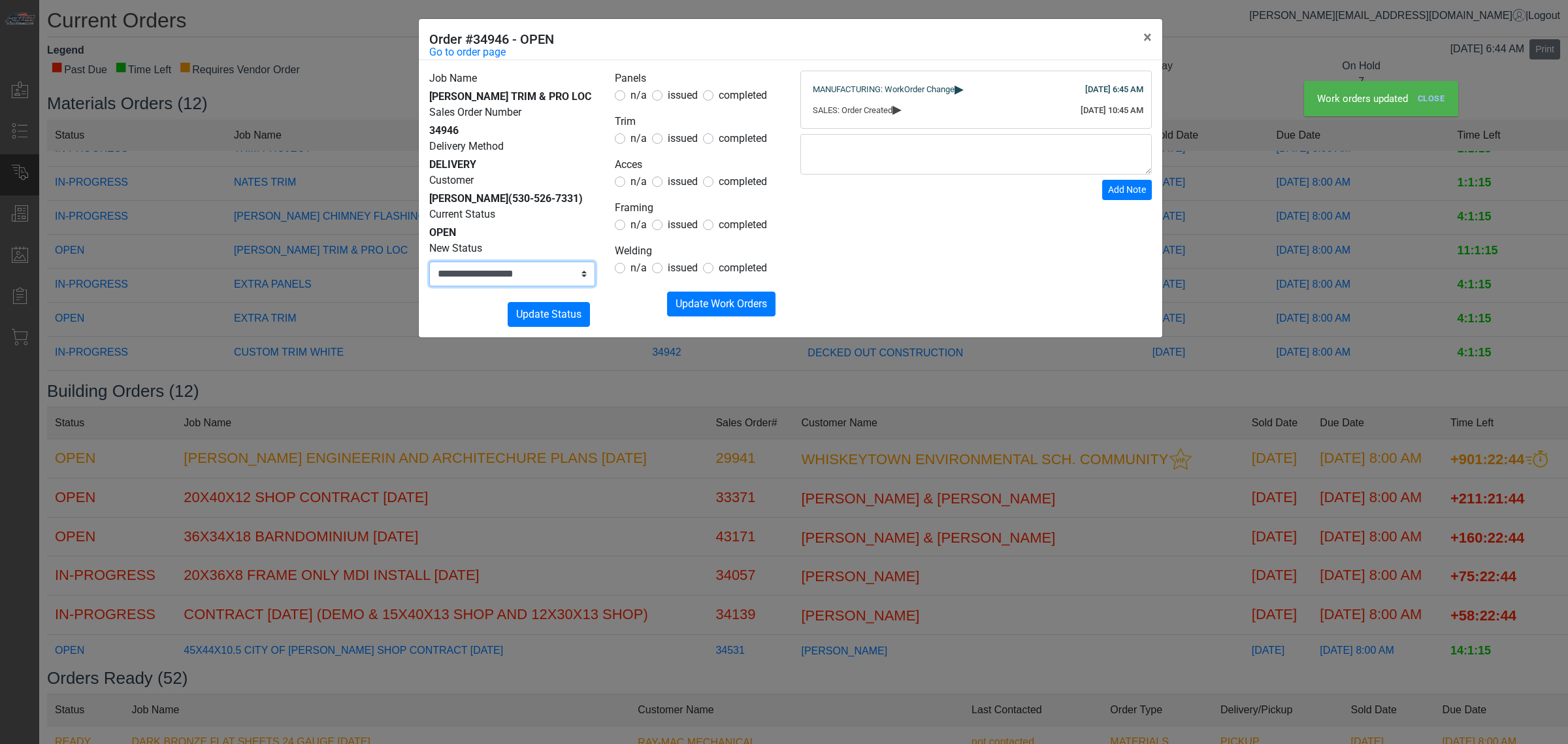
click at [512, 281] on select "**********" at bounding box center [513, 274] width 166 height 25
select select "**********"
click at [430, 262] on select "**********" at bounding box center [513, 274] width 166 height 25
click at [521, 312] on span "Update Status" at bounding box center [549, 314] width 65 height 13
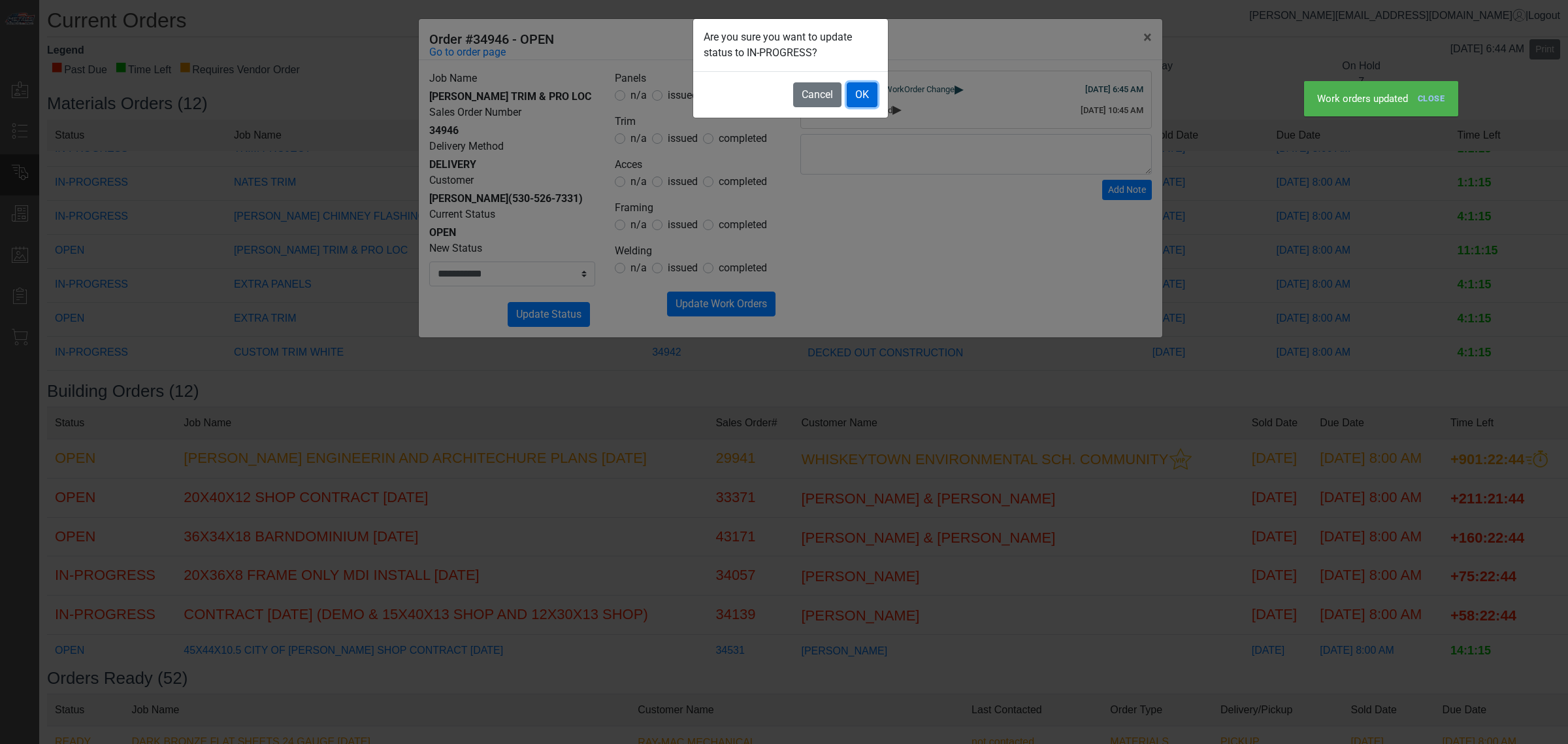
click at [865, 91] on button "OK" at bounding box center [862, 95] width 31 height 25
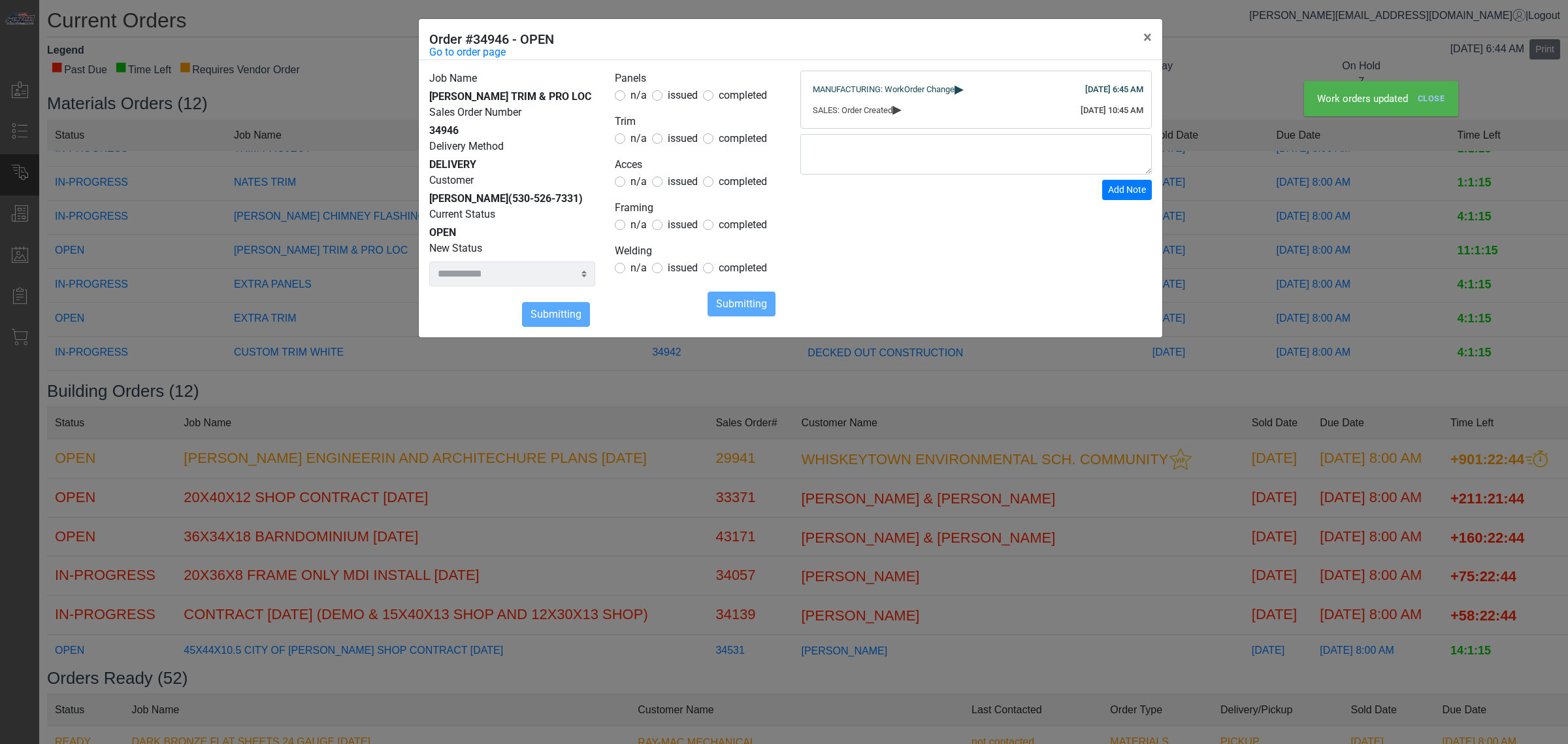
select select
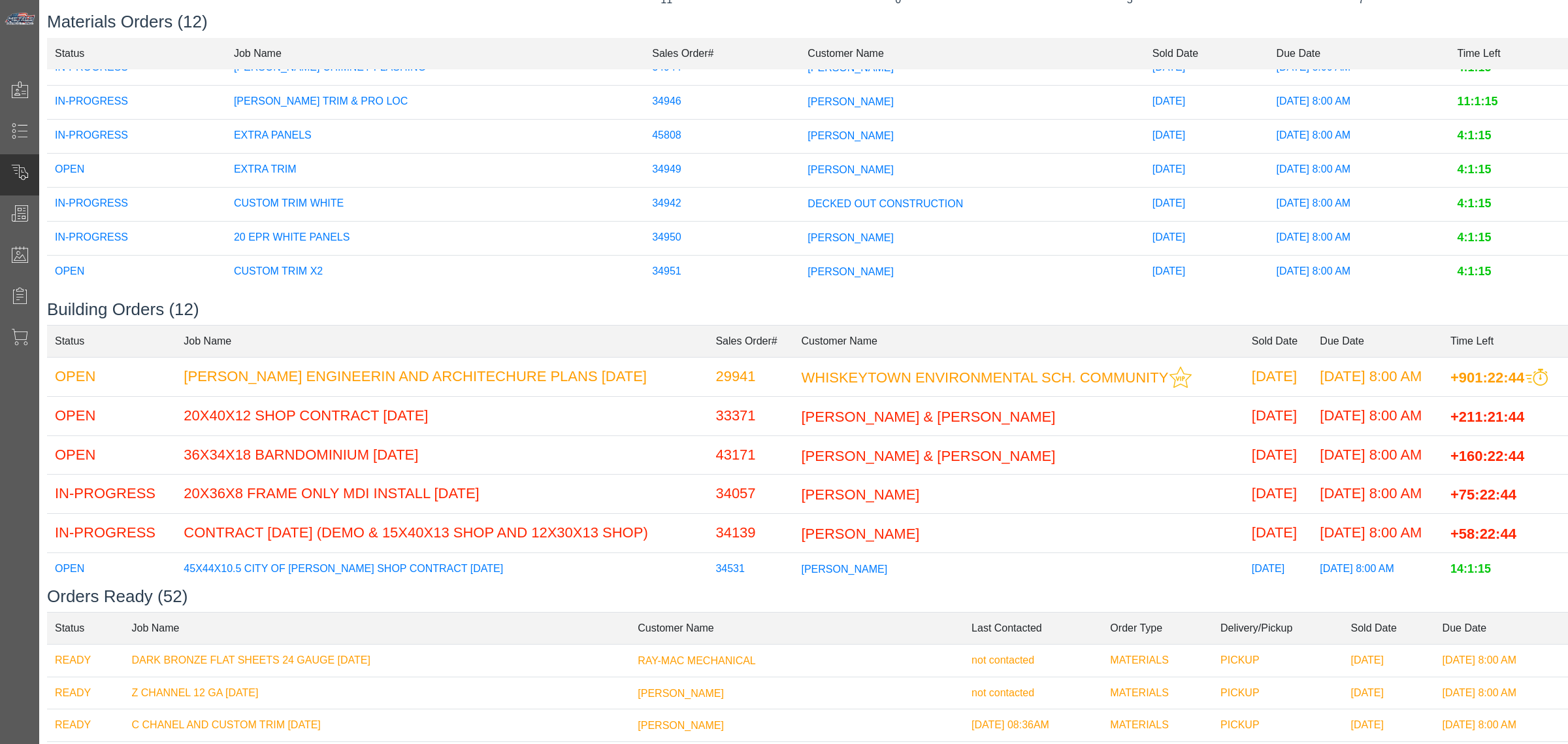
scroll to position [0, 0]
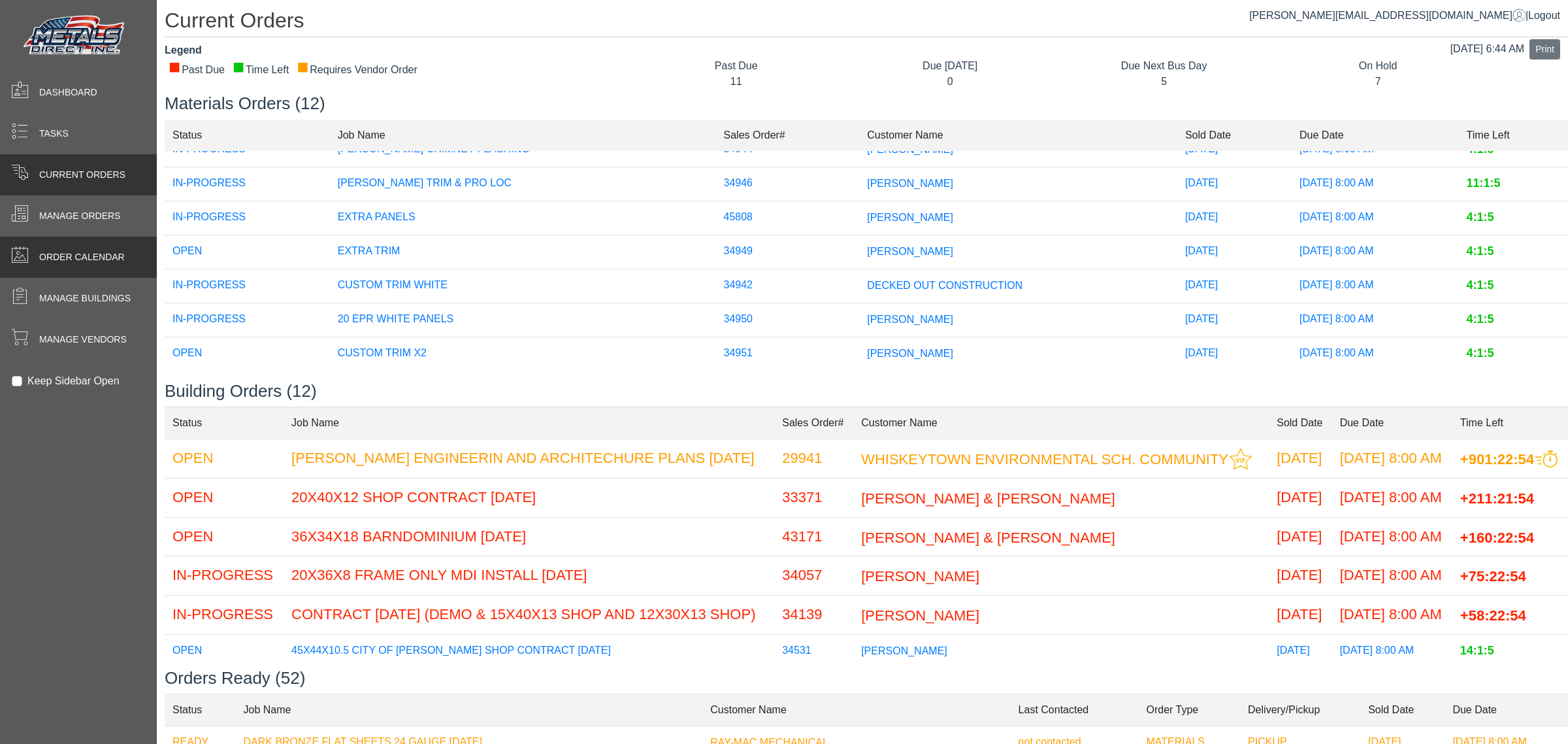
click at [21, 262] on span at bounding box center [19, 254] width 17 height 17
